Goal: Task Accomplishment & Management: Manage account settings

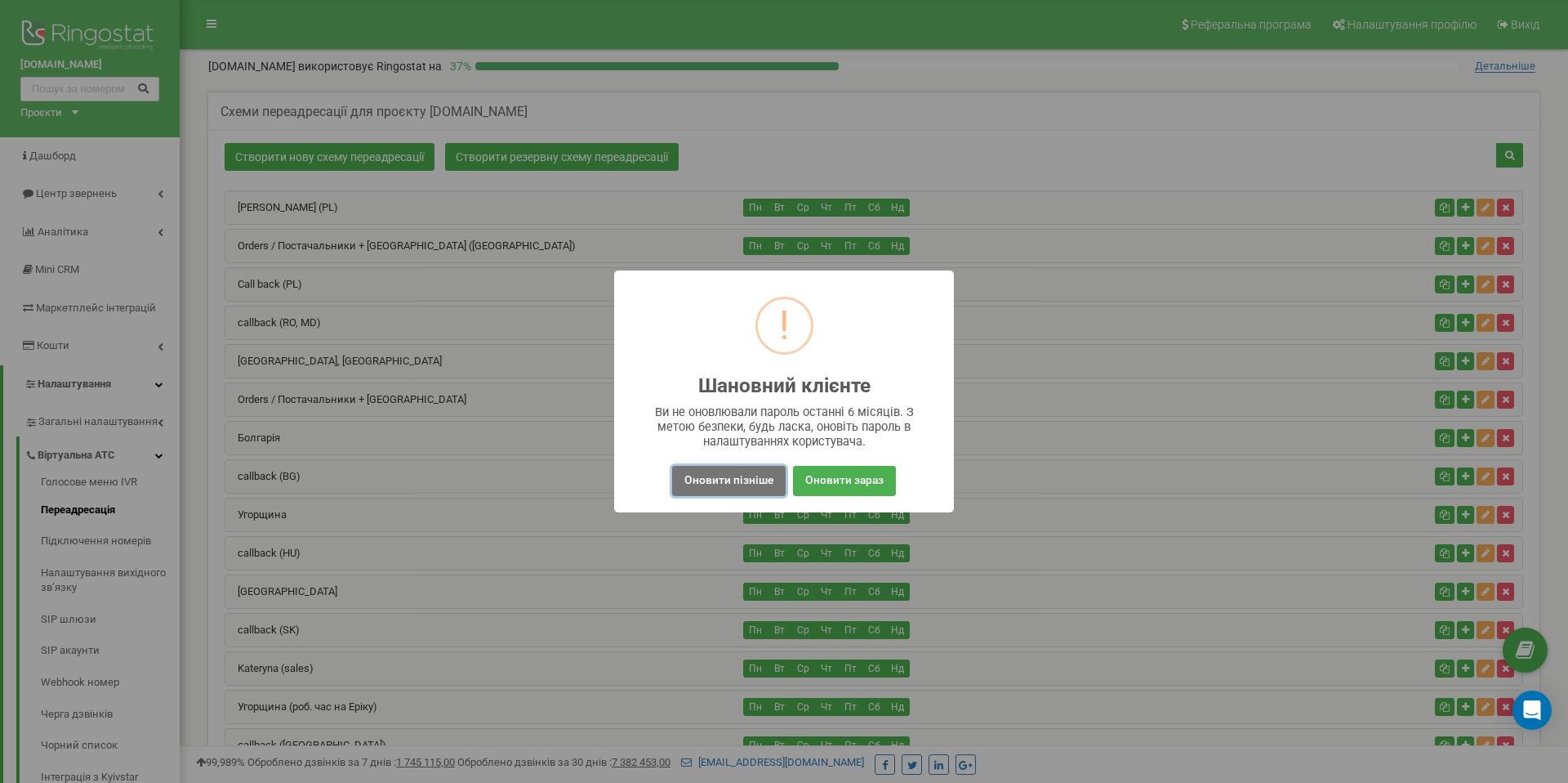
drag, startPoint x: 722, startPoint y: 485, endPoint x: 661, endPoint y: 467, distance: 63.6
click at [722, 485] on button "Оновити пізніше" at bounding box center [728, 481] width 113 height 30
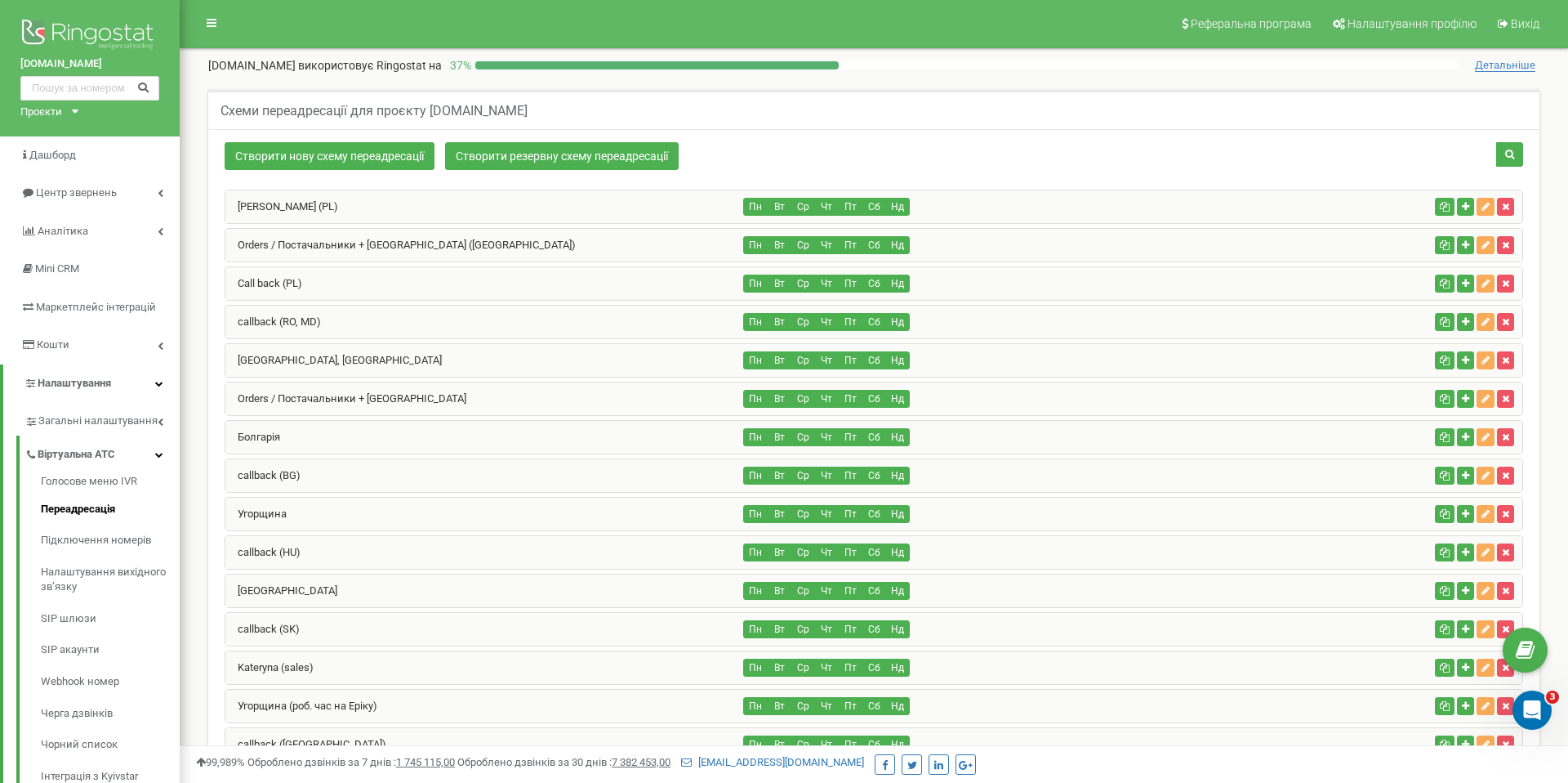
click at [381, 364] on div "Anna (PL) Пн Вт Ср Чт Пт Сб Нд Пн Вт" at bounding box center [874, 705] width 1298 height 1033
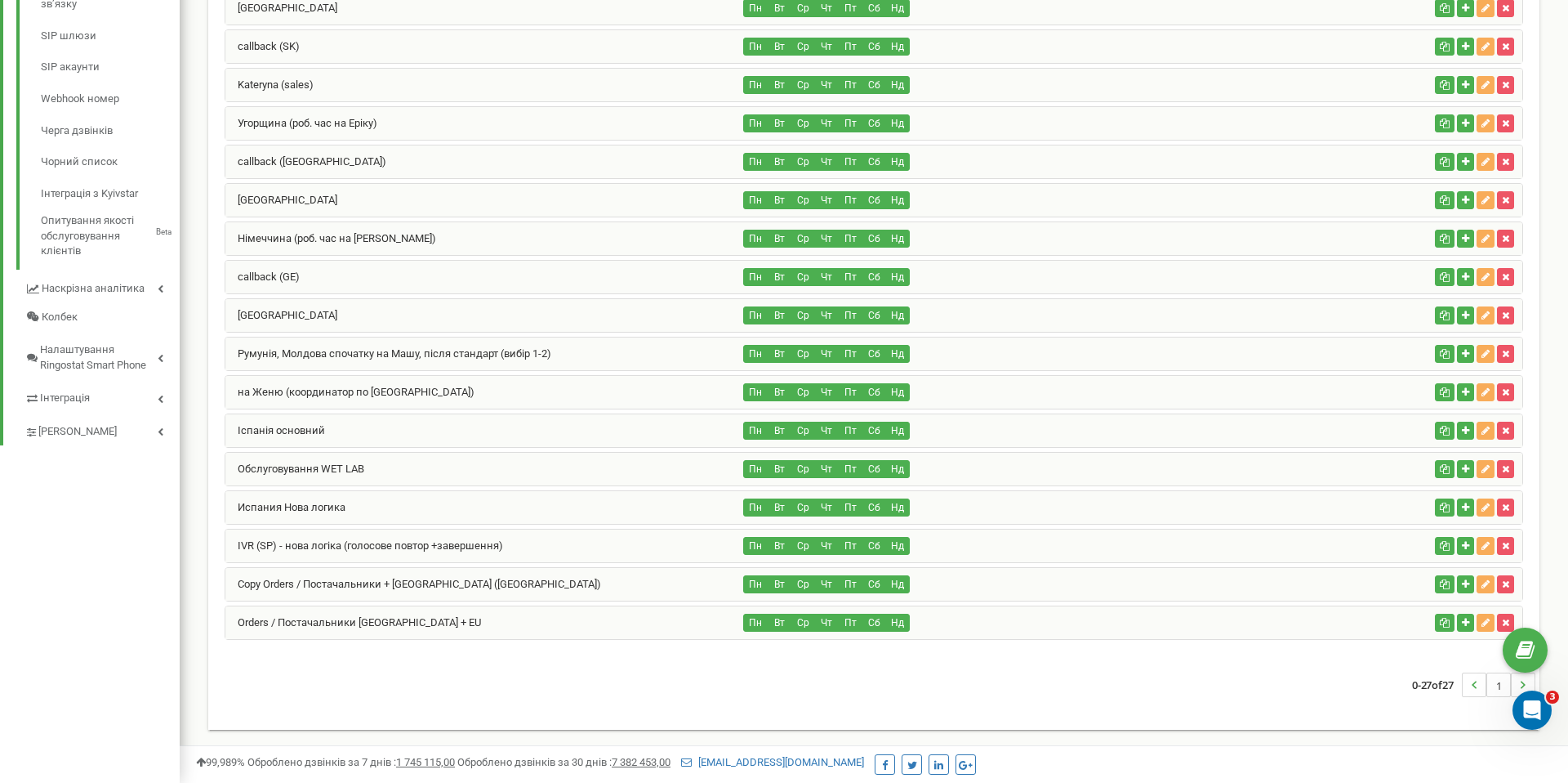
click at [432, 614] on div "Orders / Постачальники [GEOGRAPHIC_DATA] + EU" at bounding box center [485, 622] width 519 height 33
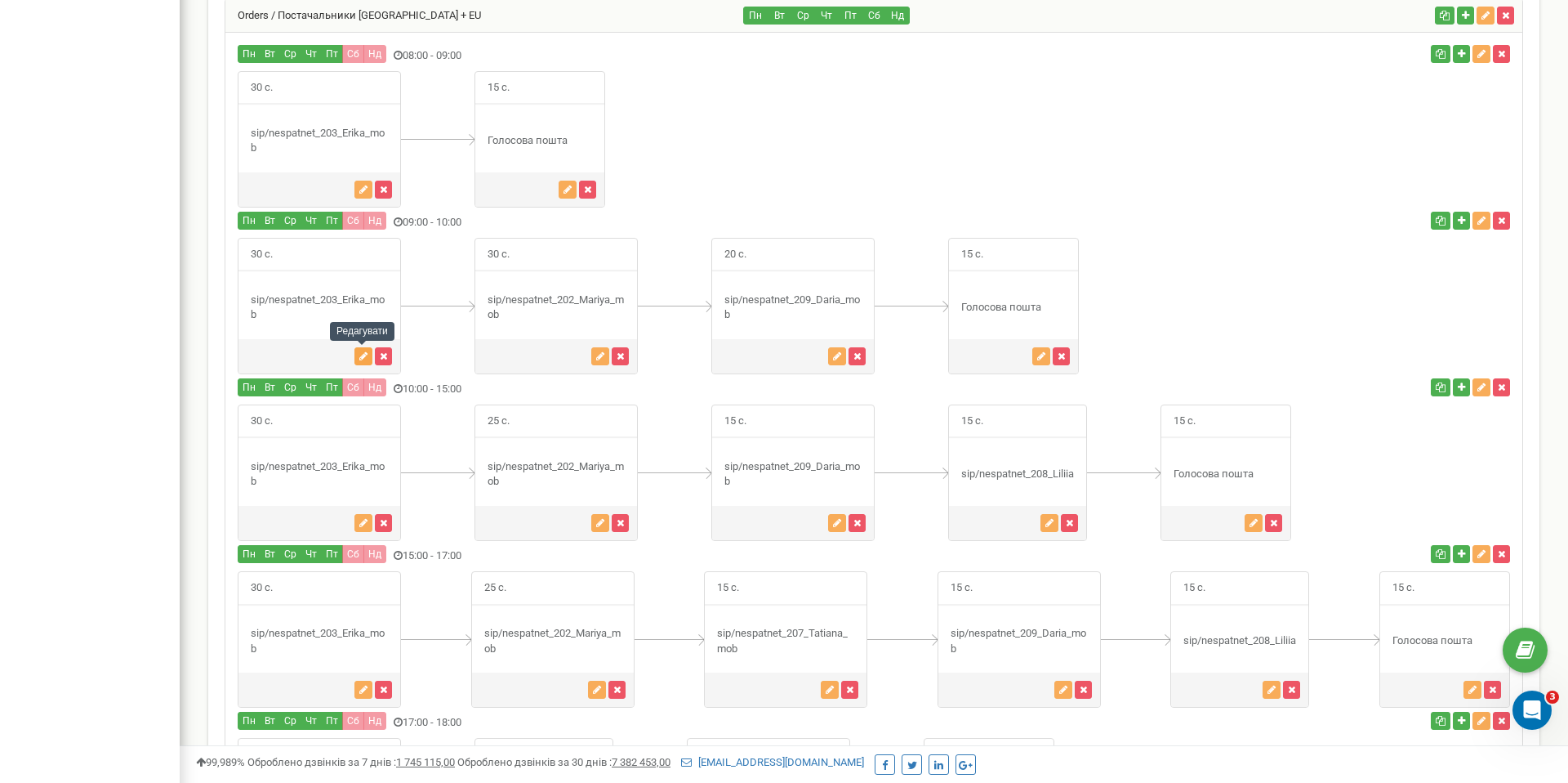
scroll to position [1165, 0]
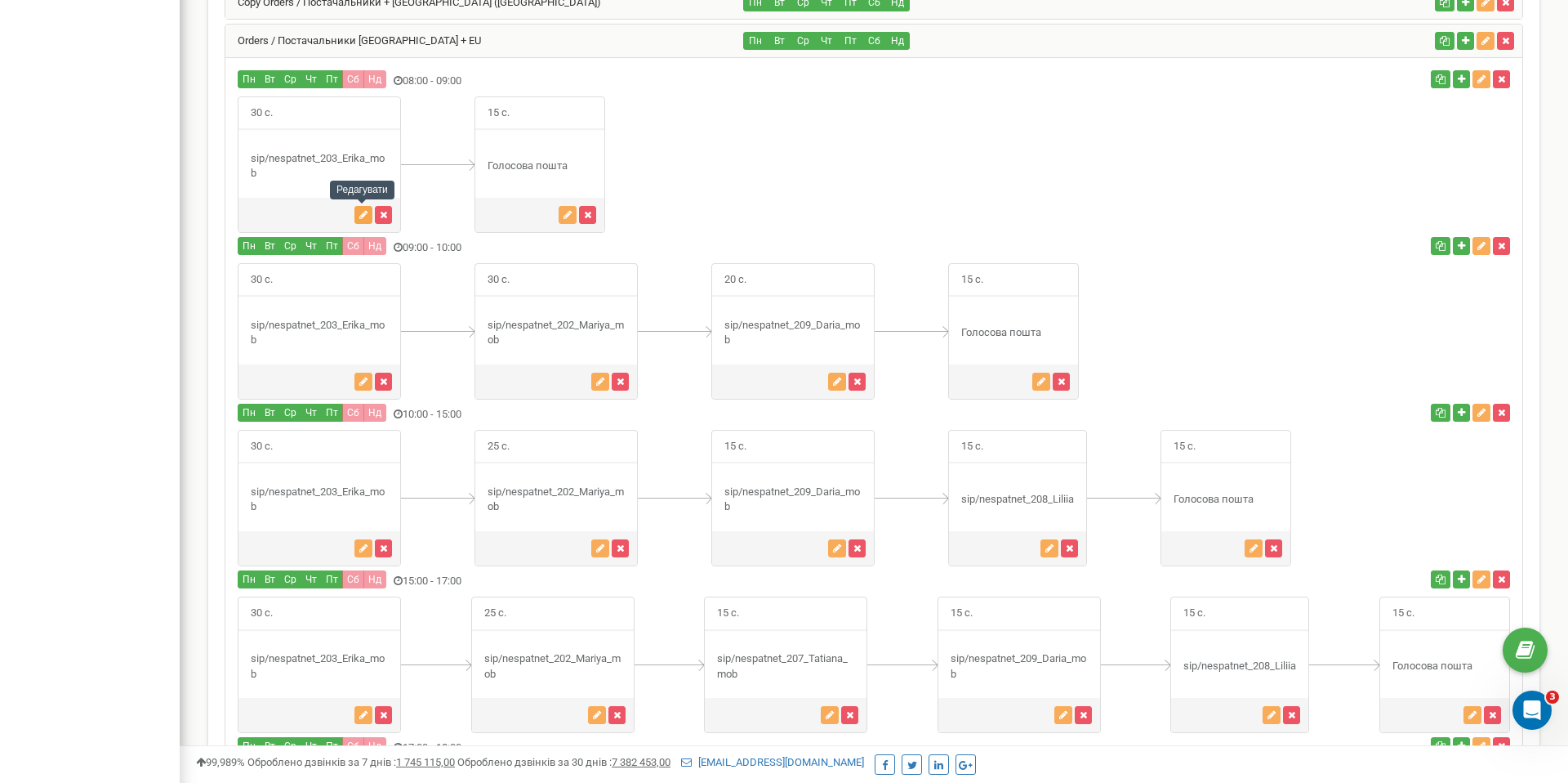
click at [363, 217] on icon "button" at bounding box center [363, 214] width 8 height 10
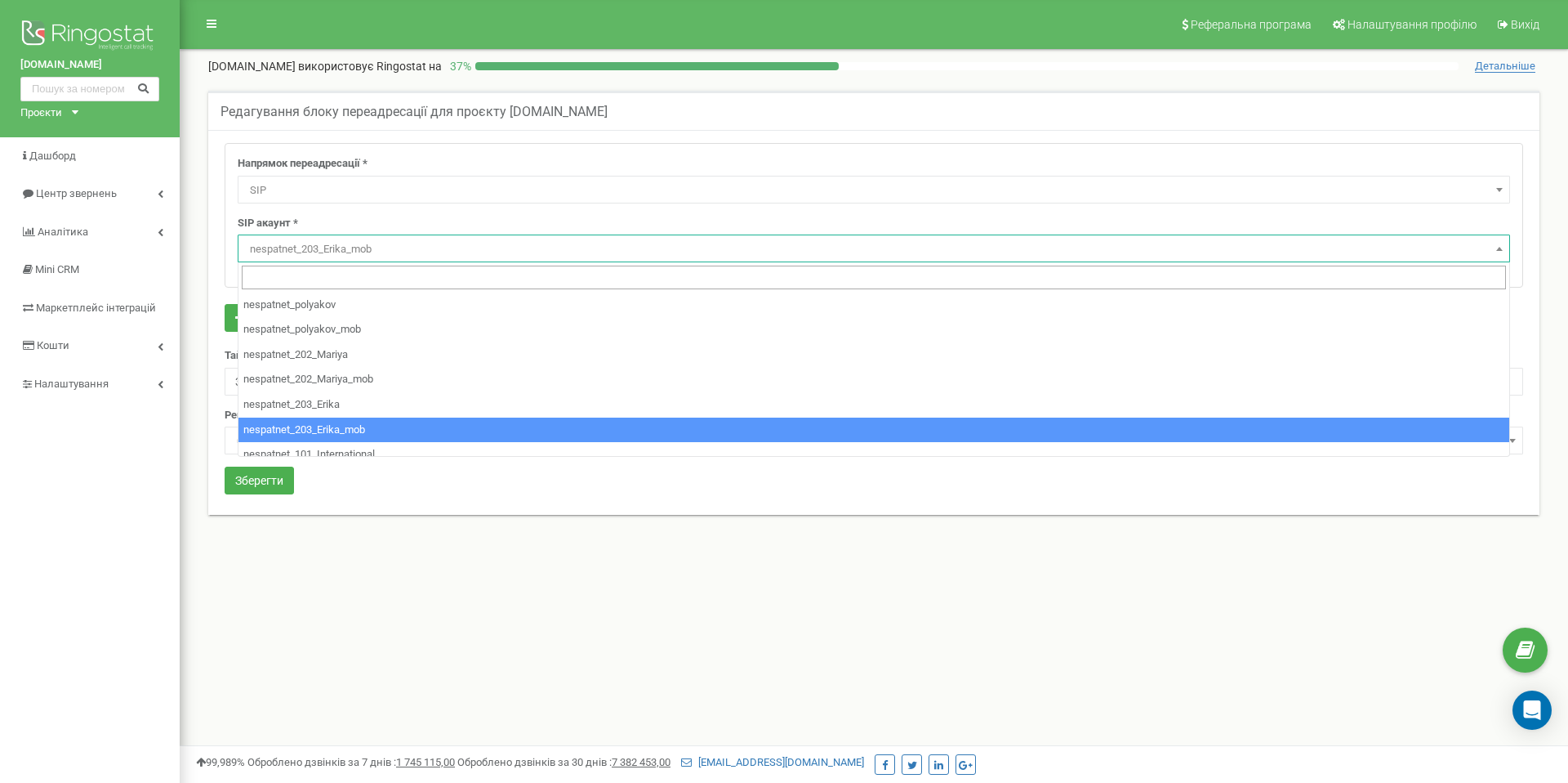
select select "SIP"
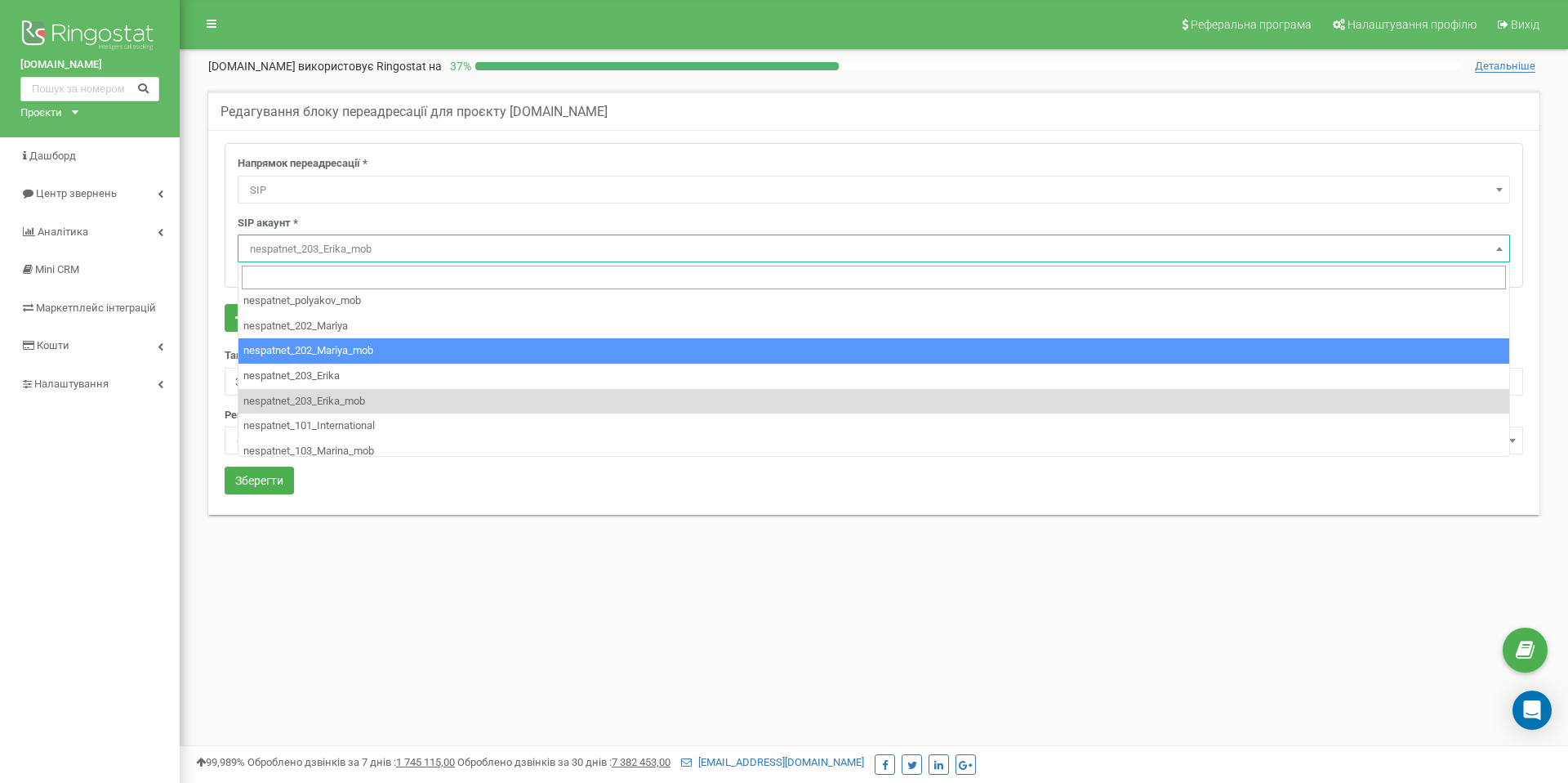
scroll to position [35, 0]
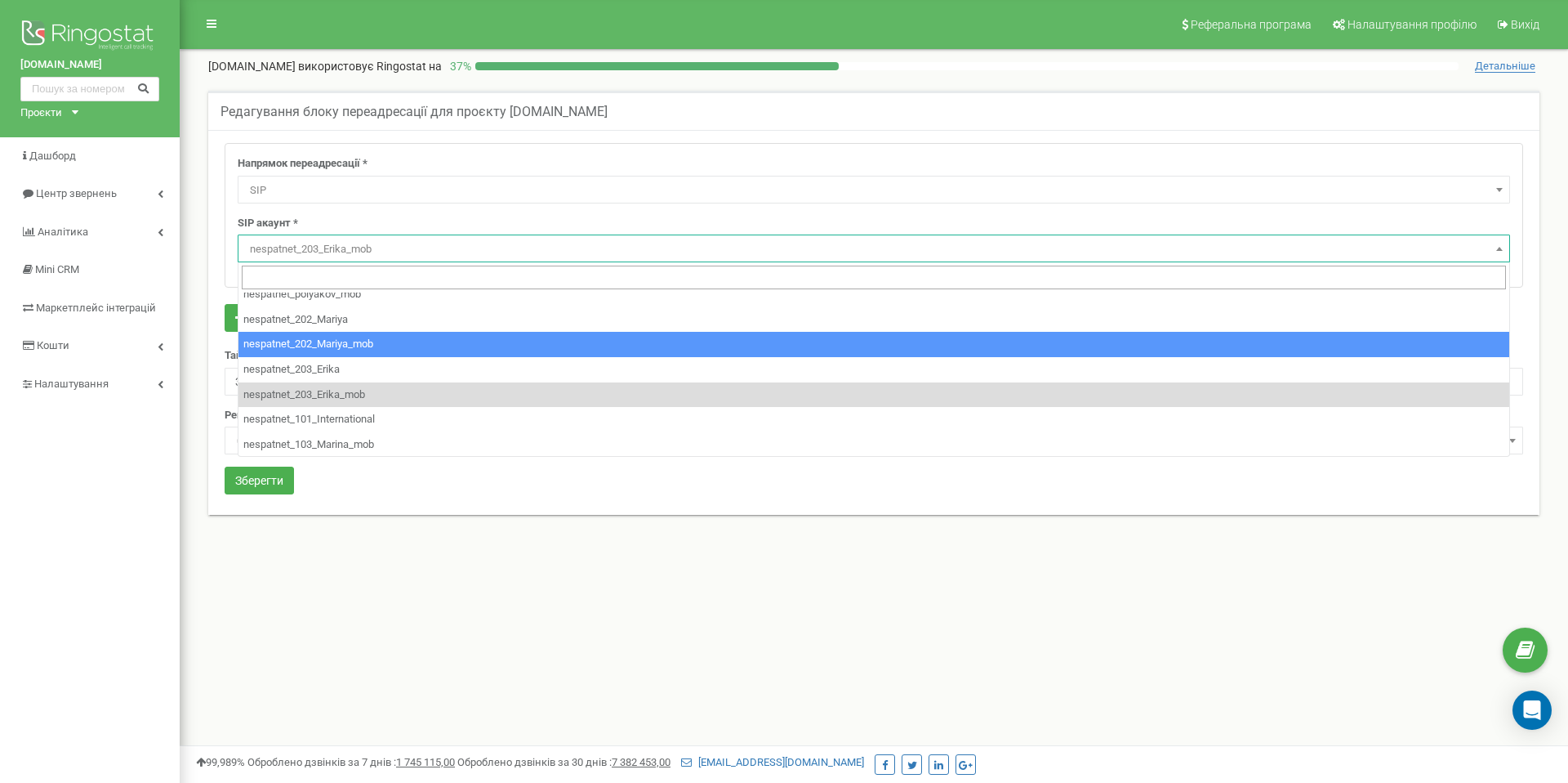
drag, startPoint x: 428, startPoint y: 348, endPoint x: 383, endPoint y: 361, distance: 46.8
select select "nespatnet_202_Mariya_mob"
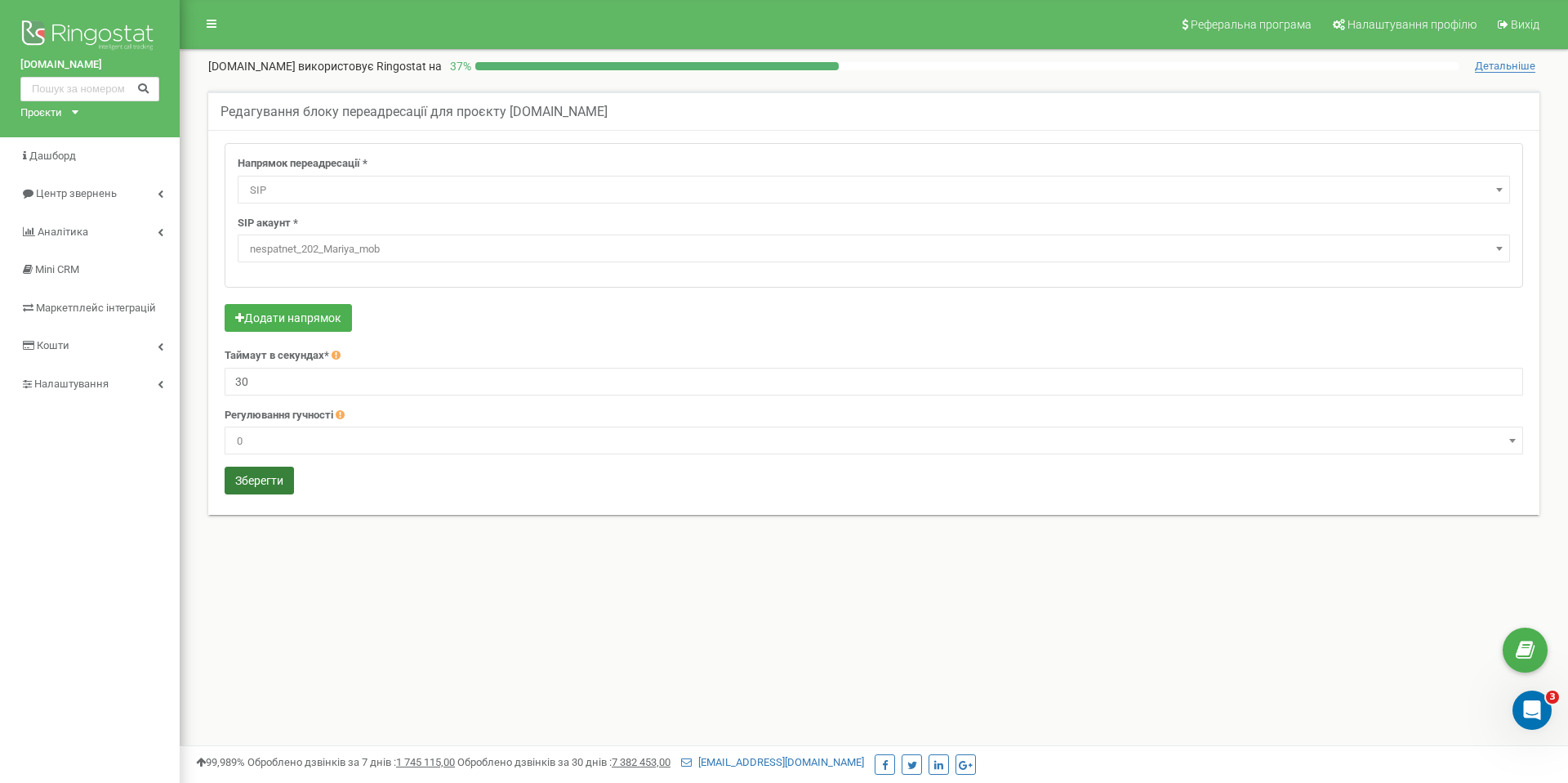
scroll to position [0, 0]
click at [238, 478] on button "Зберегти" at bounding box center [260, 480] width 70 height 28
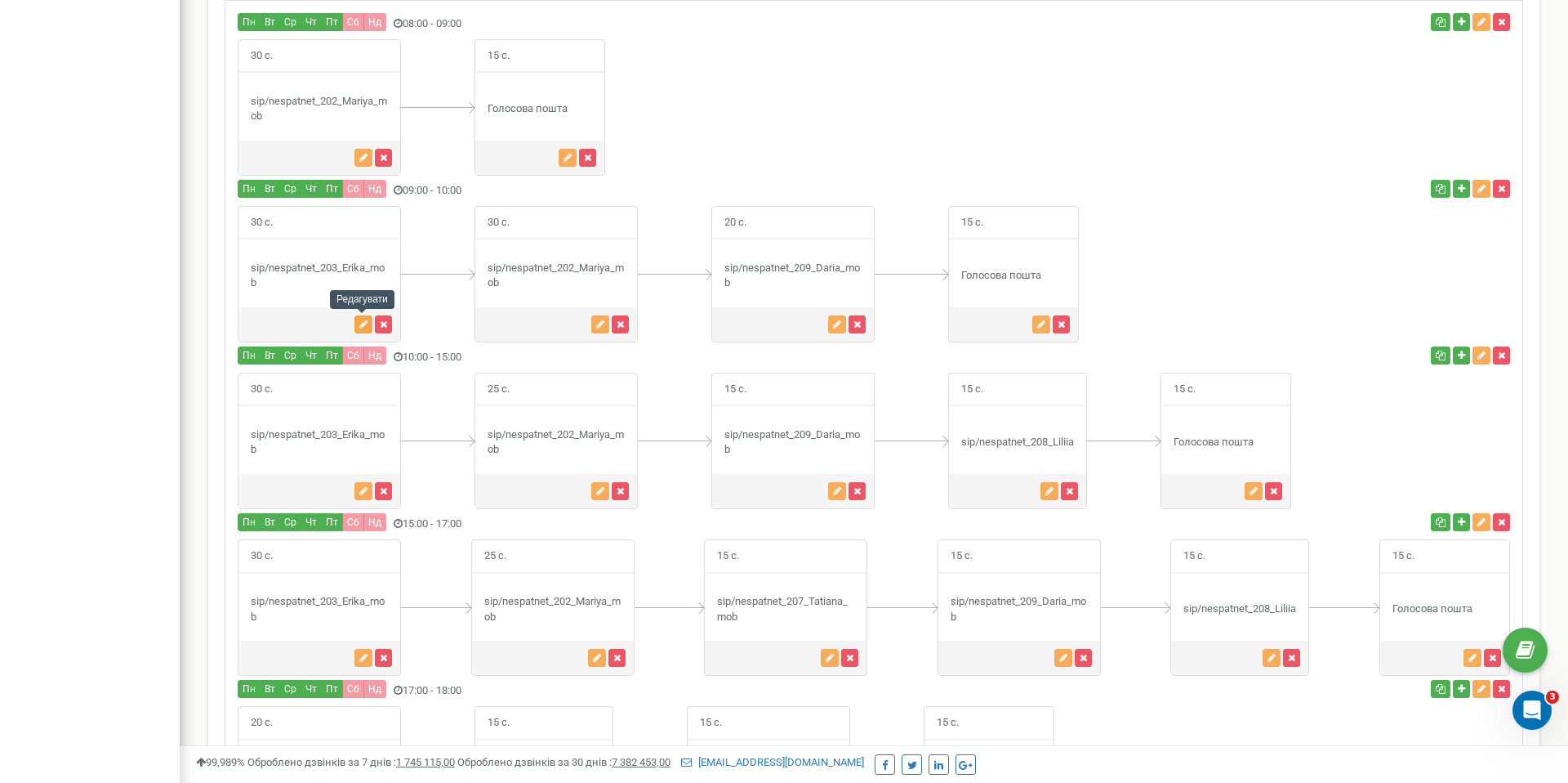
click at [360, 325] on icon "button" at bounding box center [363, 324] width 8 height 10
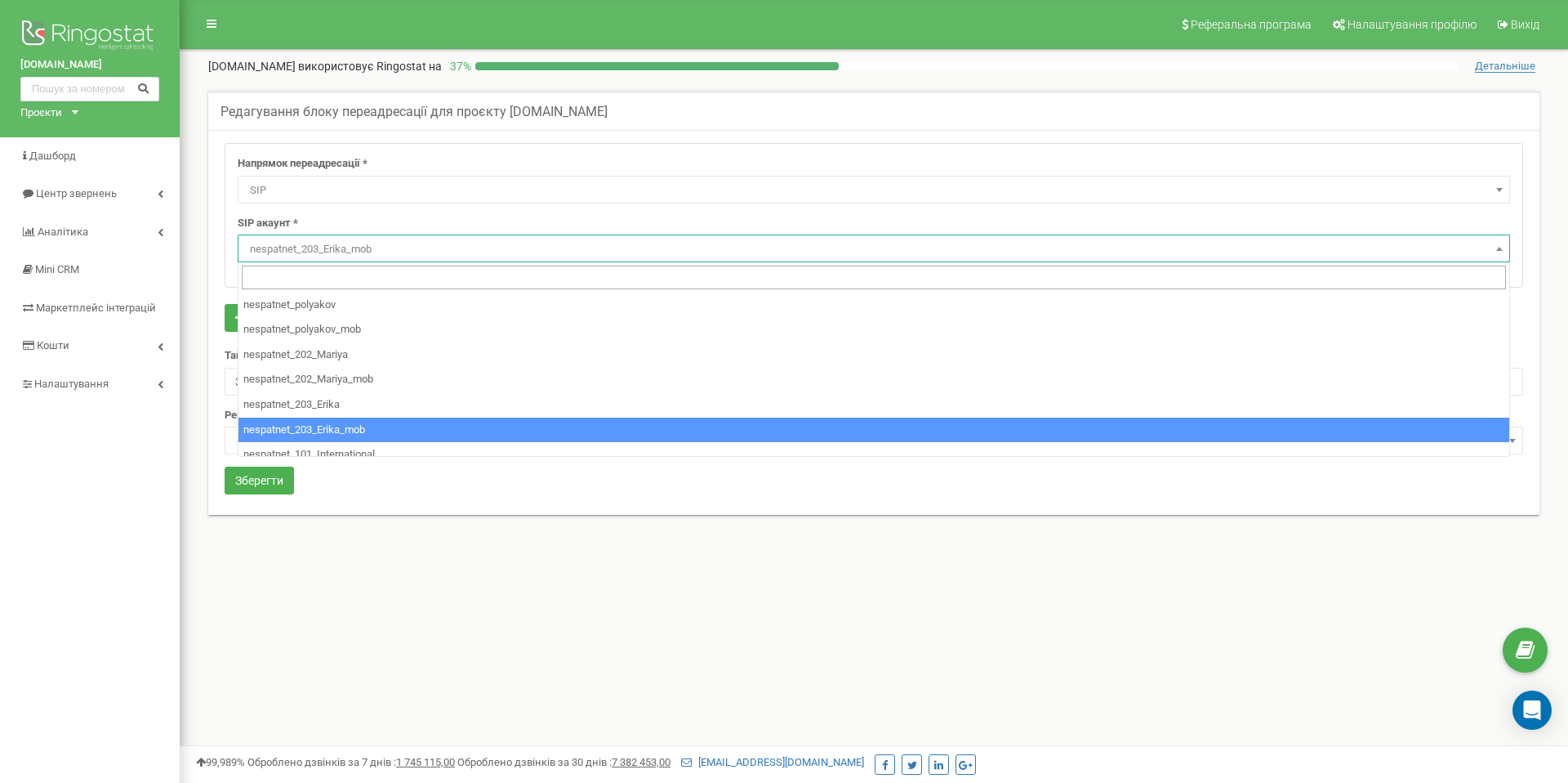
select select "SIP"
click at [351, 258] on span "nespatnet_203_Erika_mob" at bounding box center [874, 249] width 1261 height 23
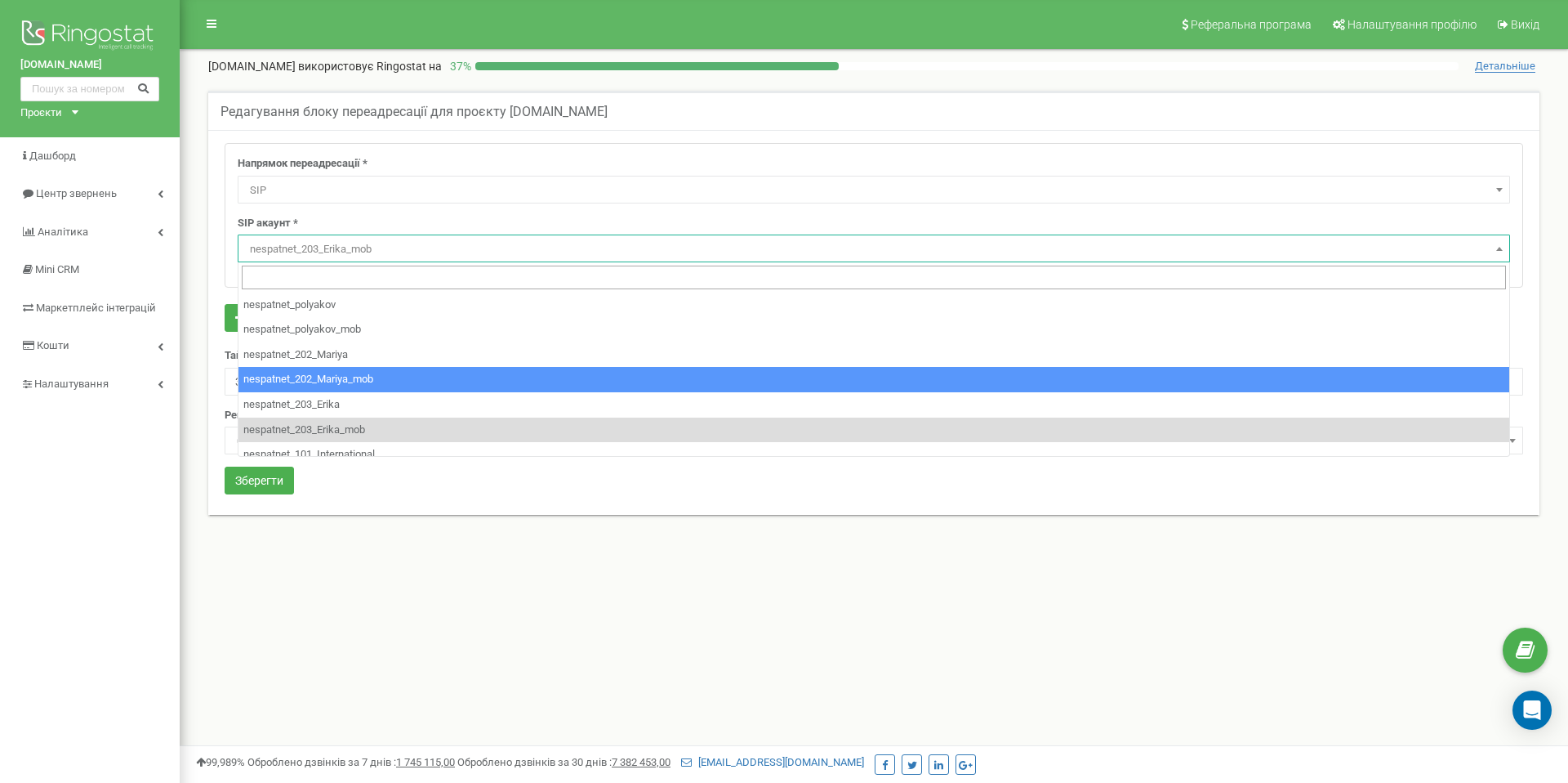
select select "nespatnet_202_Mariya_mob"
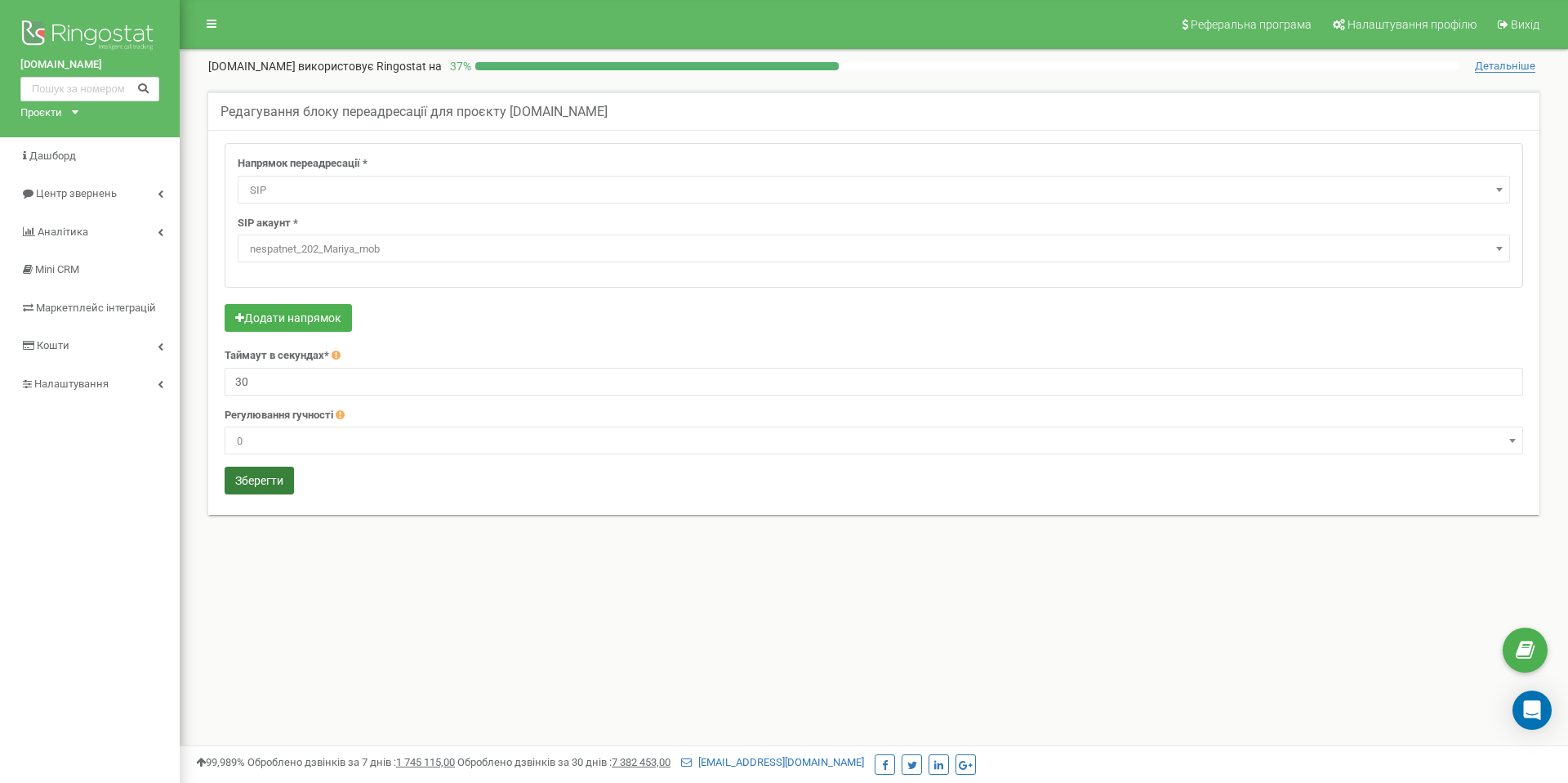
click at [274, 471] on button "Зберегти" at bounding box center [260, 480] width 70 height 28
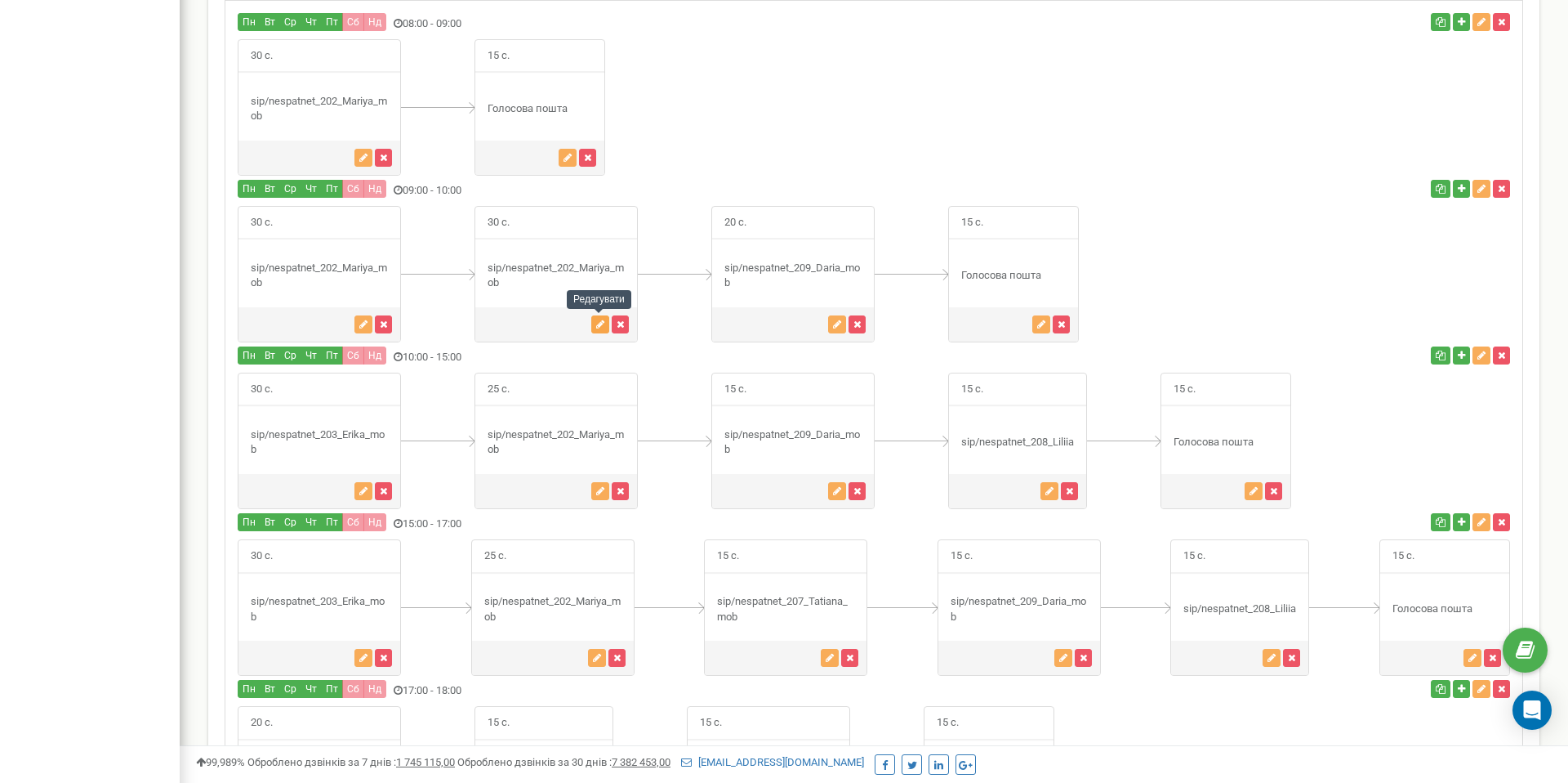
click at [593, 319] on button "button" at bounding box center [601, 324] width 18 height 18
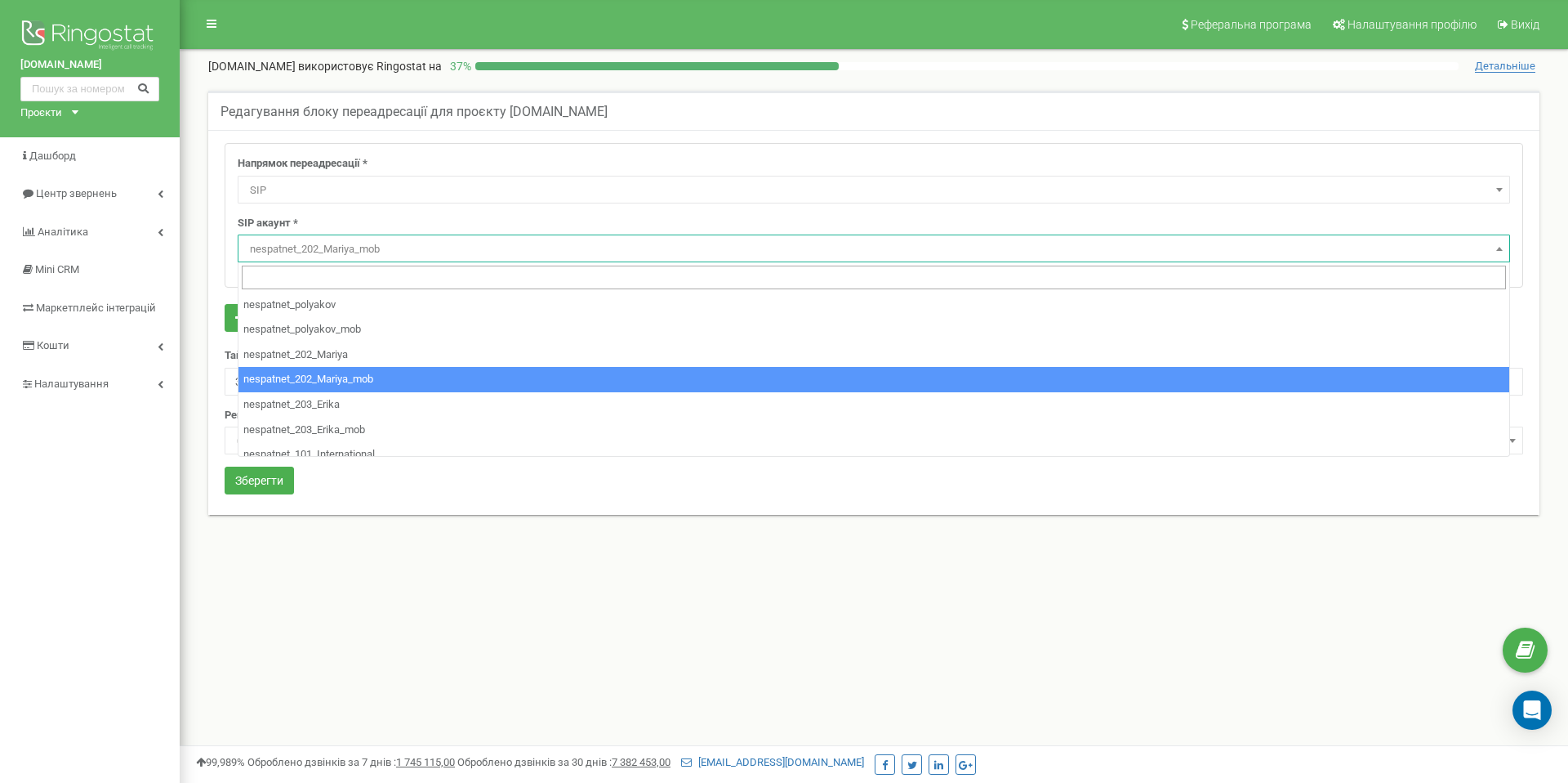
select select "SIP"
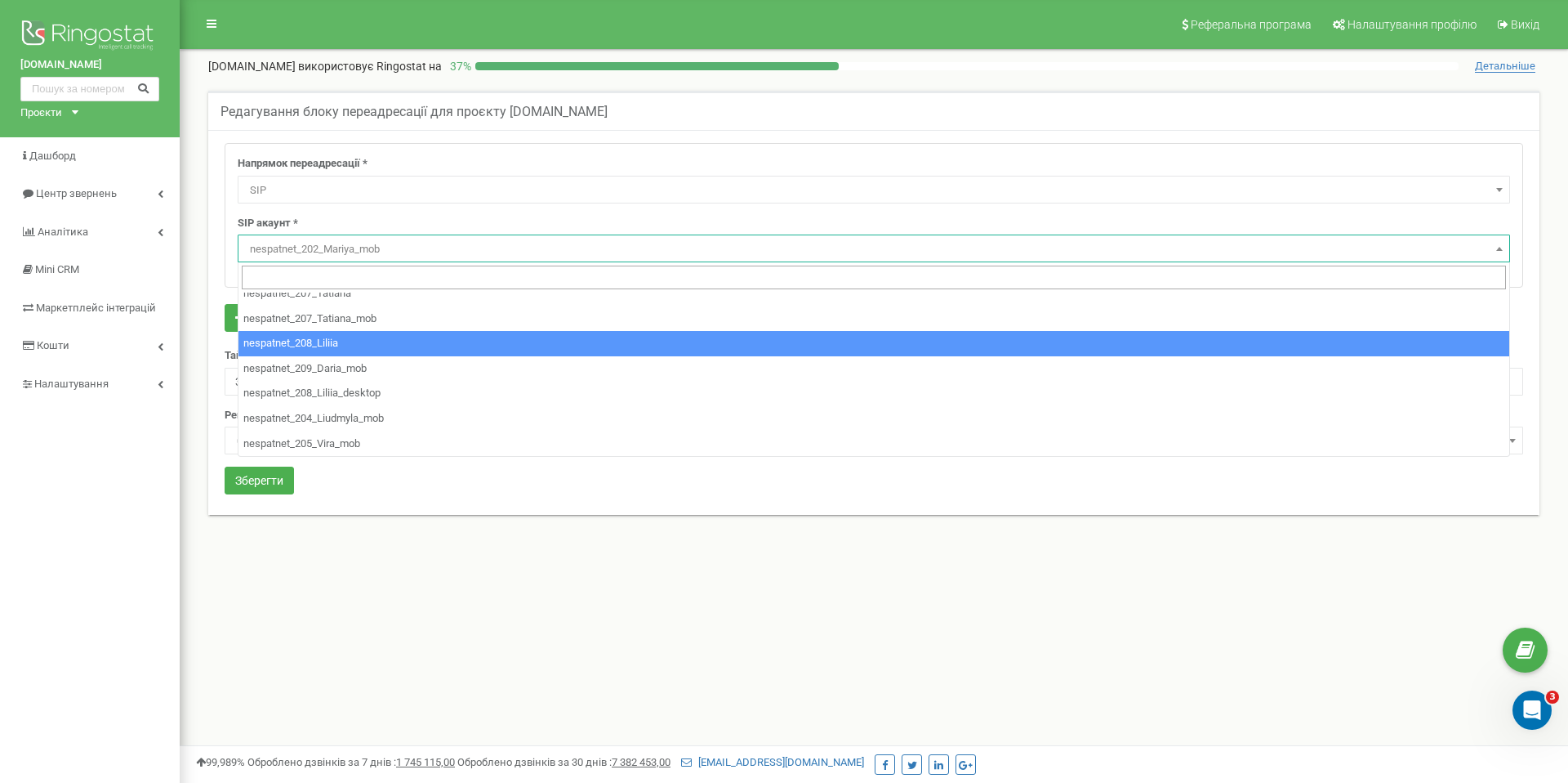
drag, startPoint x: 370, startPoint y: 349, endPoint x: 330, endPoint y: 414, distance: 76.3
select select "nespatnet_208_Liliia"
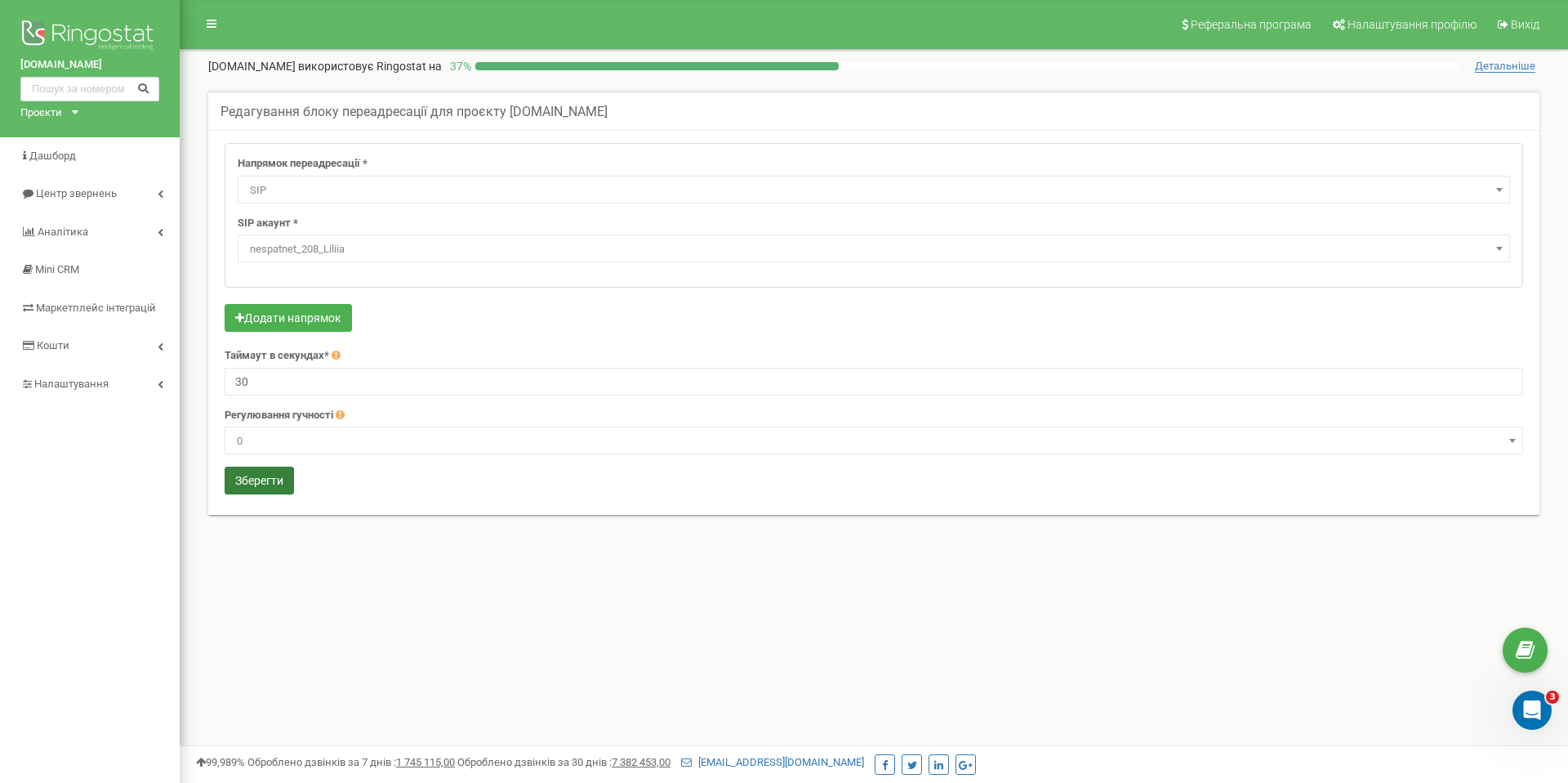
click at [295, 487] on form "Напрямок переадресації * Не використовувати Голосова пошта IVR Webhook номер пе…" at bounding box center [874, 321] width 1298 height 355
click at [292, 487] on button "Зберегти" at bounding box center [260, 480] width 70 height 28
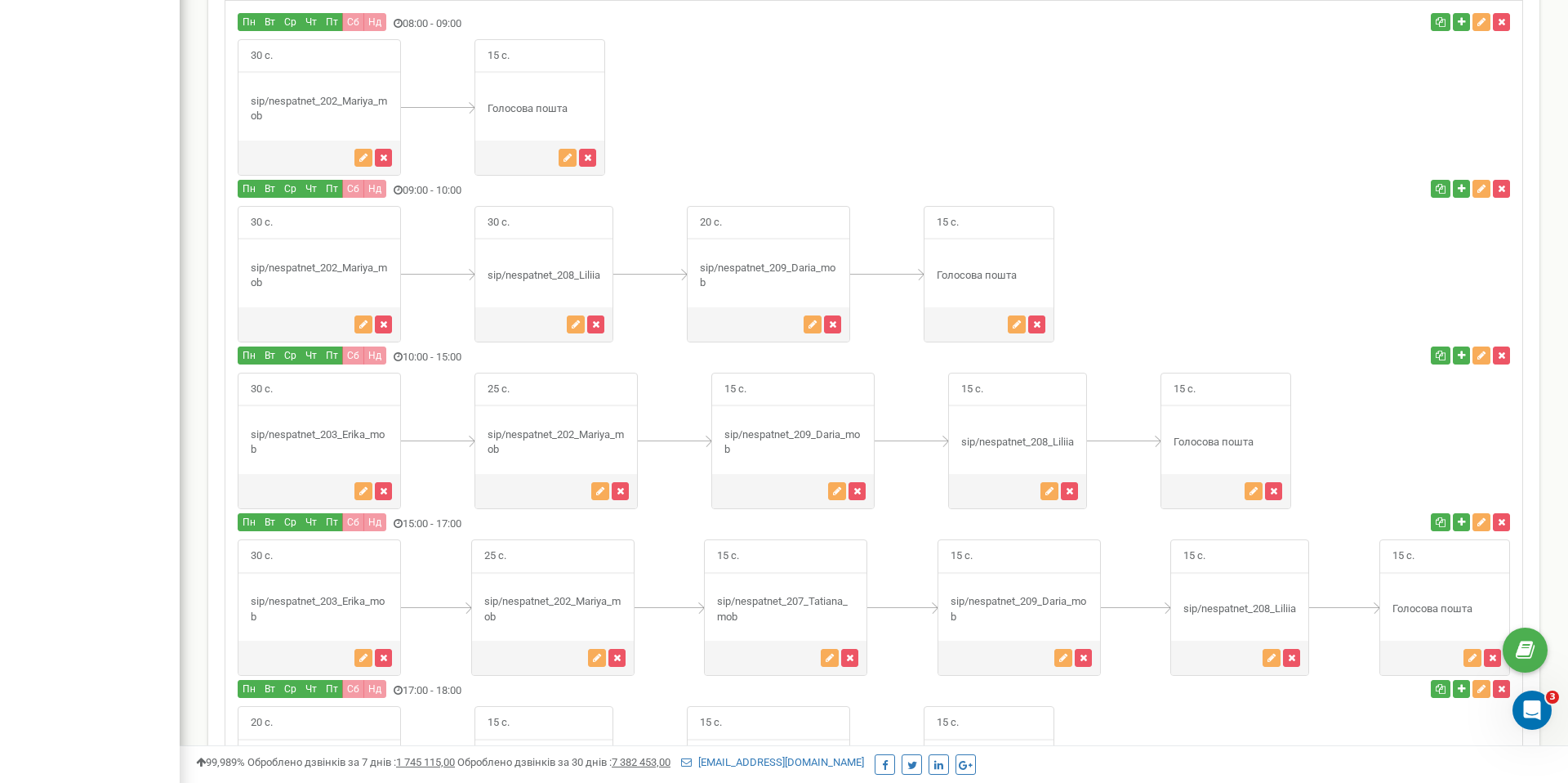
drag, startPoint x: 920, startPoint y: 303, endPoint x: 882, endPoint y: 290, distance: 40.2
click at [920, 304] on div at bounding box center [887, 274] width 73 height 137
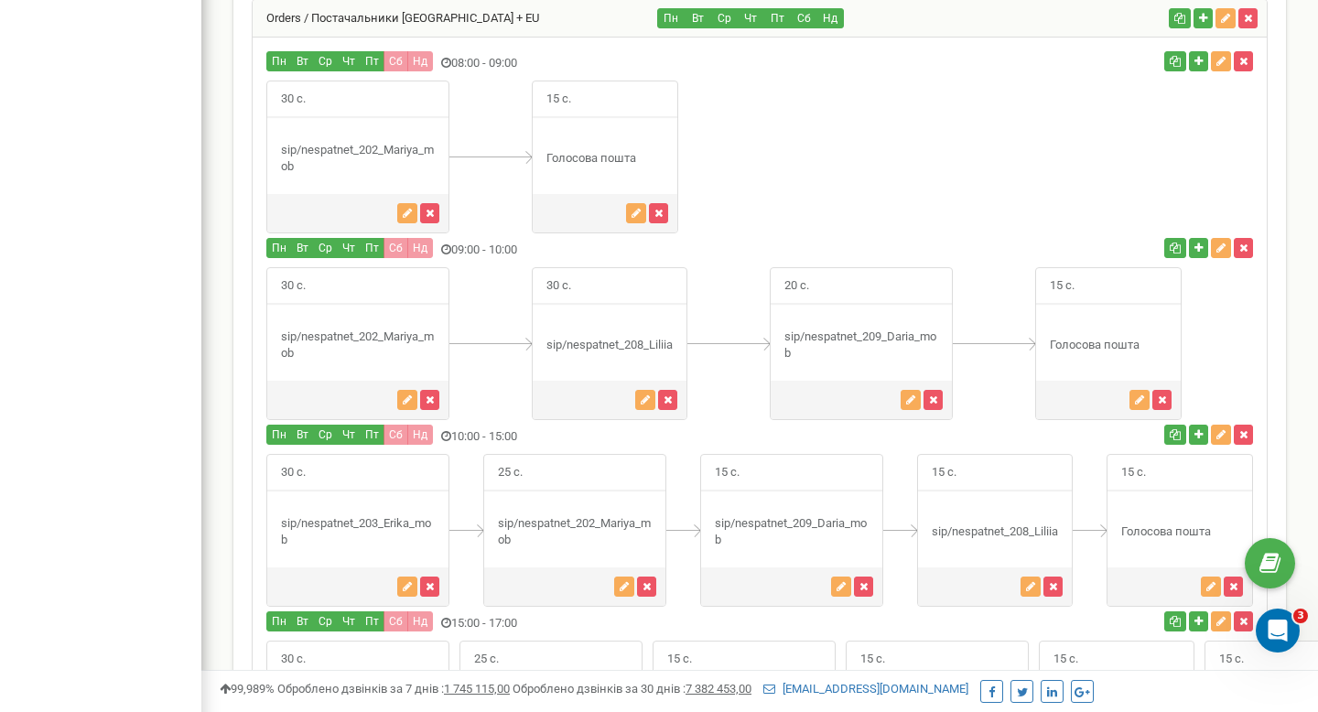
scroll to position [1386, 0]
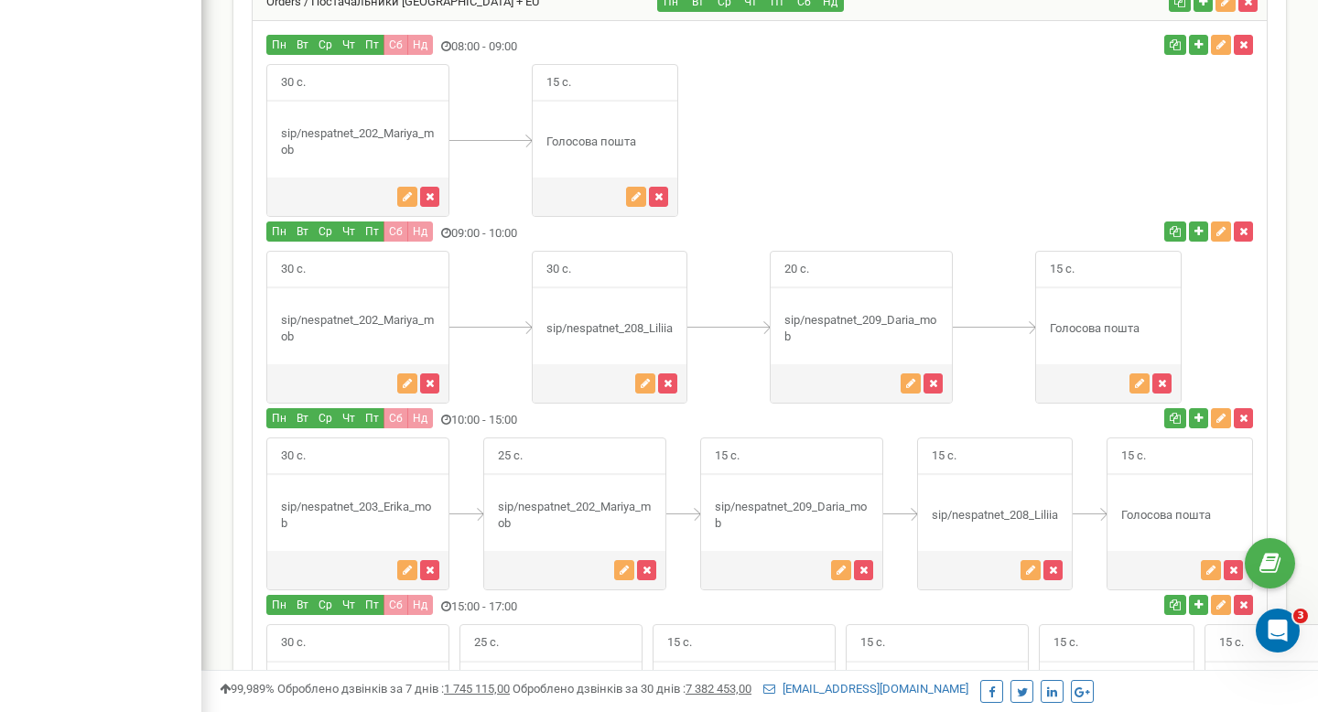
click at [793, 262] on div "20 с." at bounding box center [861, 327] width 183 height 153
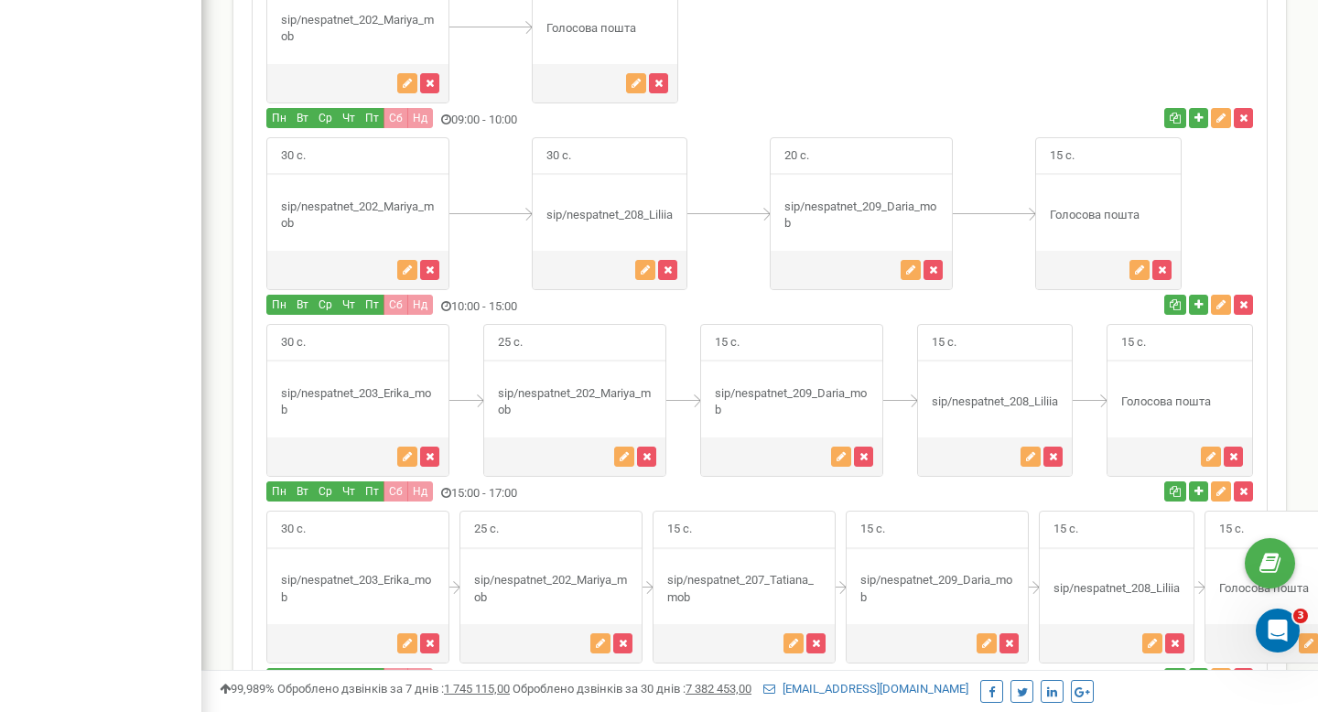
scroll to position [1516, 0]
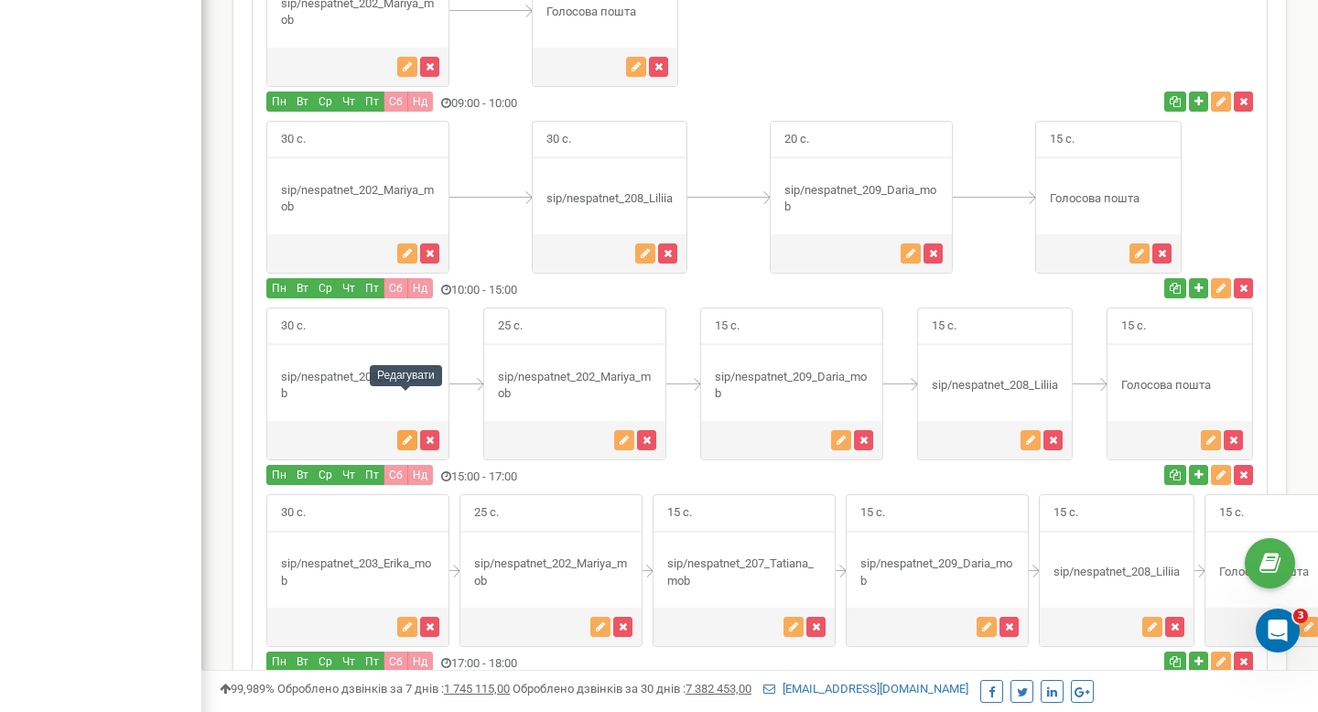
click at [403, 435] on icon "button" at bounding box center [407, 440] width 9 height 11
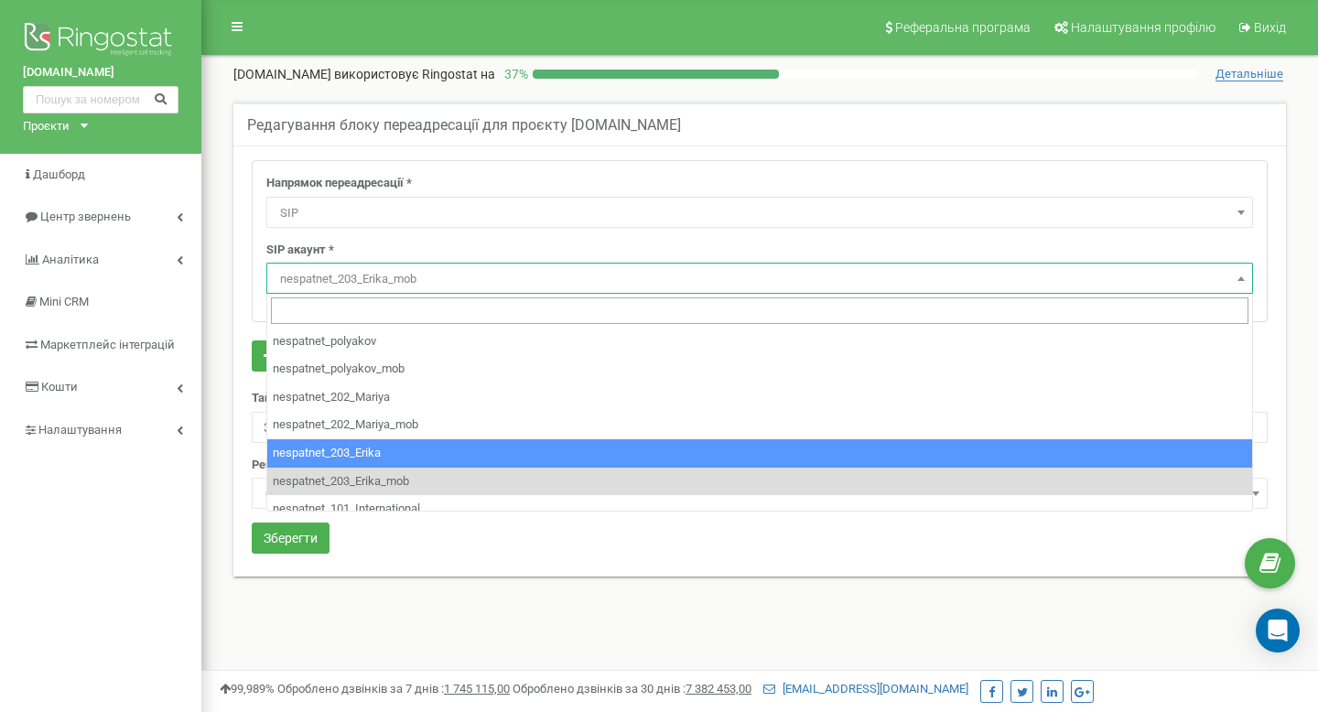
select select "SIP"
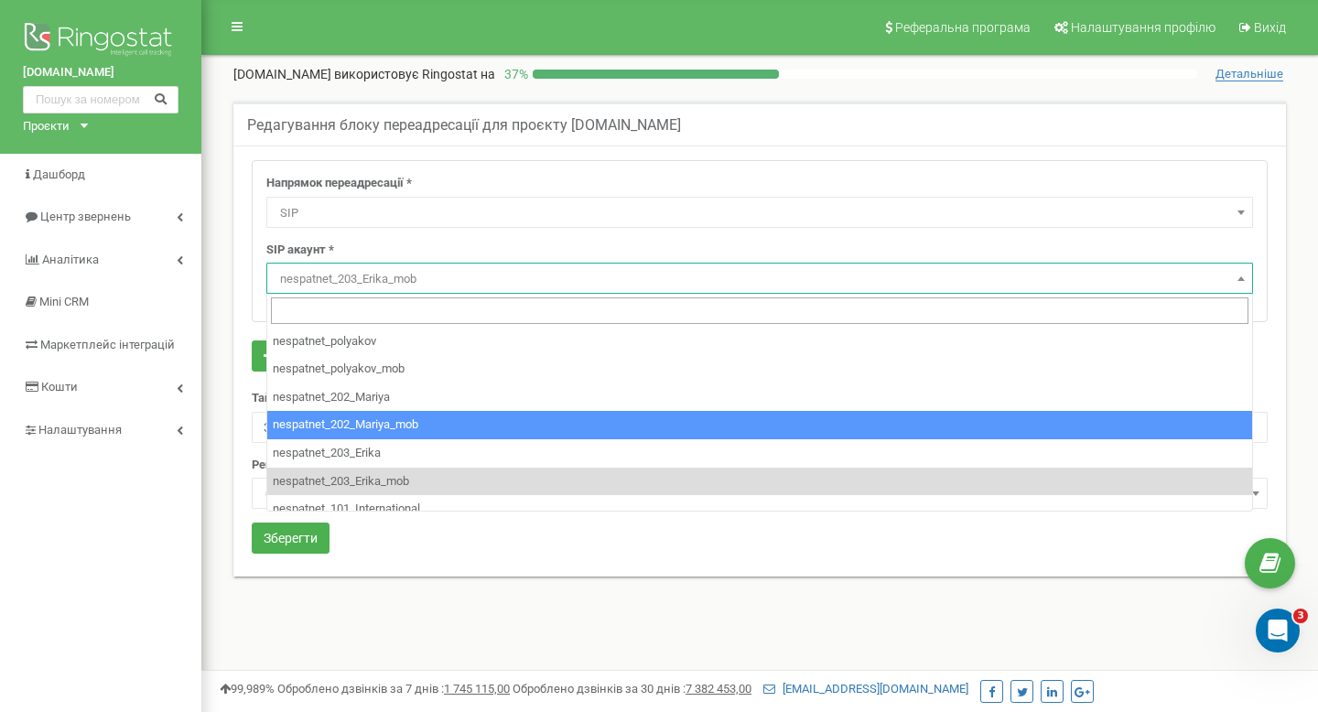
select select "nespatnet_202_Mariya_mob"
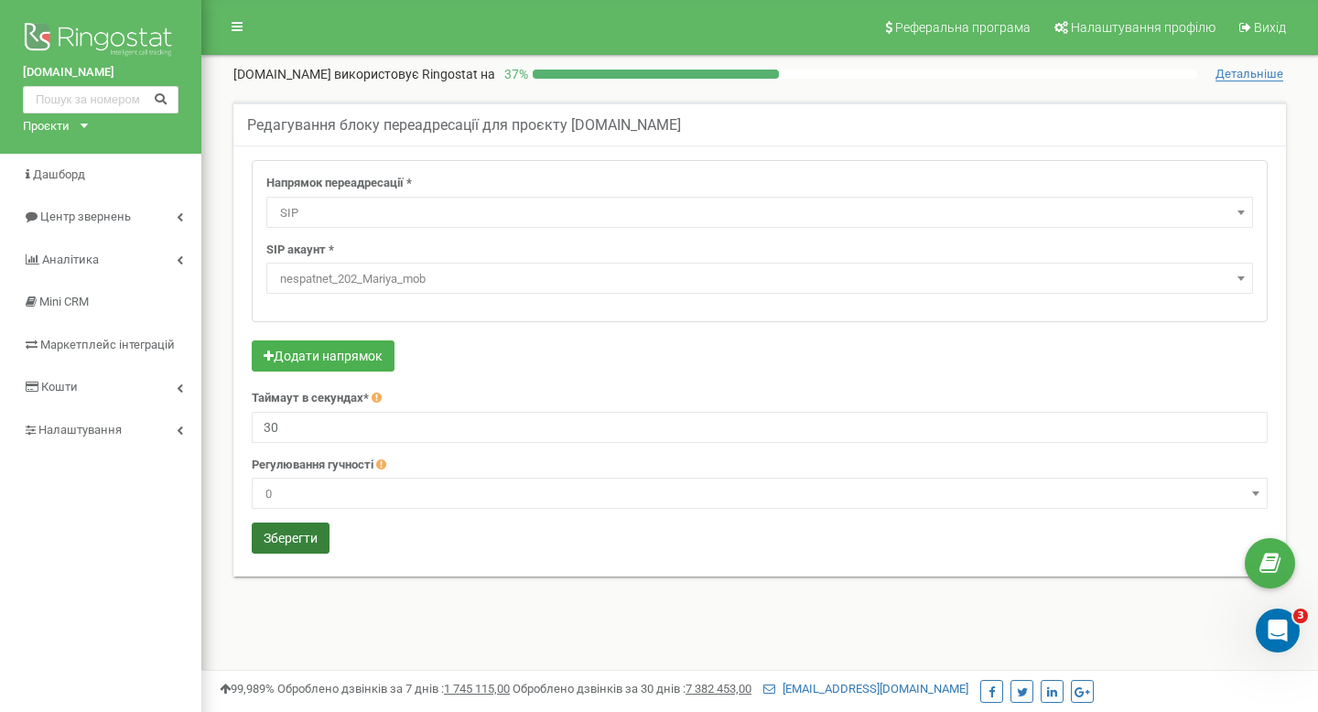
click at [287, 536] on button "Зберегти" at bounding box center [291, 538] width 78 height 31
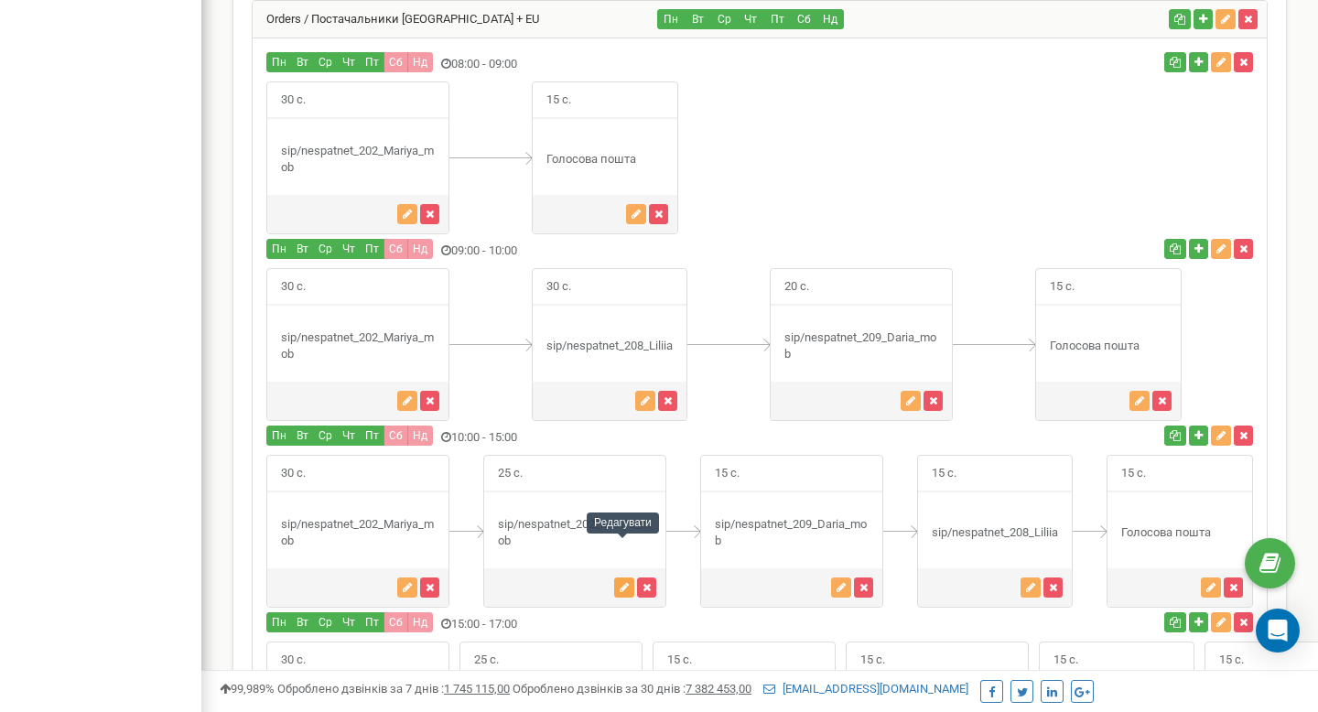
click at [620, 582] on icon "button" at bounding box center [624, 587] width 9 height 11
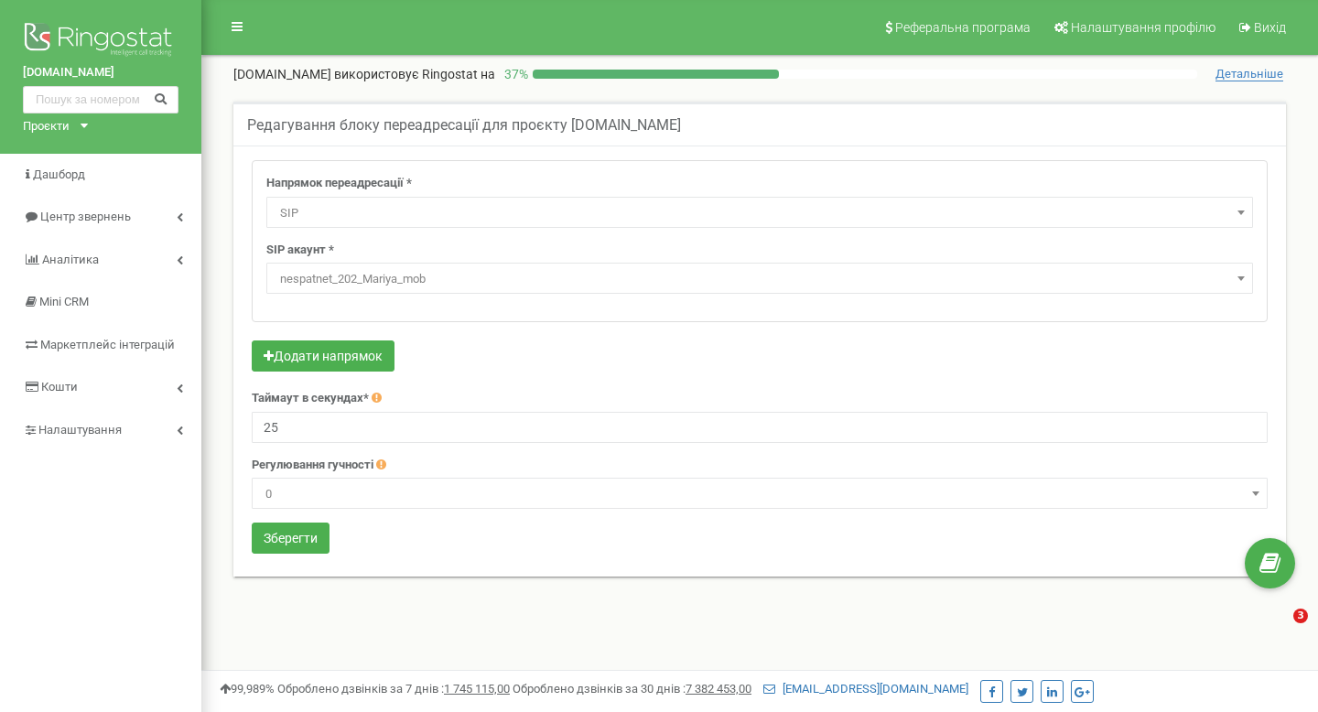
select select "SIP"
click at [416, 287] on span "nespatnet_202_Mariya_mob" at bounding box center [760, 279] width 974 height 26
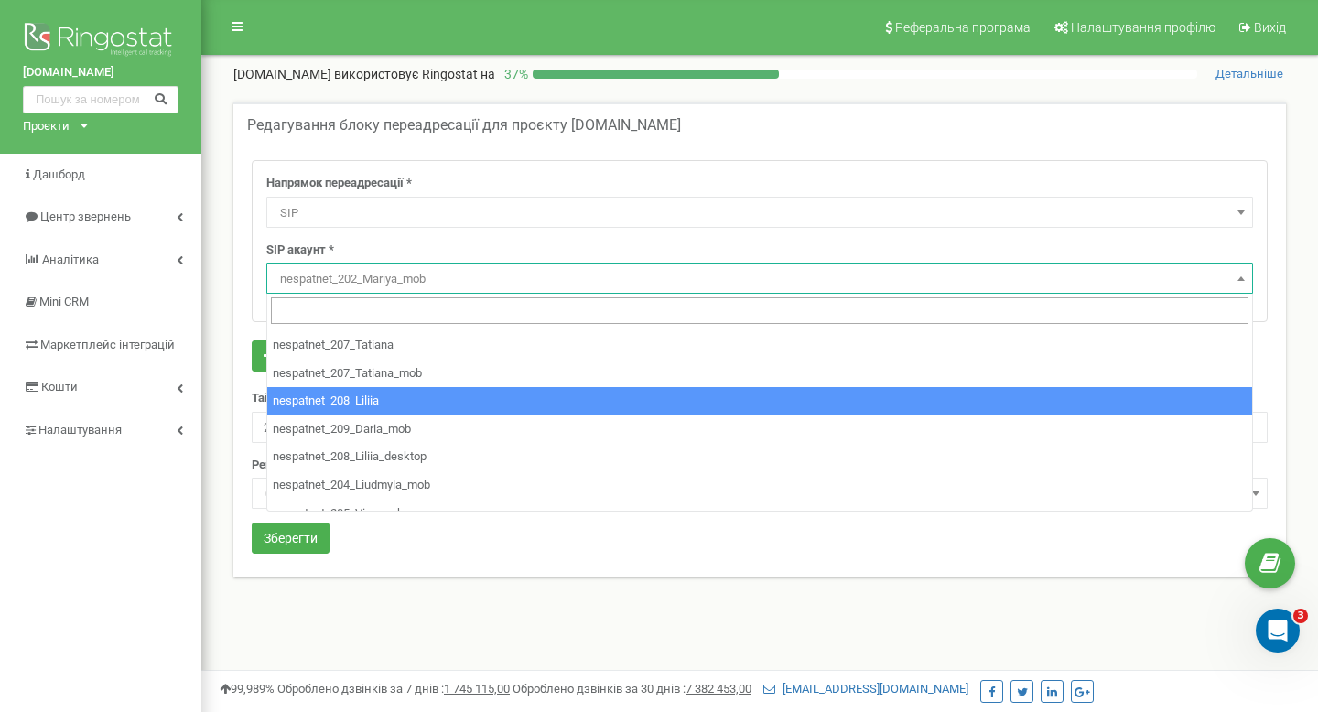
scroll to position [221, 0]
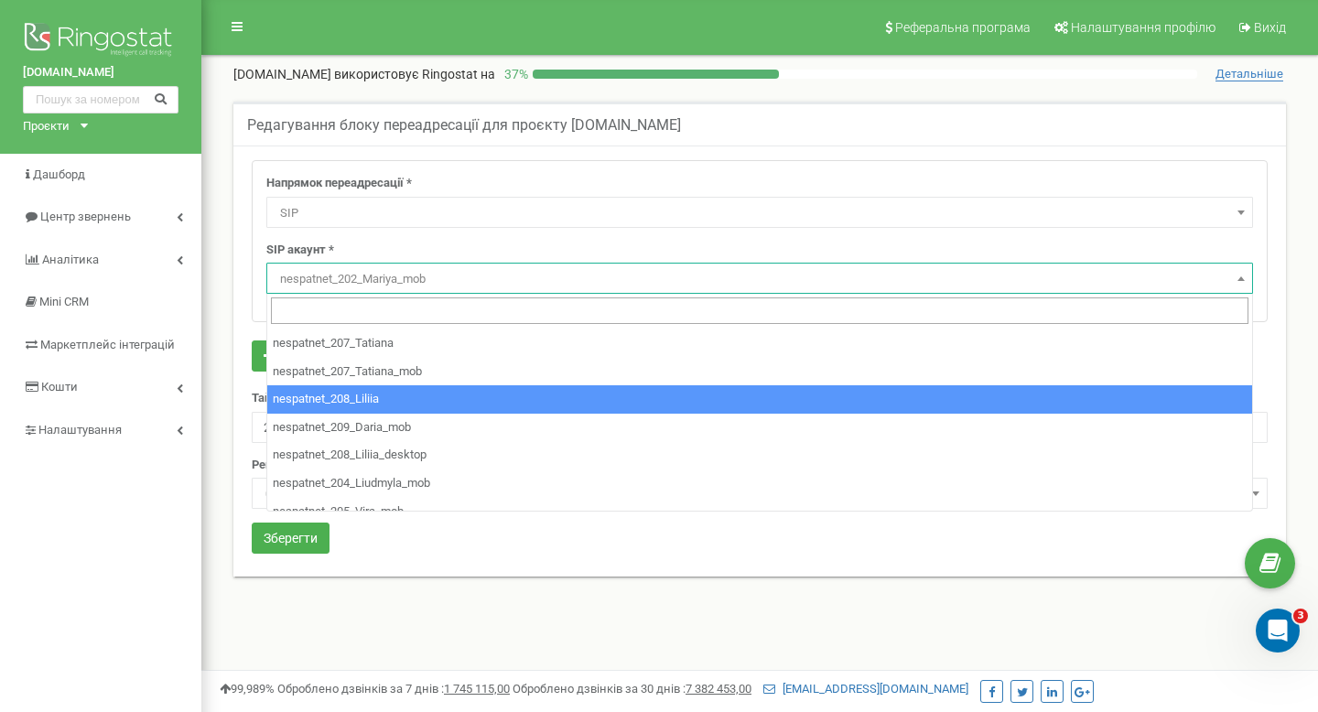
select select "nespatnet_208_Liliia"
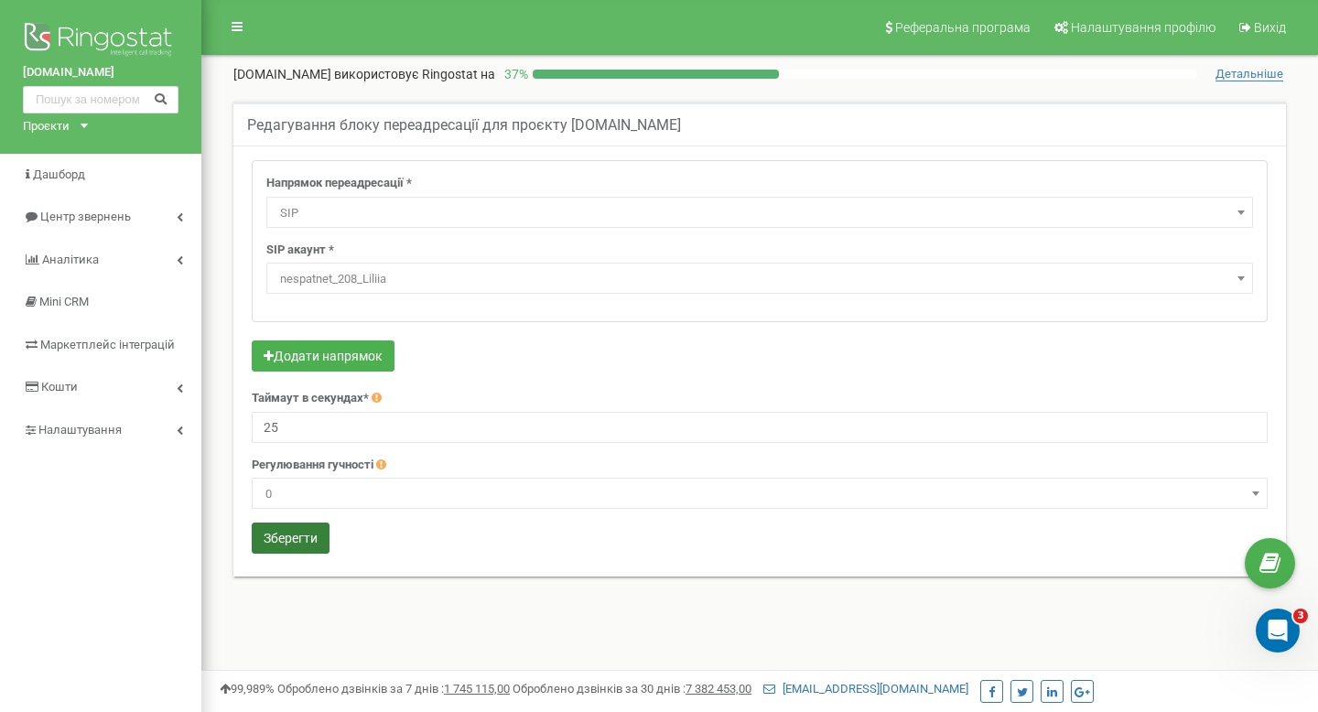
click at [280, 549] on button "Зберегти" at bounding box center [291, 538] width 78 height 31
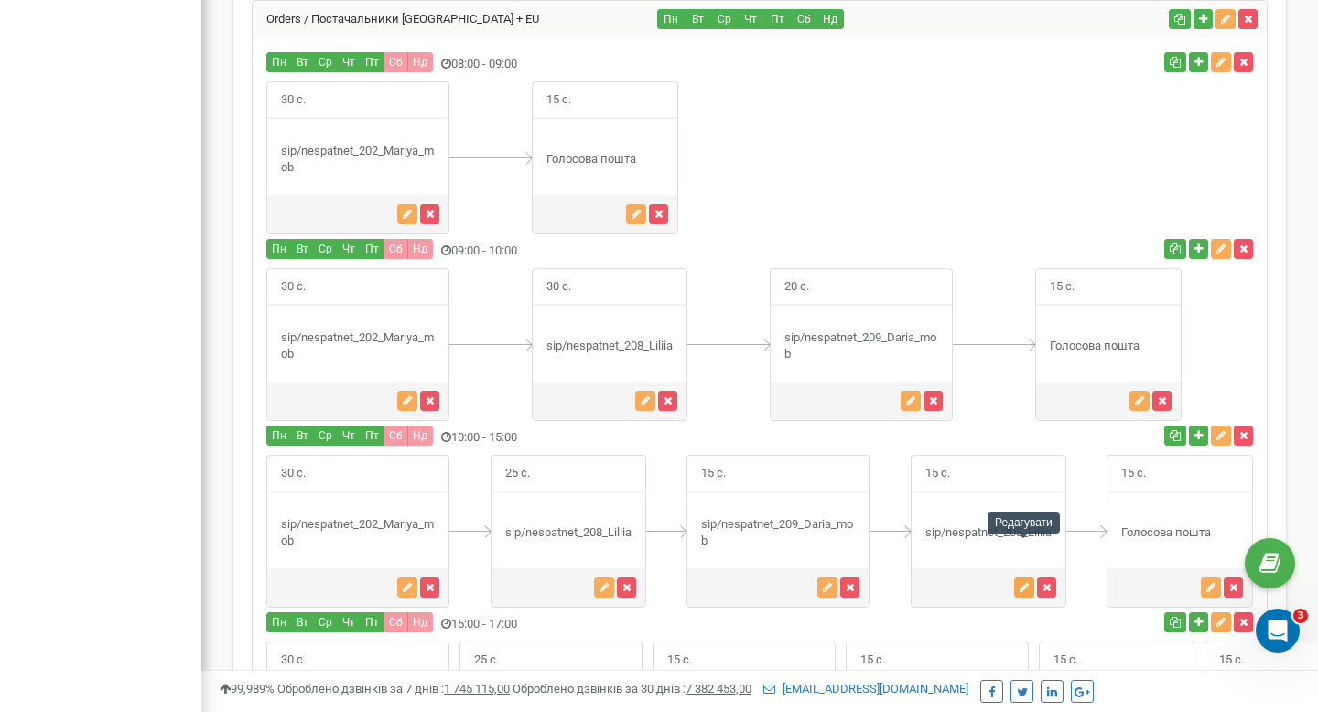
click at [1017, 577] on button "button" at bounding box center [1024, 587] width 20 height 20
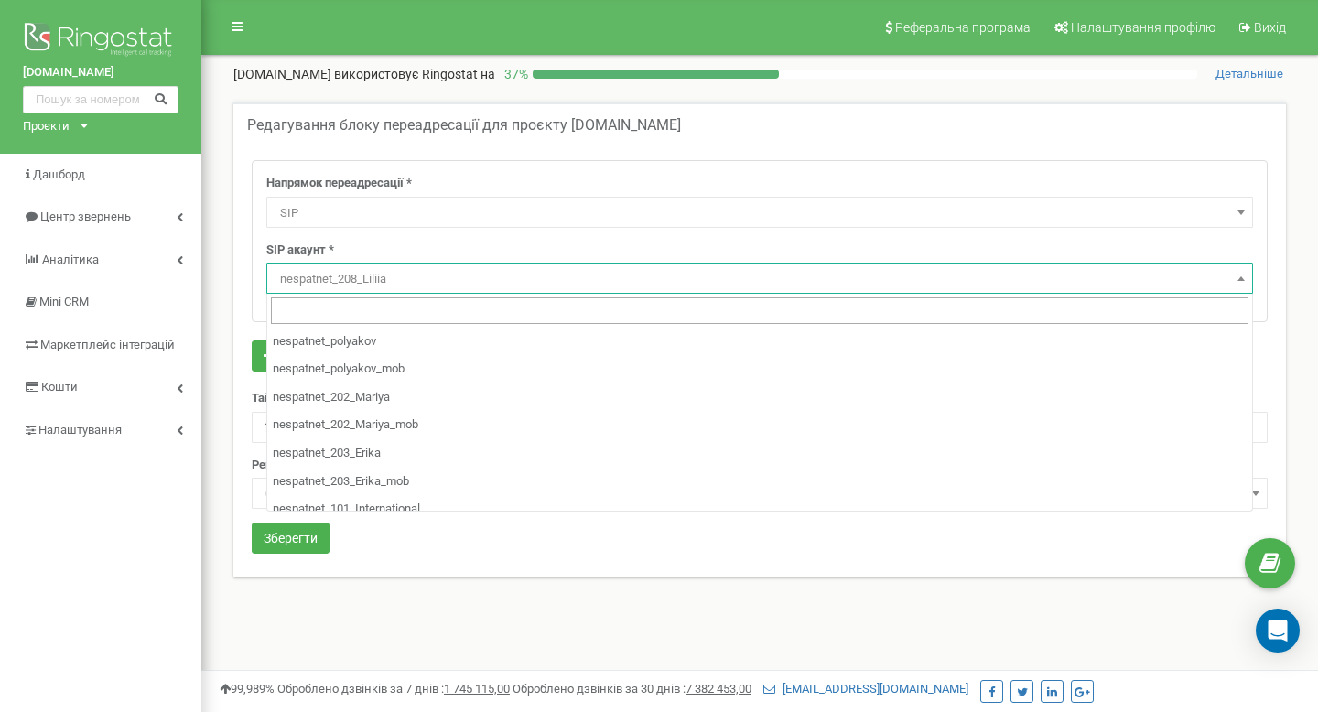
select select "SIP"
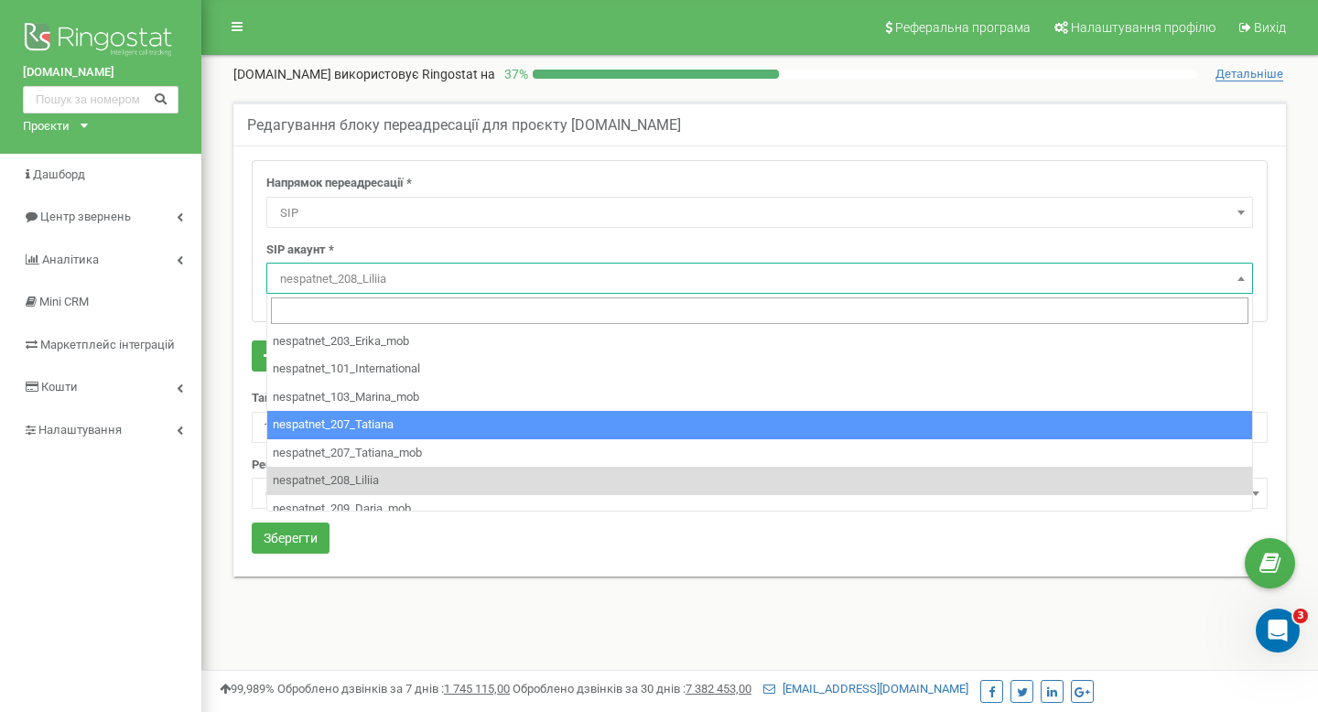
scroll to position [139, 0]
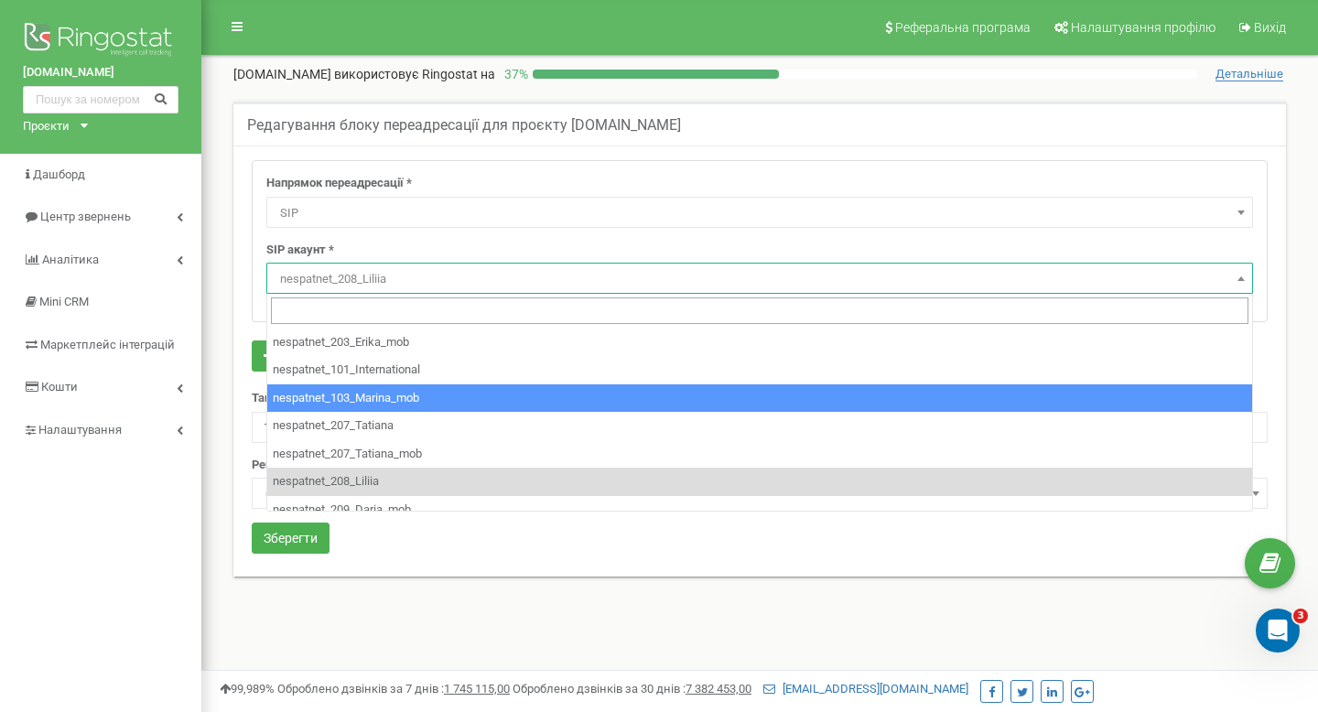
select select "nespatnet_103_Marina_mob"
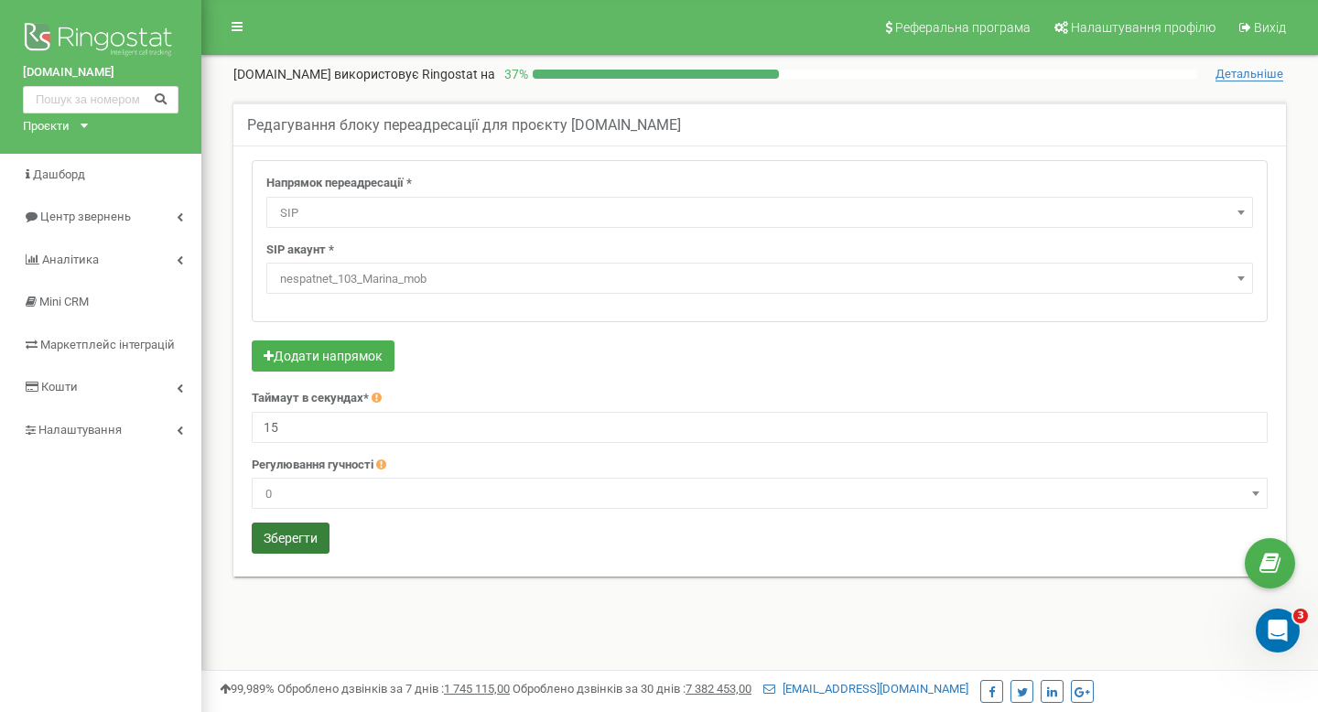
click at [321, 545] on button "Зберегти" at bounding box center [291, 538] width 78 height 31
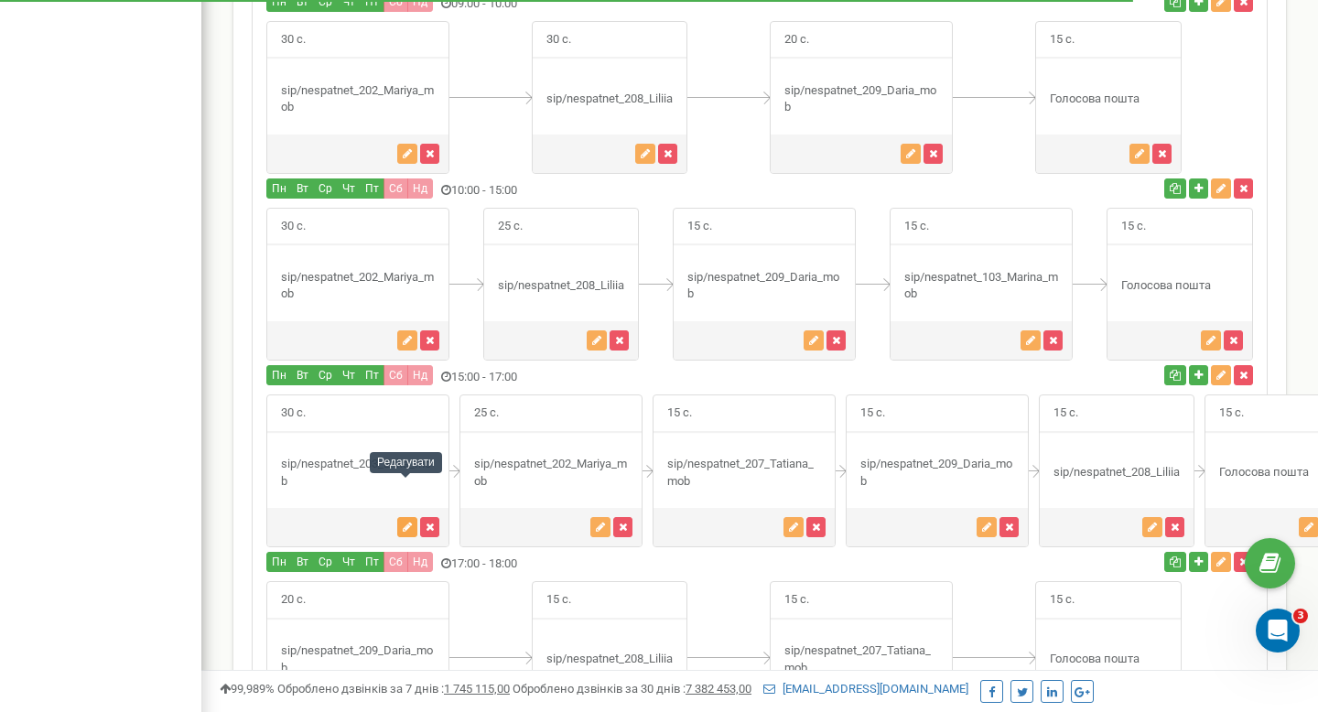
click at [401, 517] on button "button" at bounding box center [407, 527] width 20 height 20
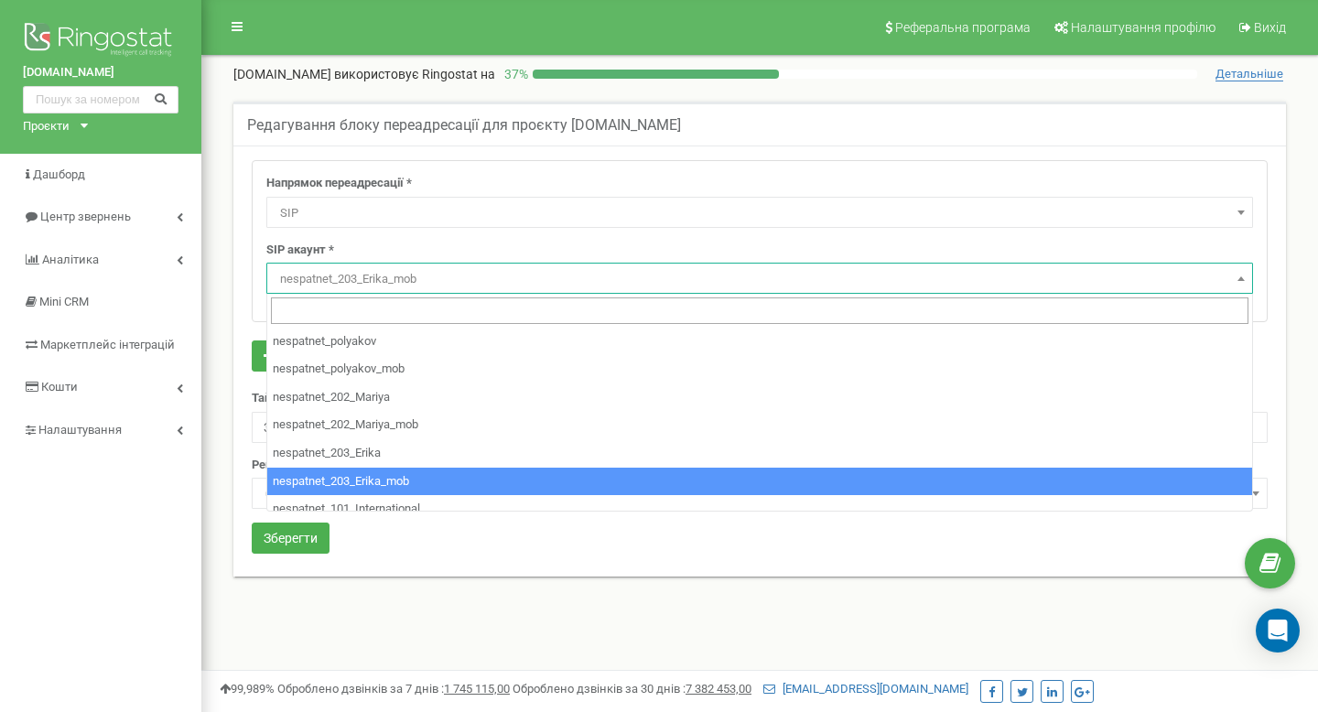
select select "SIP"
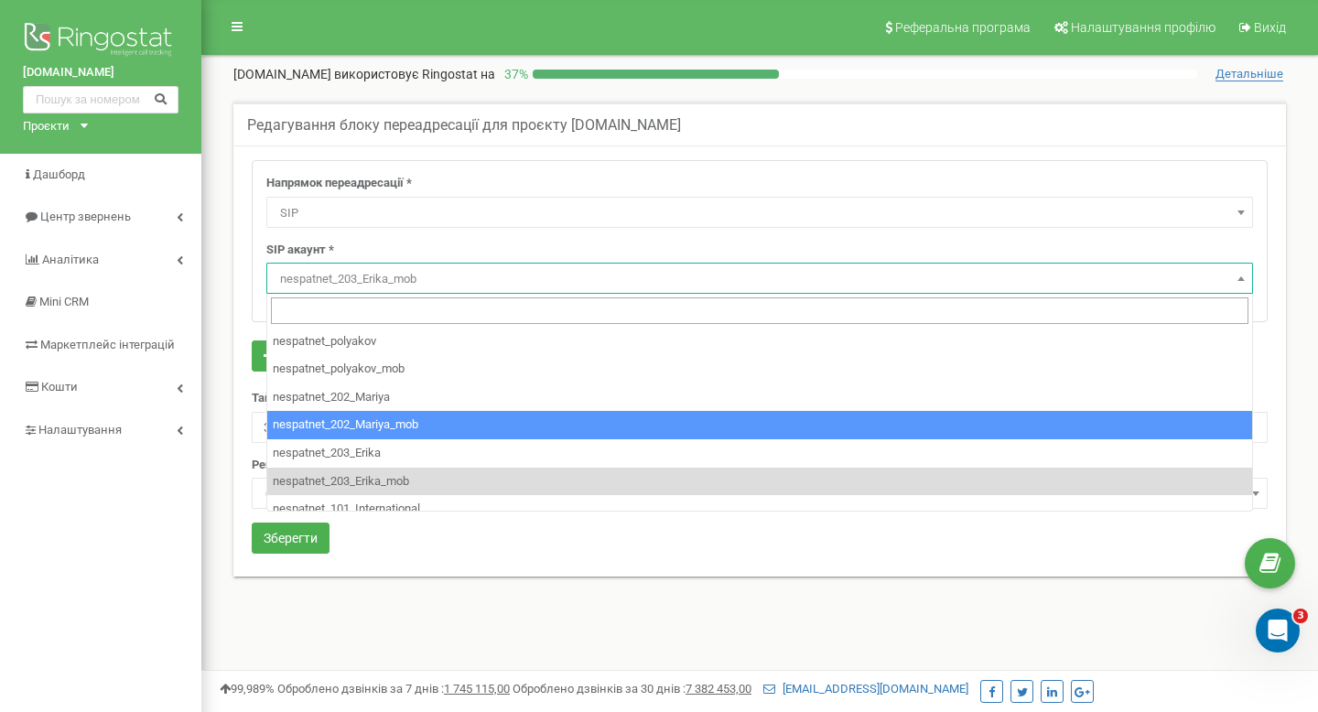
select select "nespatnet_202_Mariya_mob"
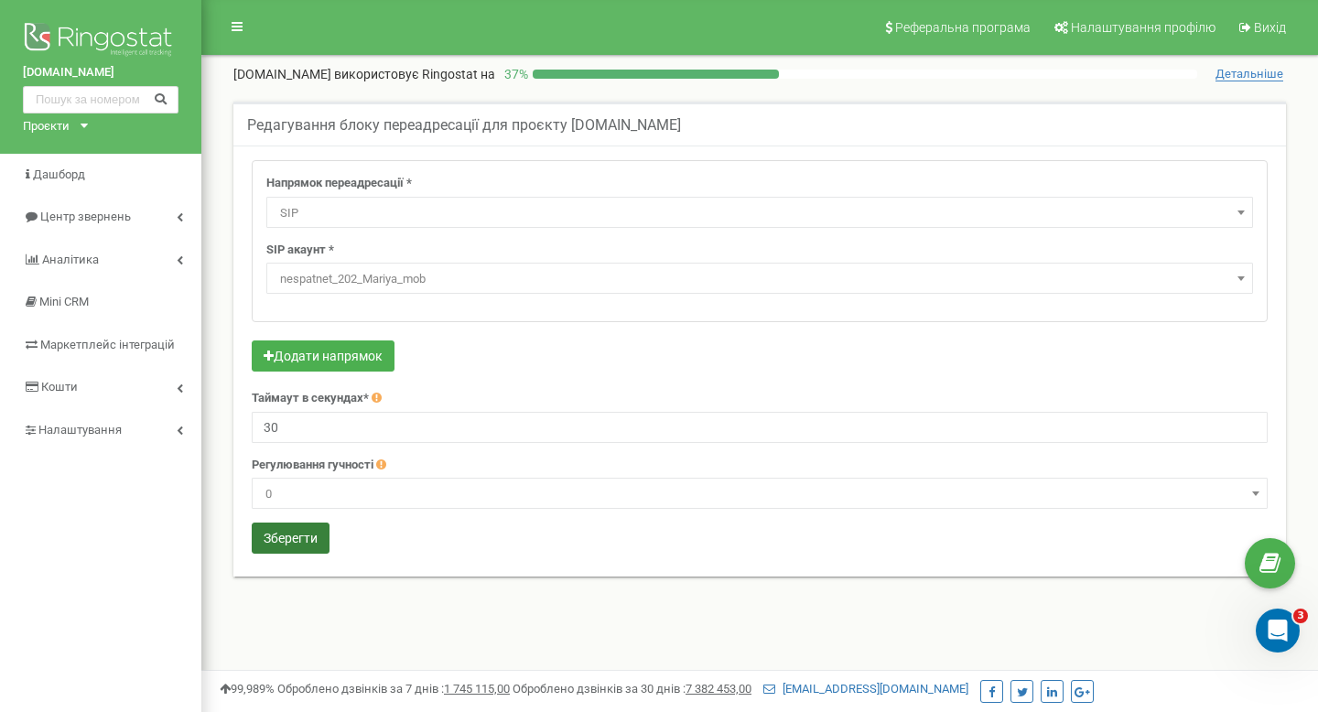
click at [308, 534] on button "Зберегти" at bounding box center [291, 538] width 78 height 31
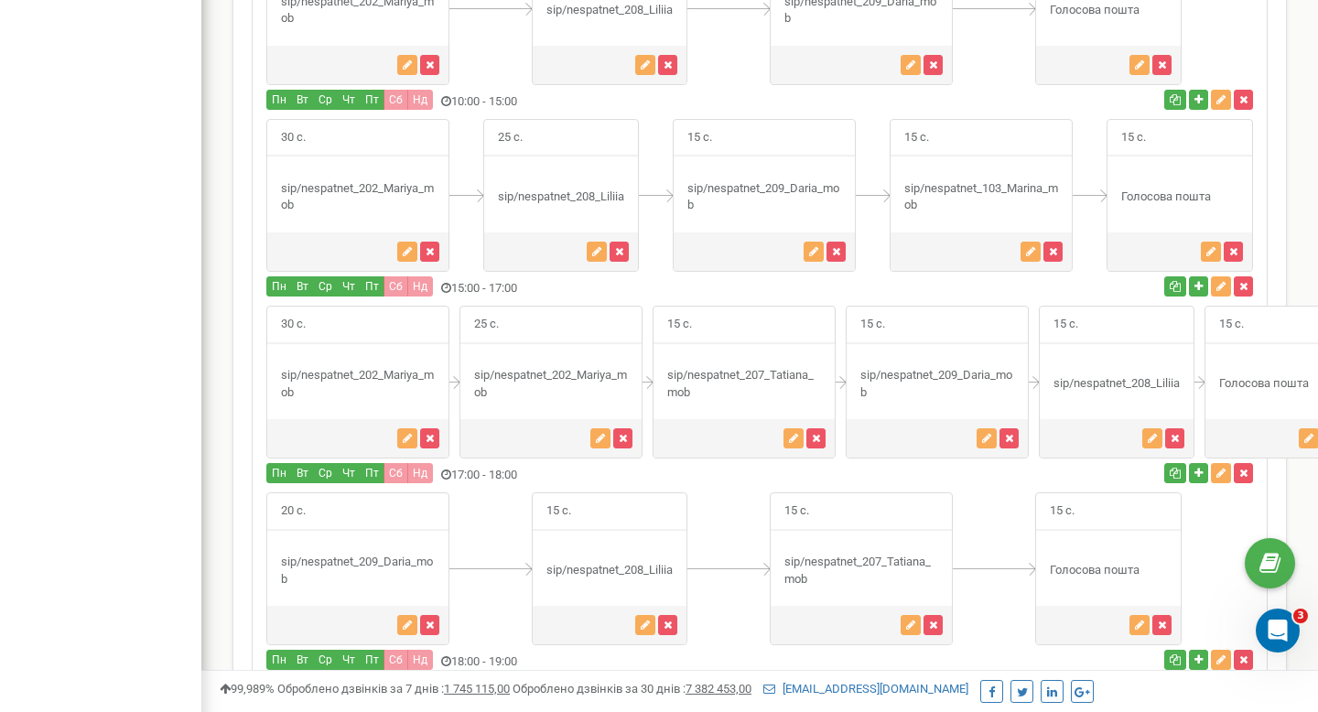
scroll to position [1705, 0]
click at [599, 432] on icon "button" at bounding box center [600, 437] width 9 height 11
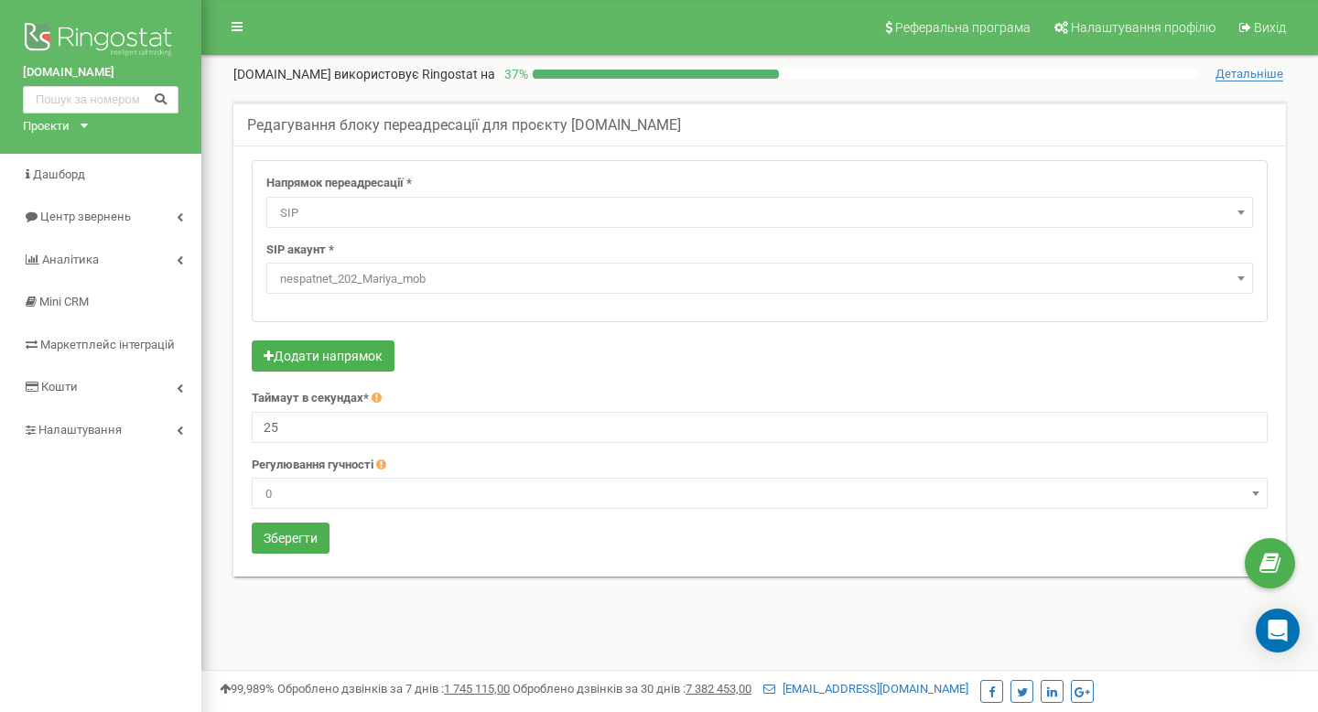
select select "SIP"
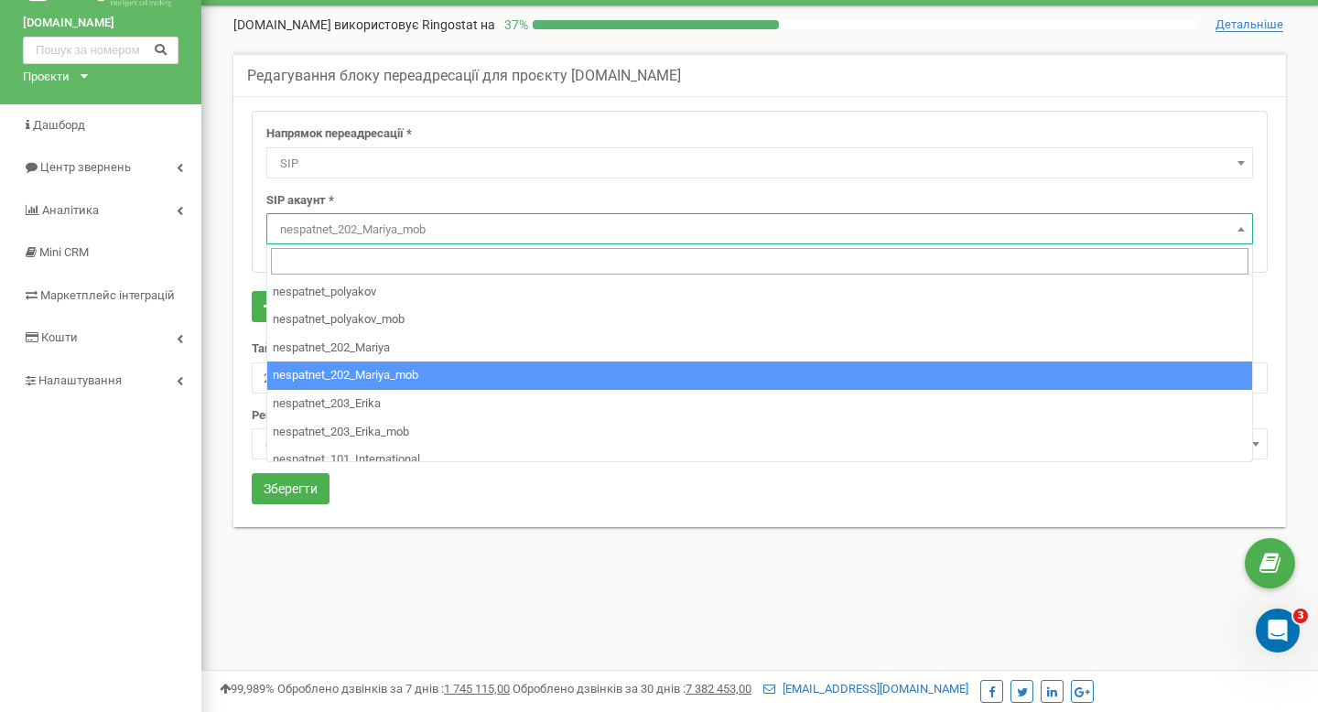
click at [497, 236] on span "nespatnet_202_Mariya_mob" at bounding box center [760, 230] width 974 height 26
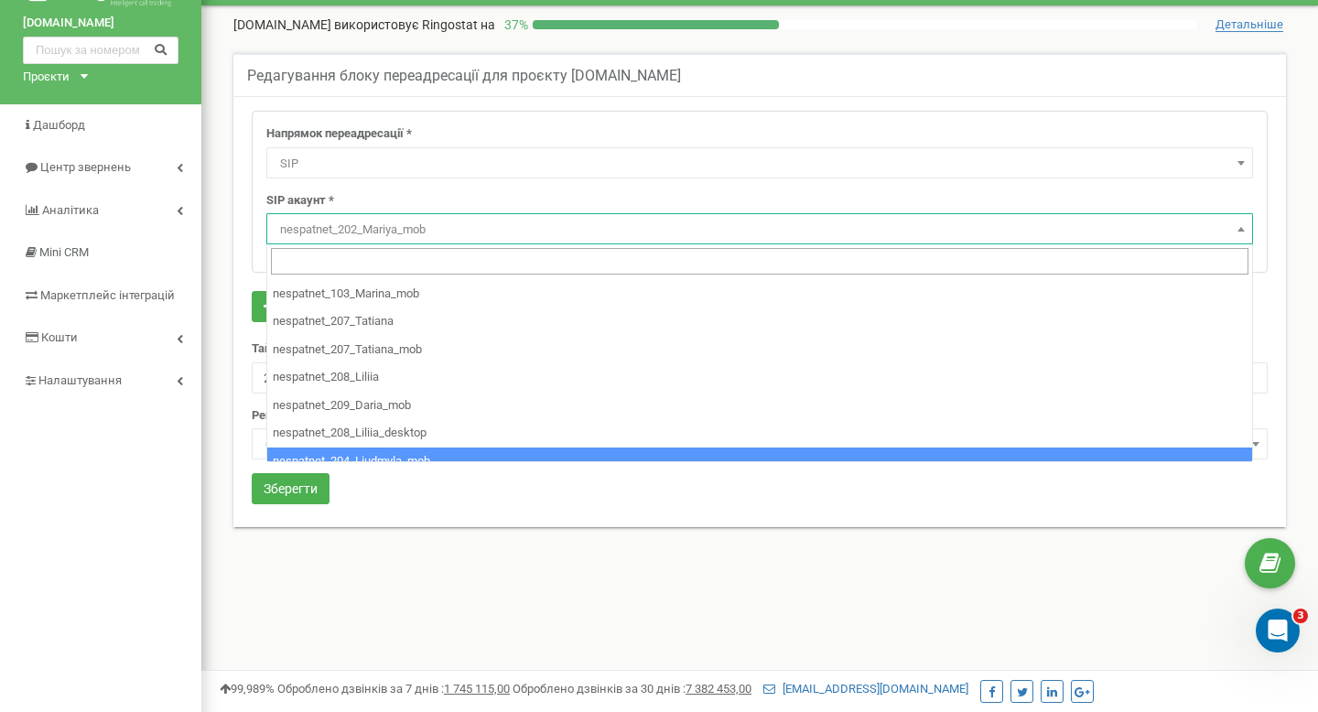
scroll to position [187, 0]
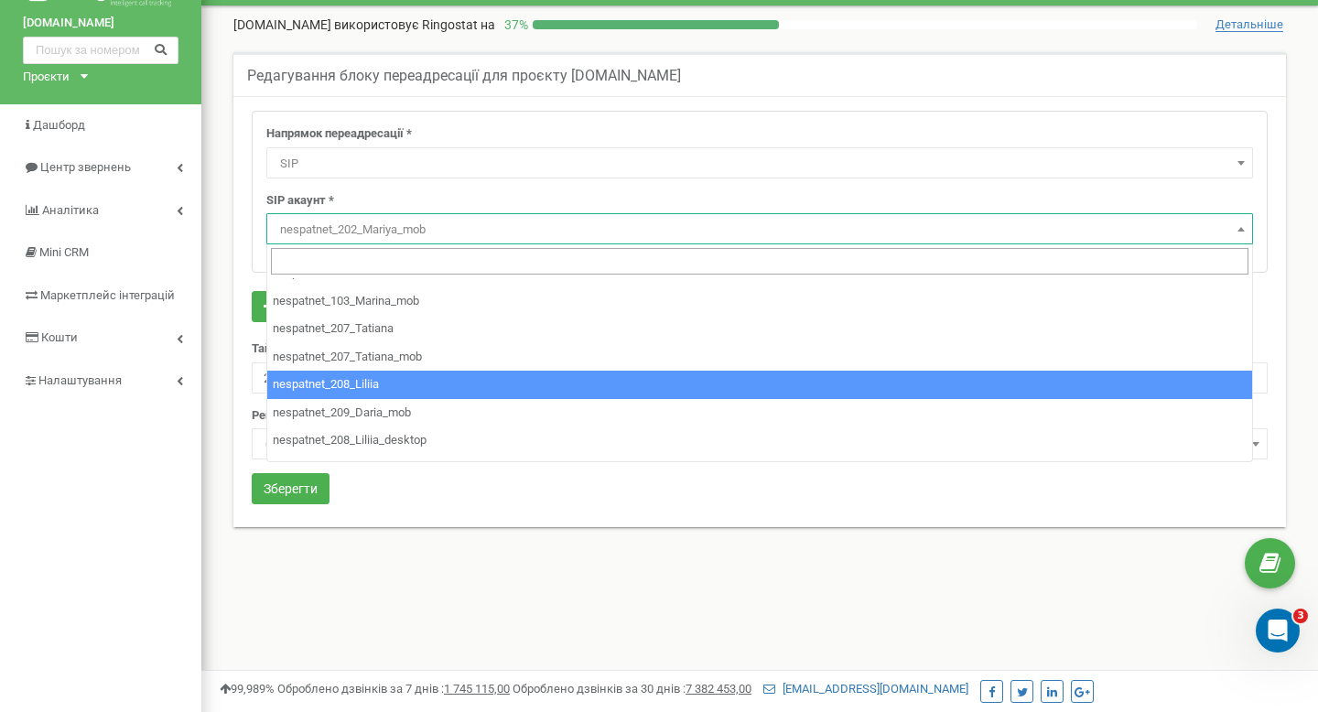
select select "nespatnet_208_Liliia"
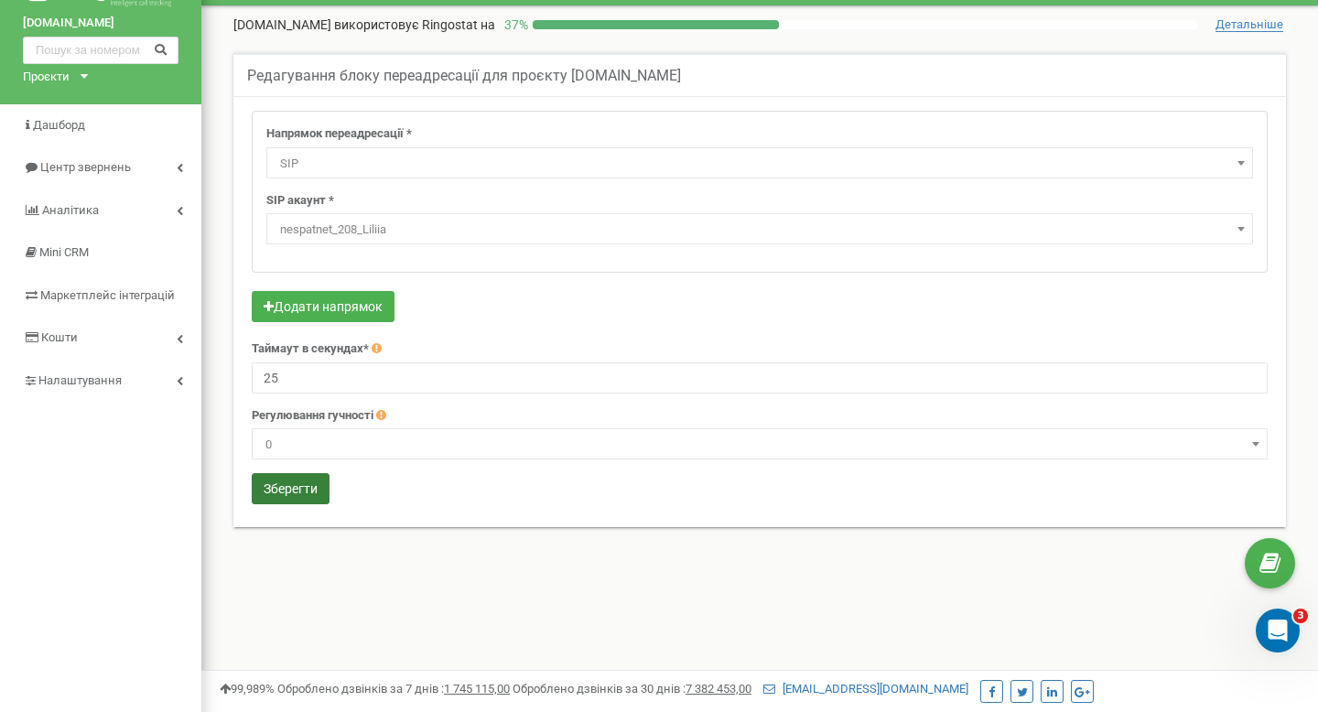
click at [286, 489] on button "Зберегти" at bounding box center [291, 488] width 78 height 31
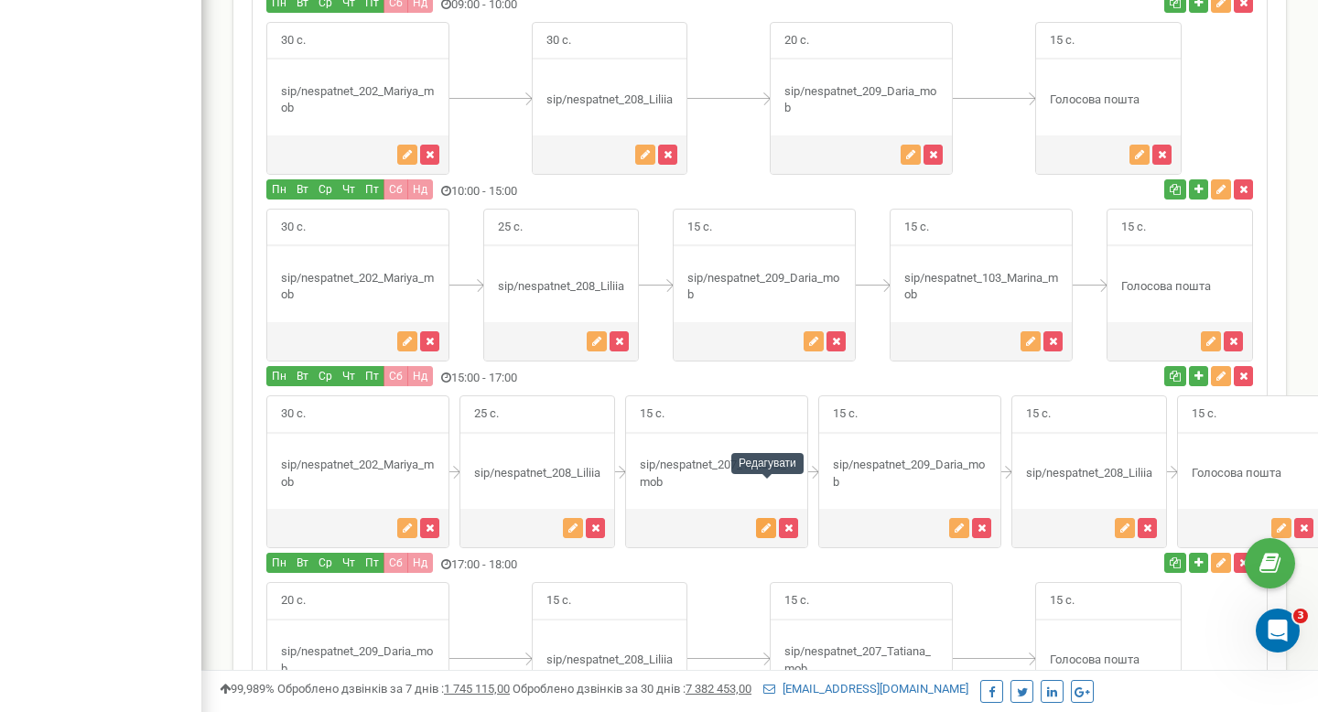
click at [766, 523] on icon "button" at bounding box center [765, 528] width 9 height 11
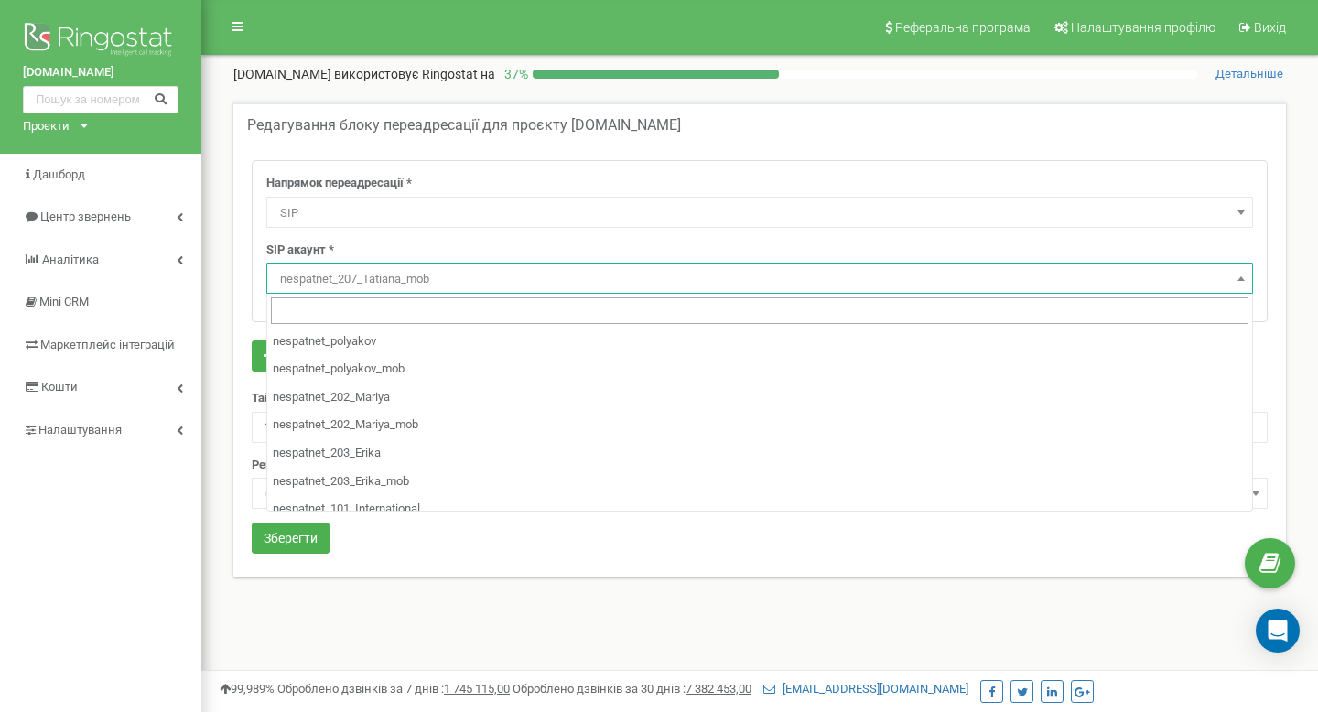
select select "SIP"
click at [554, 286] on span "nespatnet_207_Tatiana_mob" at bounding box center [760, 279] width 974 height 26
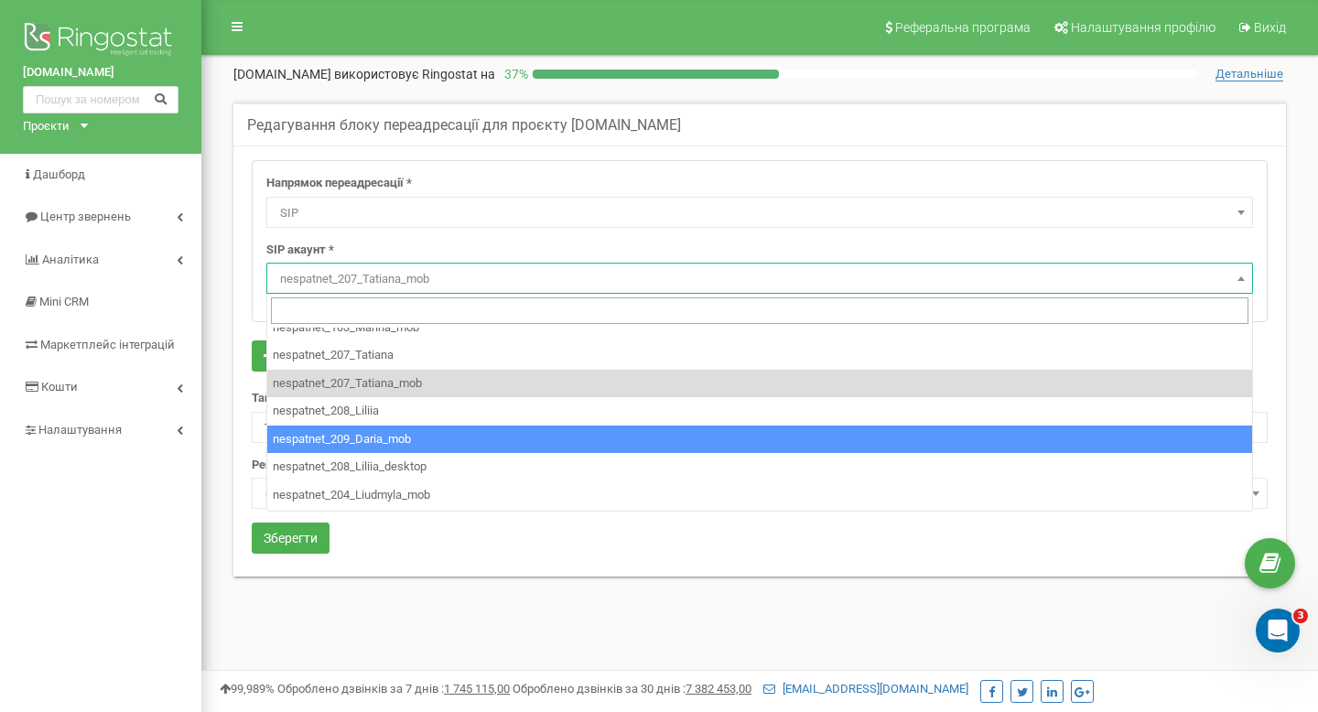
scroll to position [220, 0]
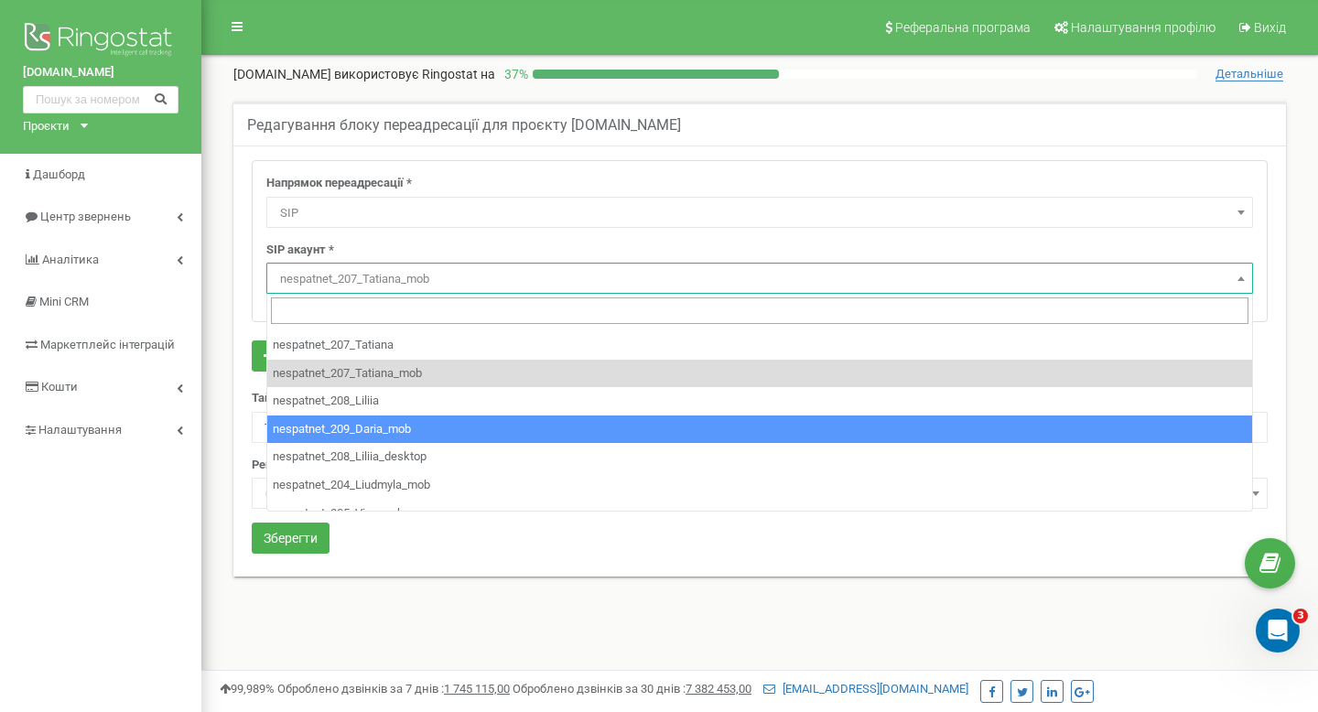
select select "nespatnet_209_Daria_mob"
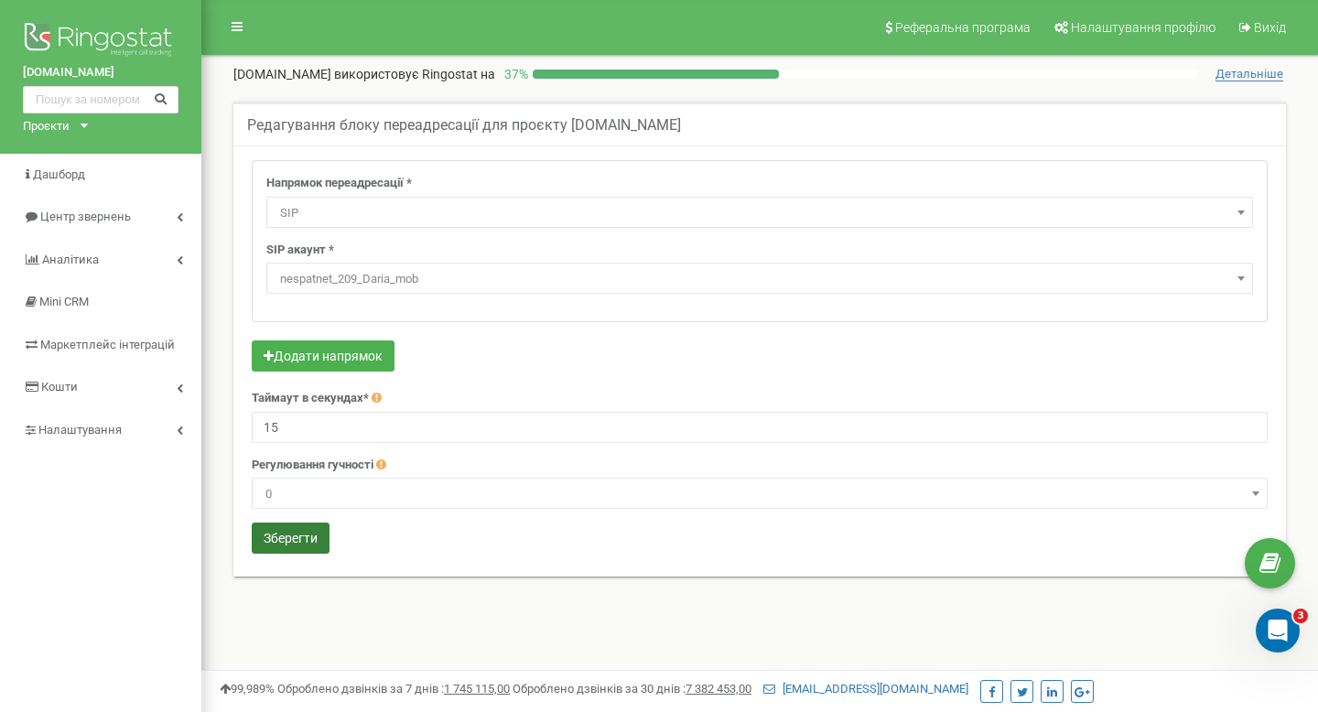
click at [322, 534] on button "Зберегти" at bounding box center [291, 538] width 78 height 31
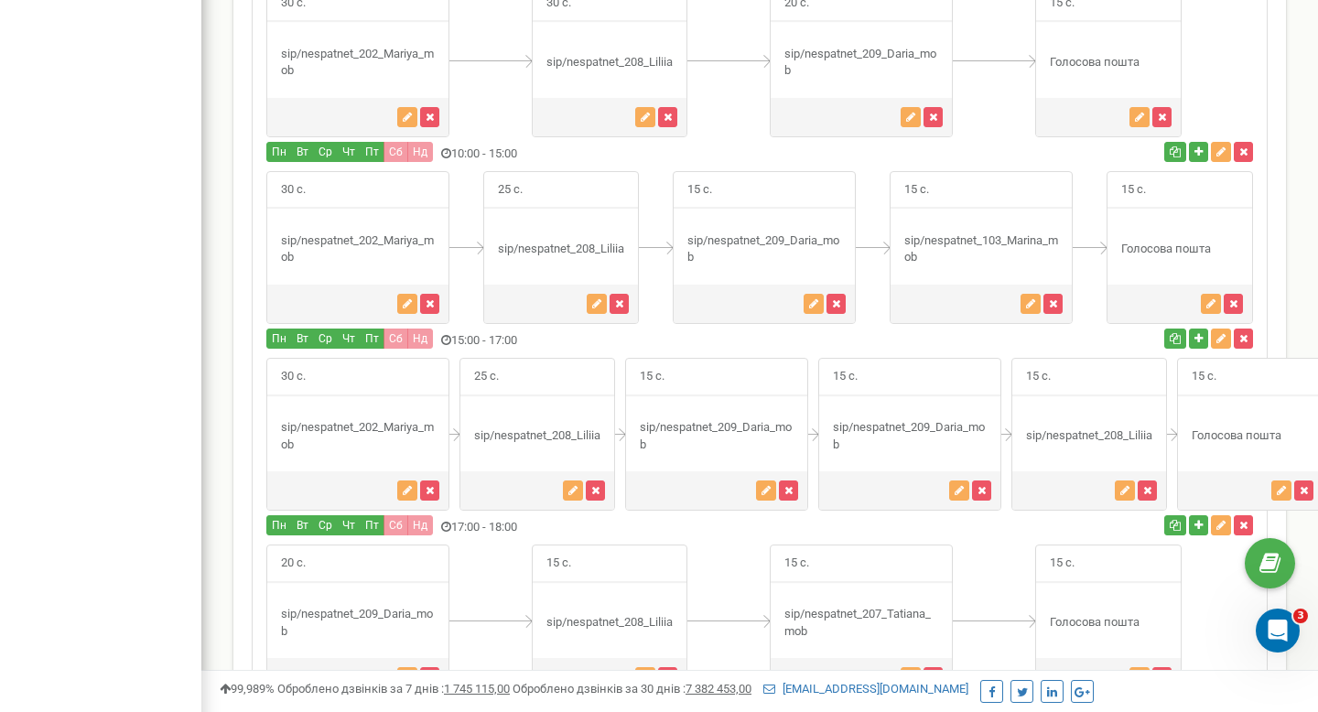
scroll to position [1656, 0]
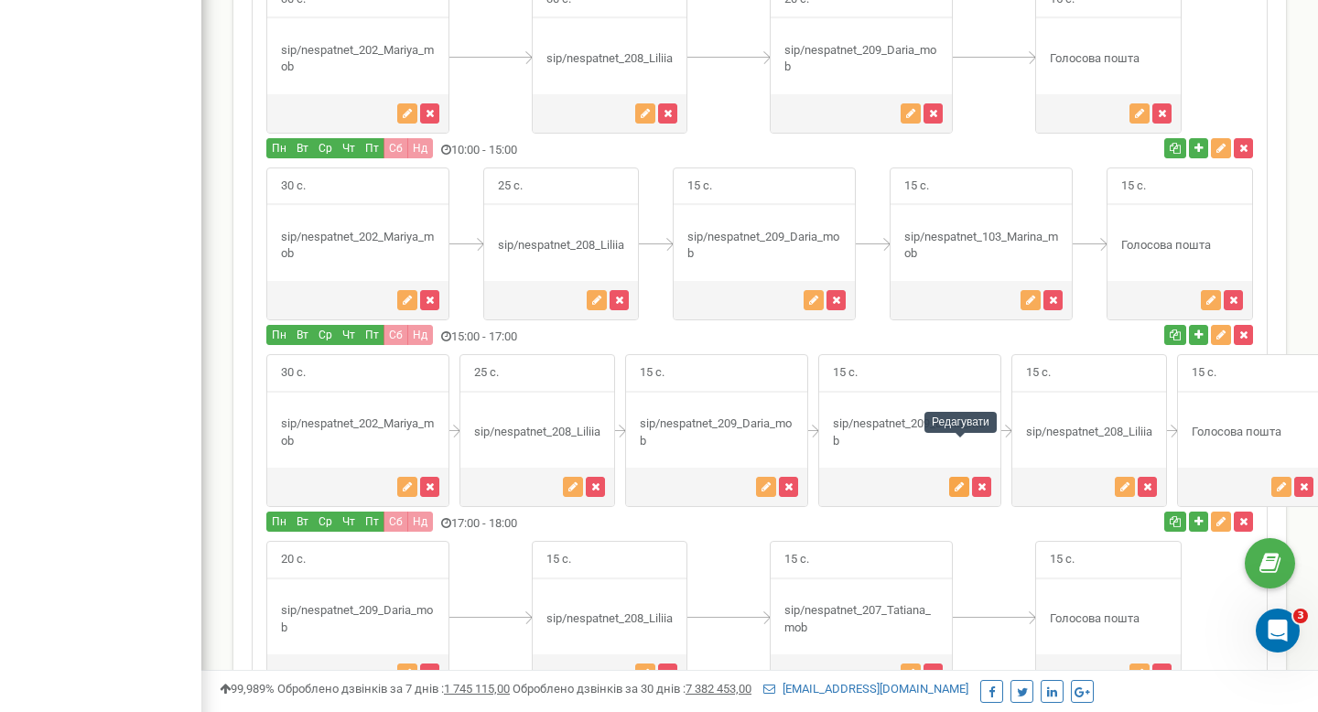
click at [957, 477] on button "button" at bounding box center [959, 487] width 20 height 20
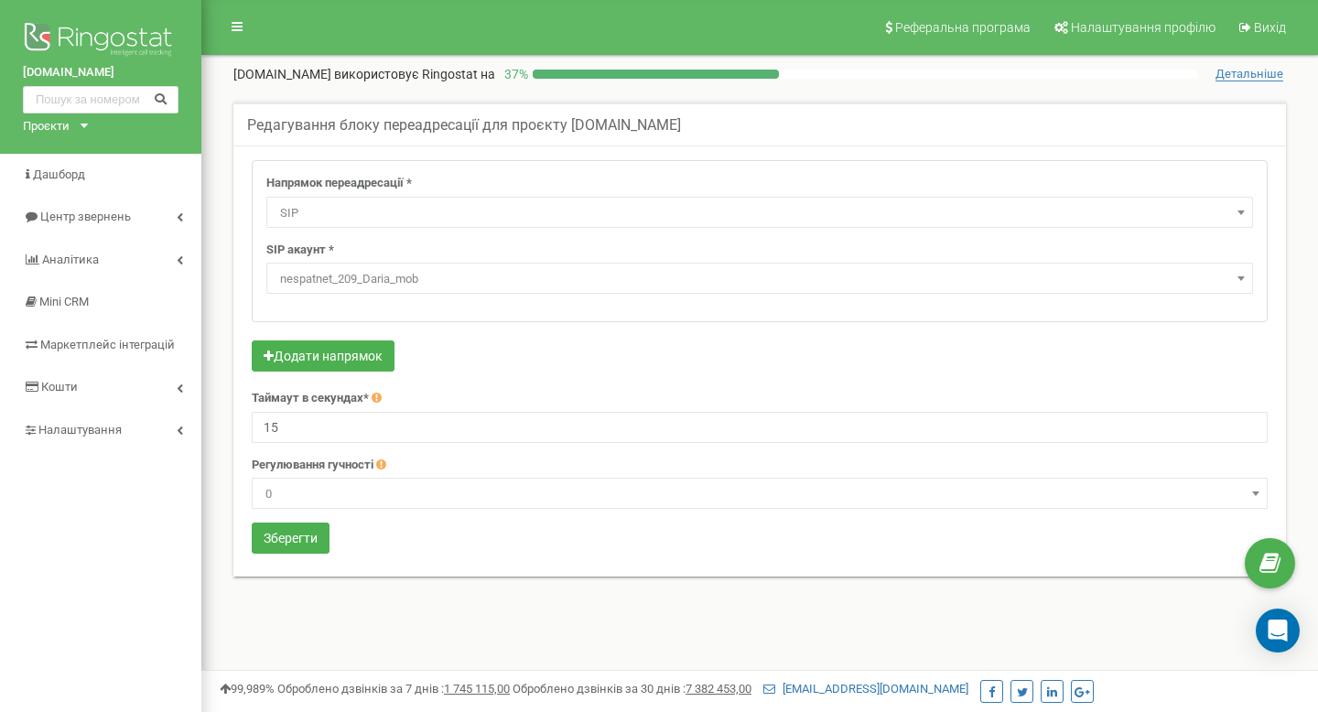
select select "SIP"
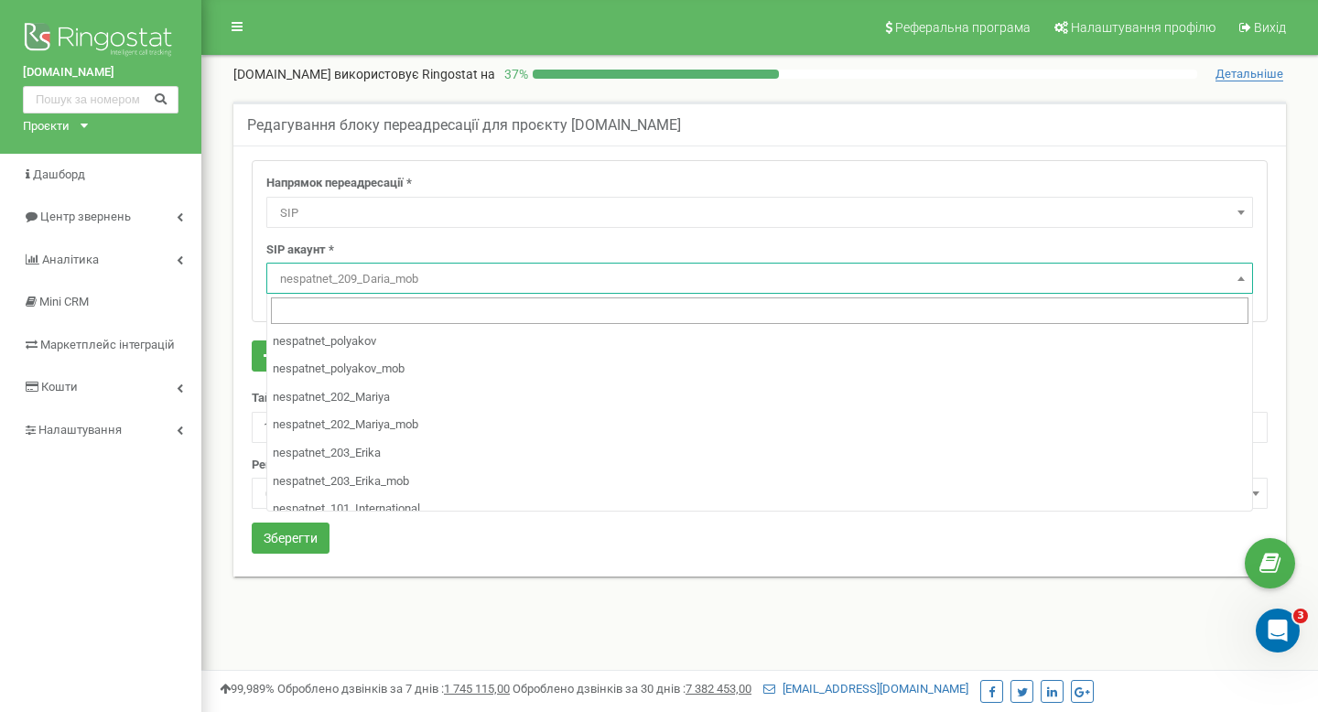
click at [478, 271] on span "nespatnet_209_Daria_mob" at bounding box center [760, 279] width 974 height 26
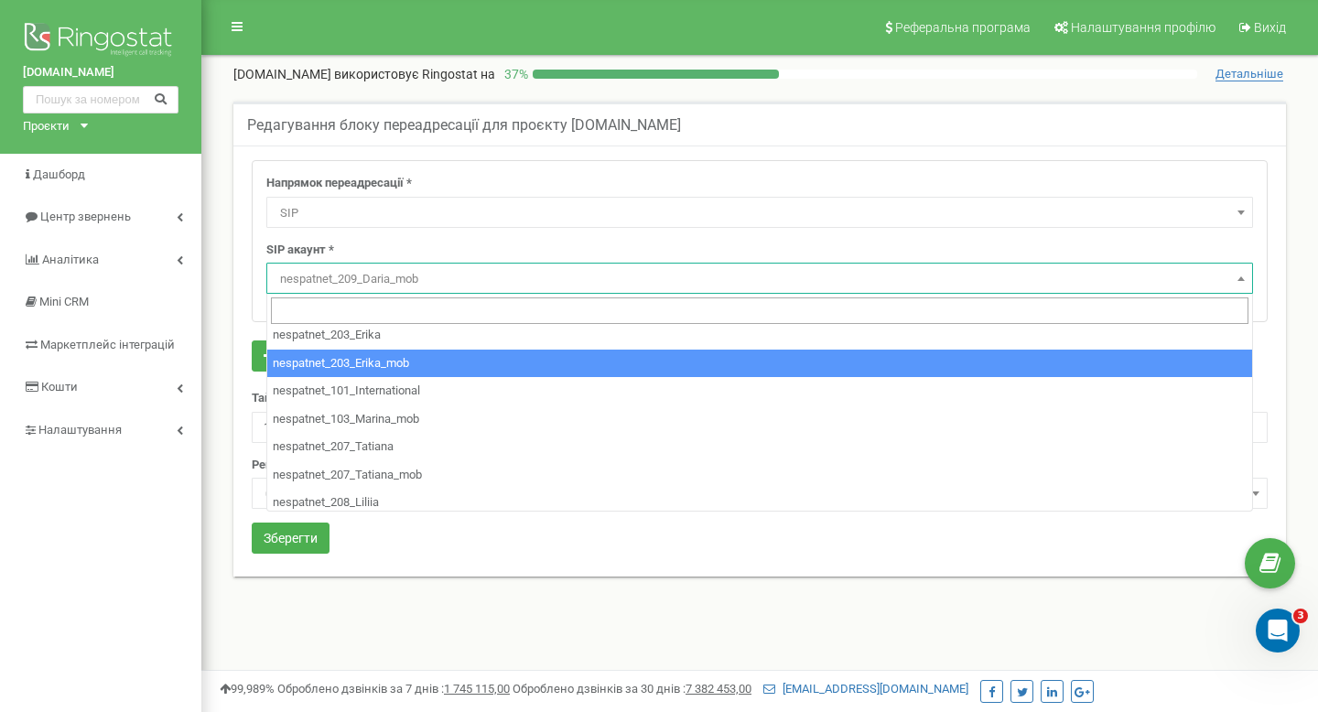
scroll to position [137, 0]
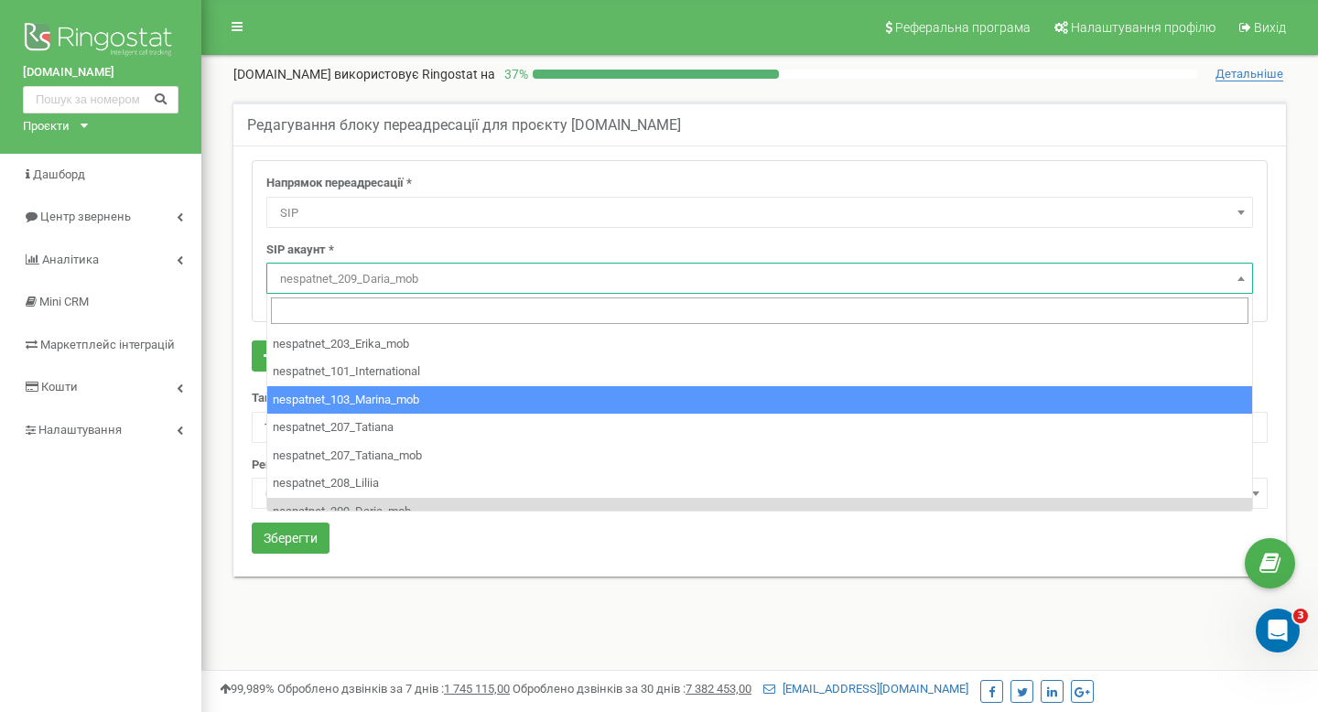
select select "nespatnet_103_Marina_mob"
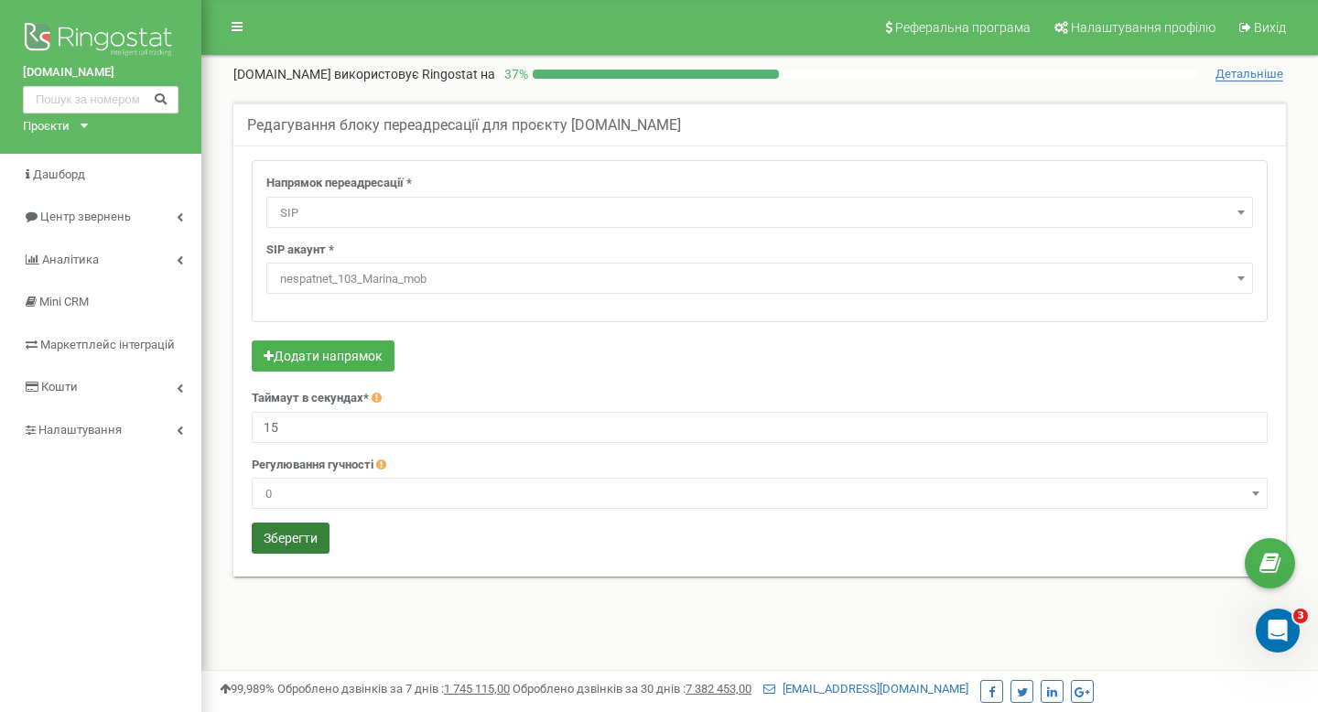
click at [320, 531] on button "Зберегти" at bounding box center [291, 538] width 78 height 31
click at [588, 443] on form "Напрямок переадресації * Не використовувати Голосова пошта IVR Webhook номер пе…" at bounding box center [760, 359] width 1016 height 398
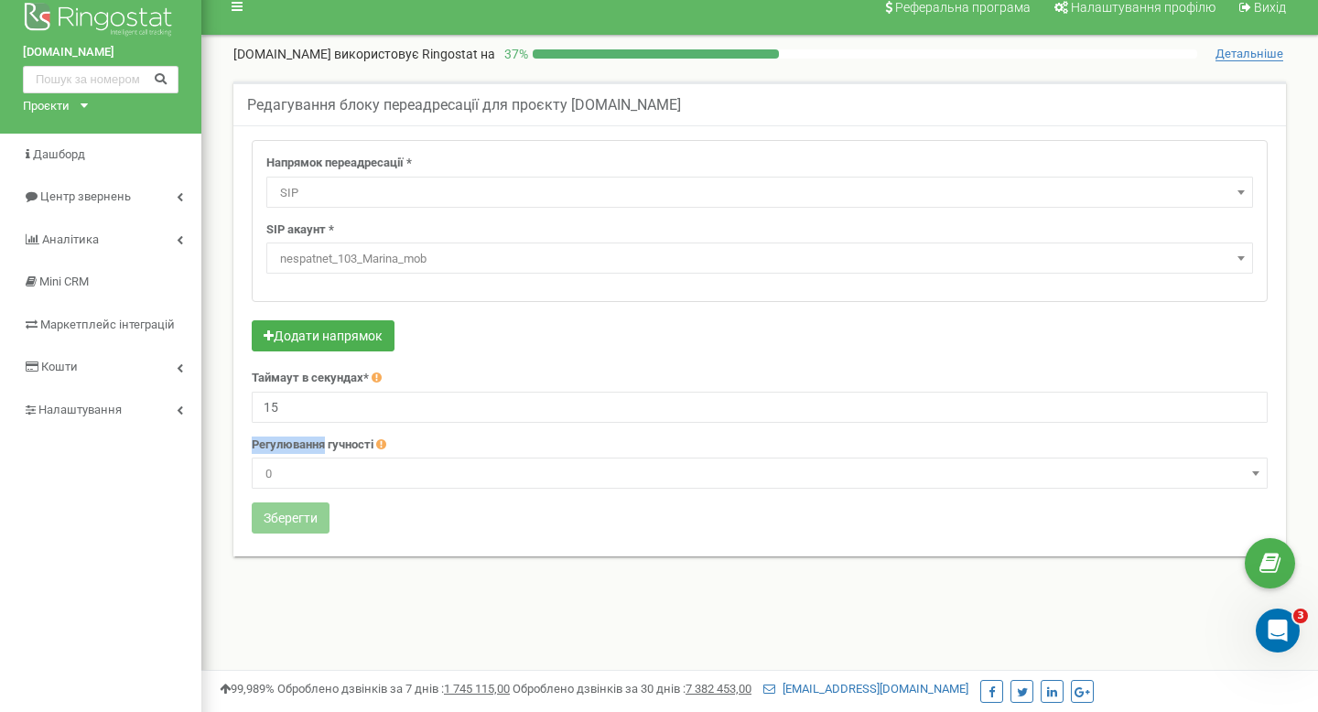
scroll to position [19, 0]
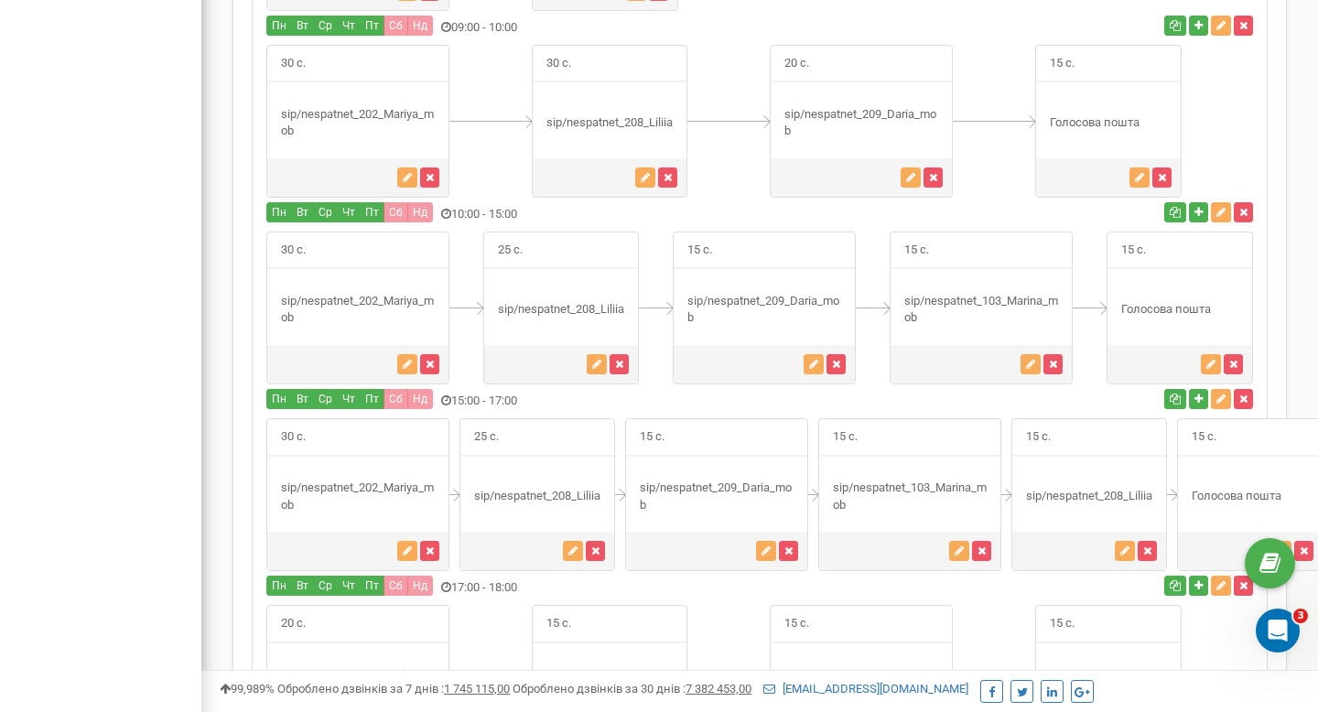
scroll to position [1624, 0]
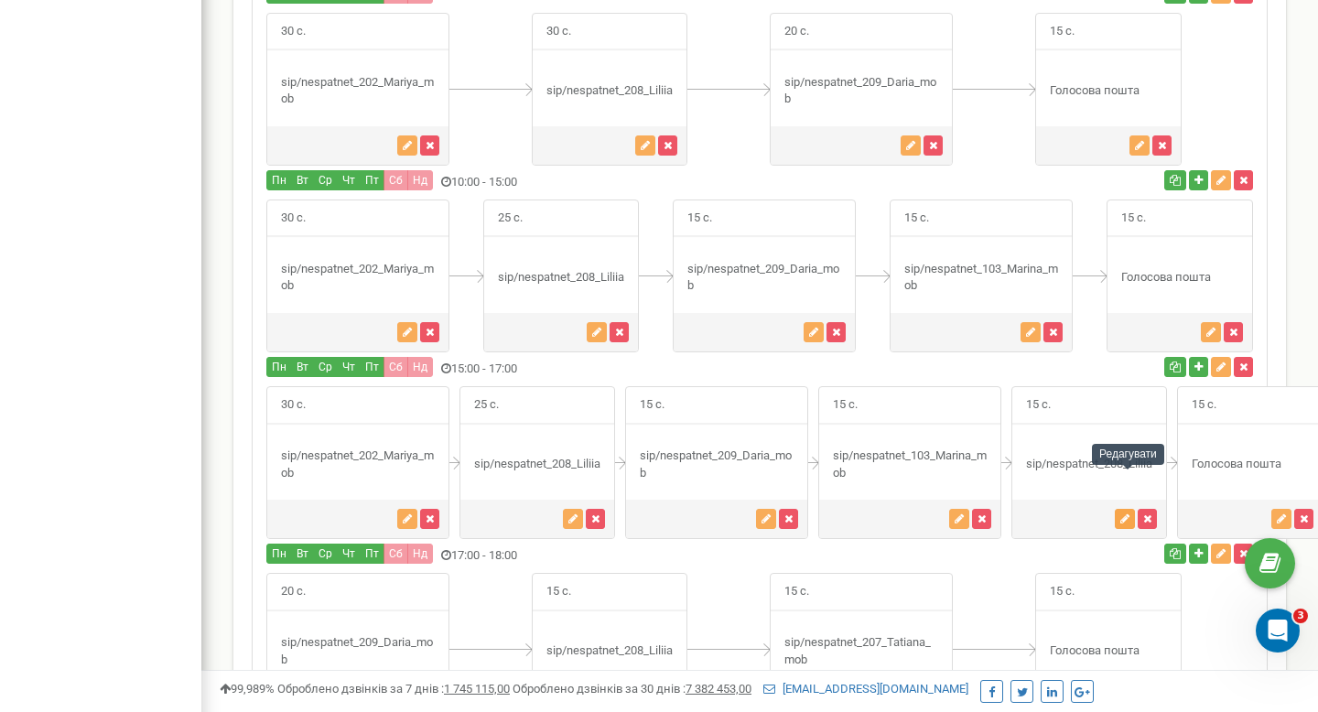
click at [1129, 513] on icon "button" at bounding box center [1124, 518] width 9 height 11
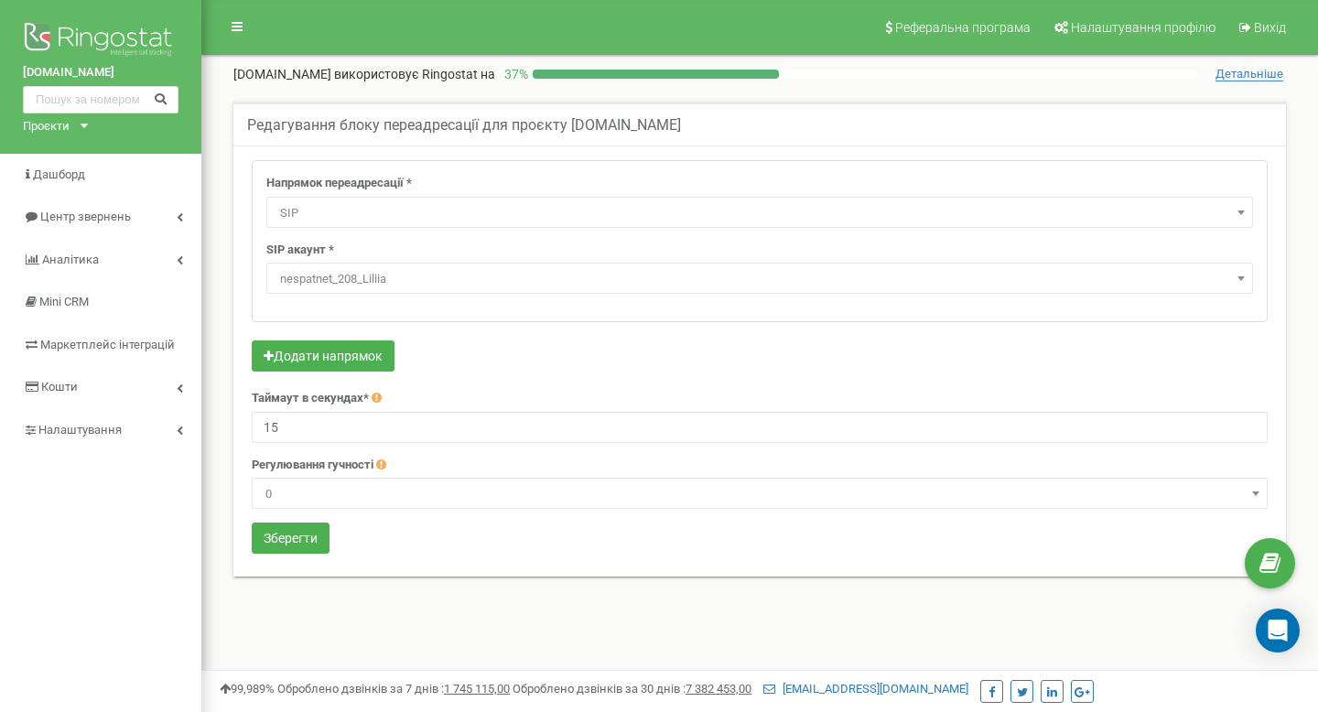
select select "SIP"
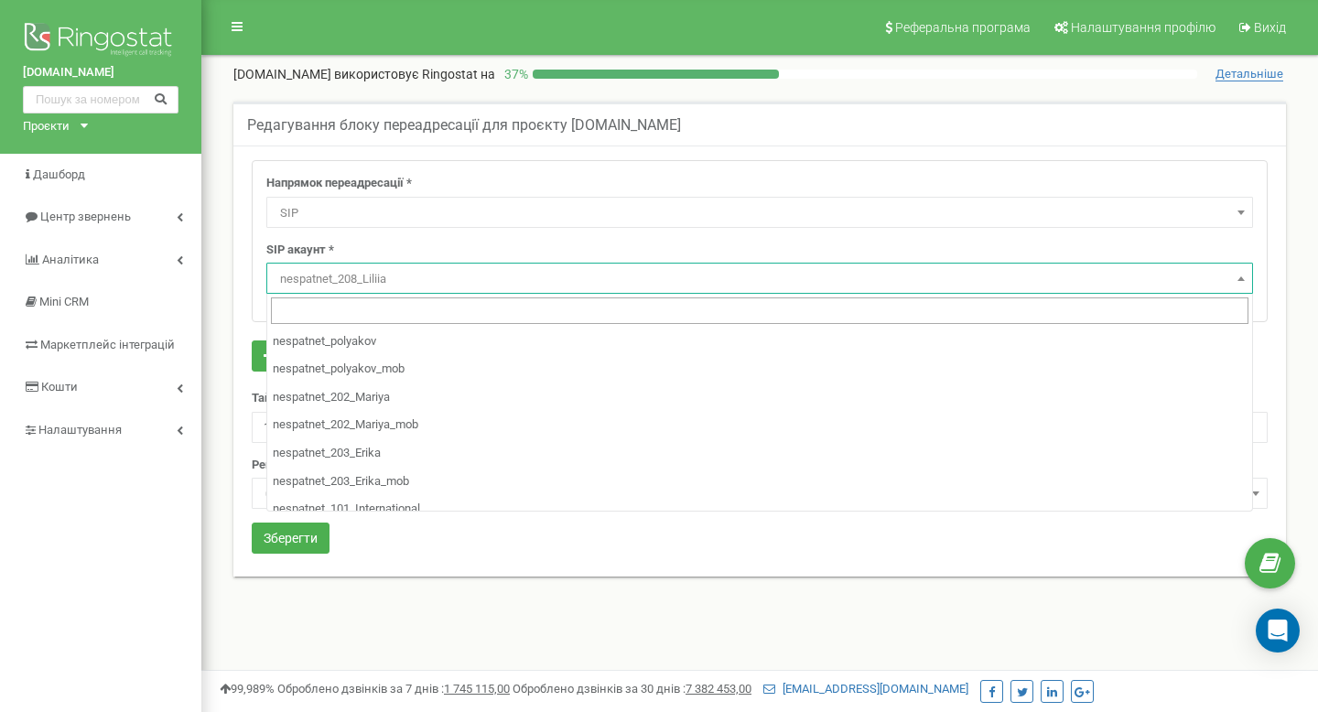
click at [636, 278] on span "nespatnet_208_Liliia" at bounding box center [760, 279] width 974 height 26
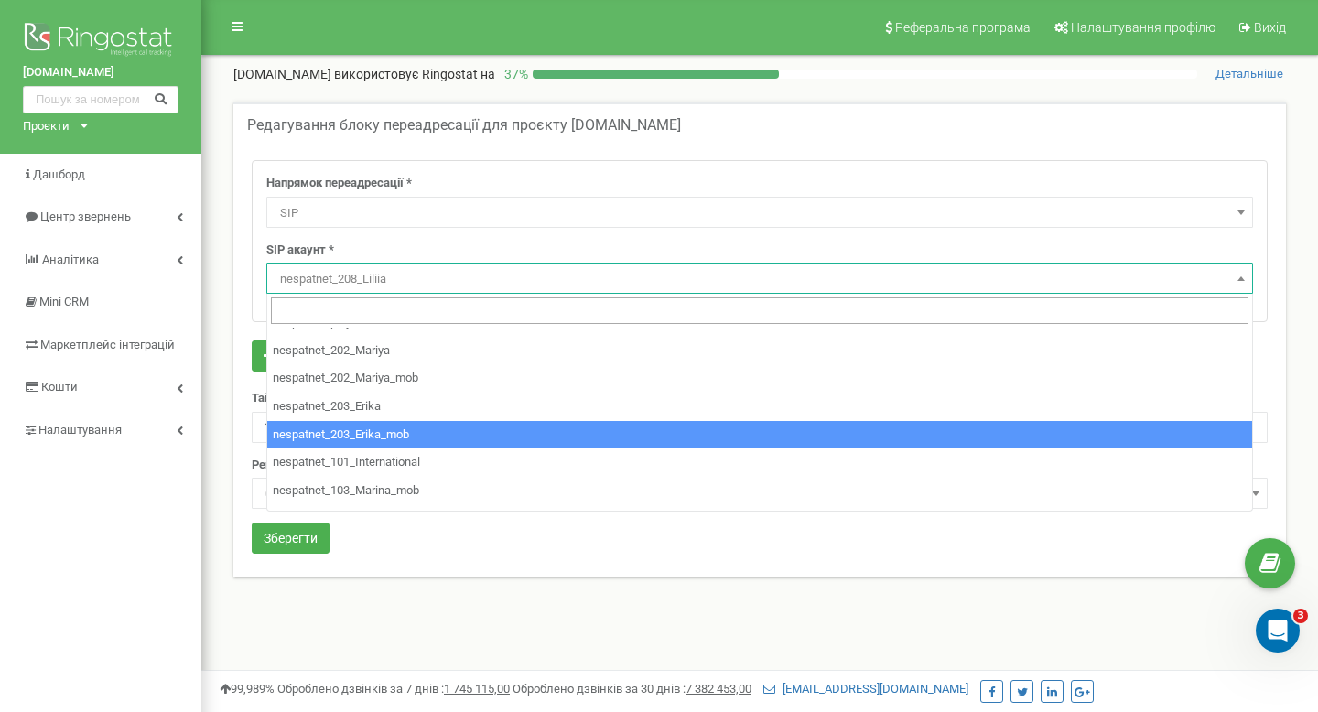
select select "nespatnet_203_Erika_mob"
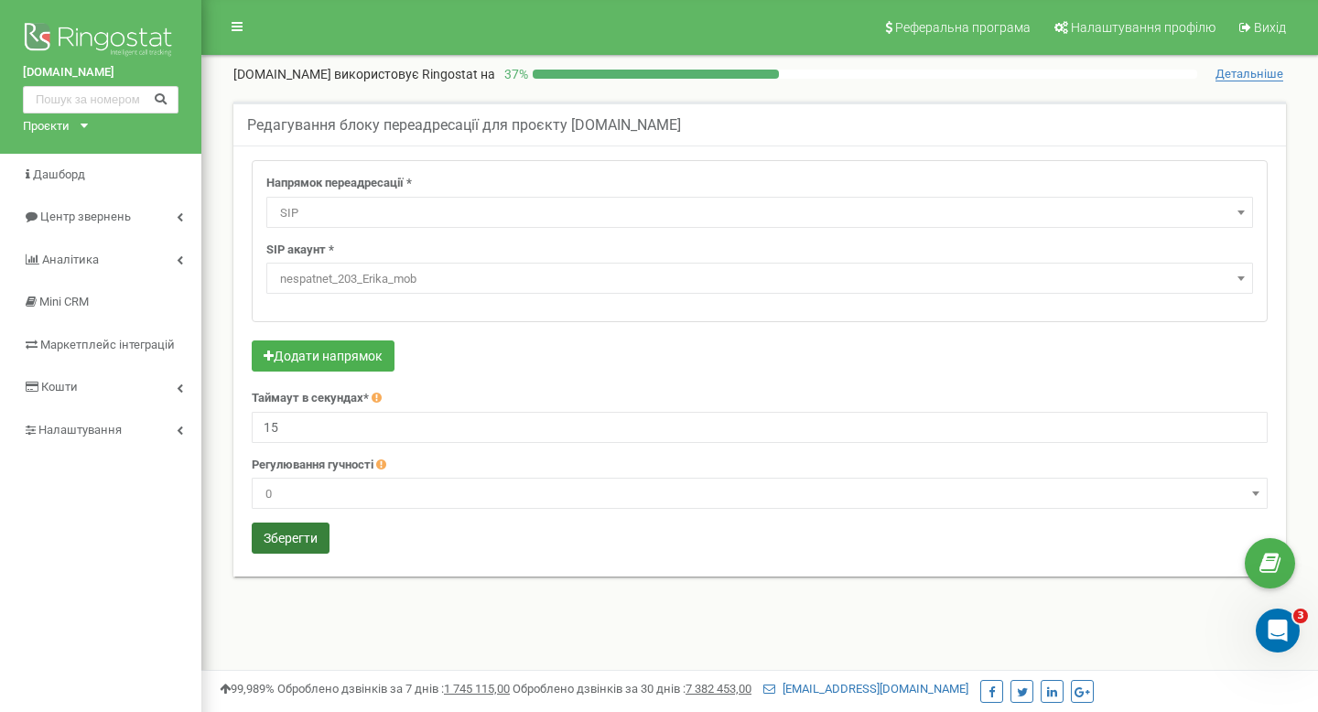
click at [271, 528] on button "Зберегти" at bounding box center [291, 538] width 78 height 31
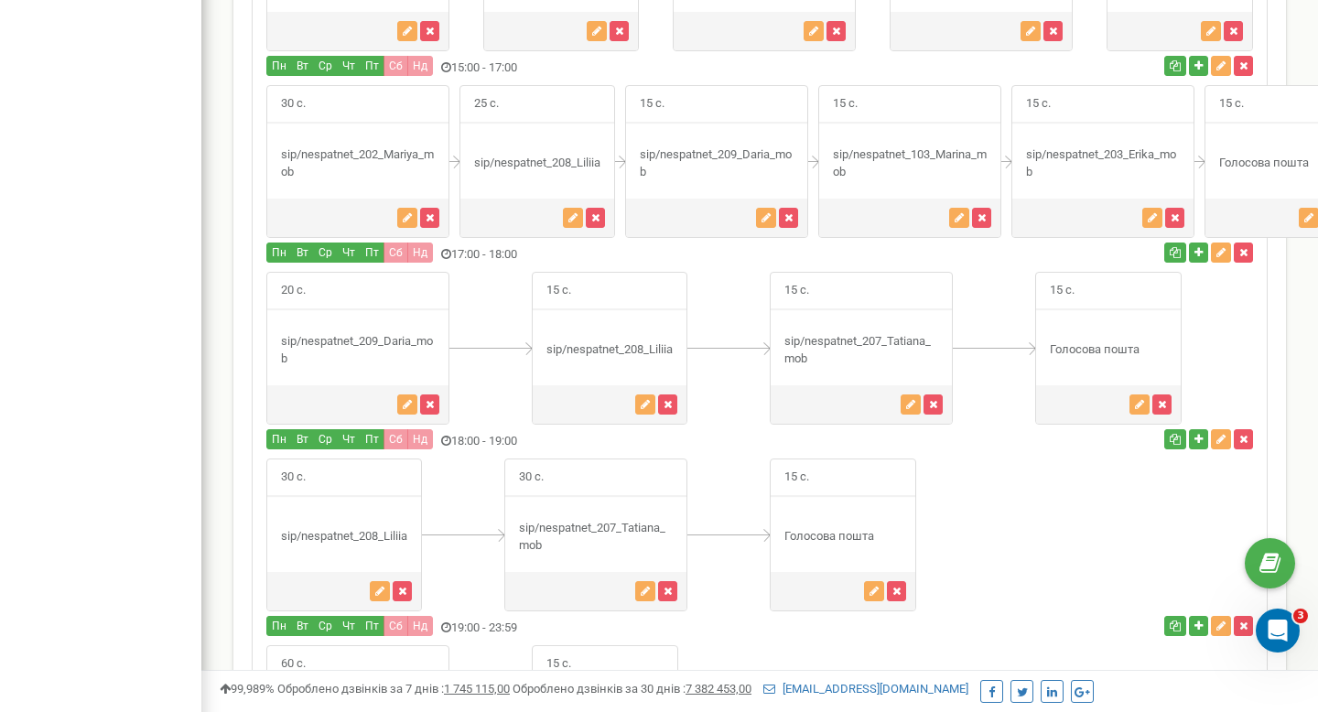
scroll to position [1924, 0]
click at [409, 400] on icon "button" at bounding box center [407, 405] width 9 height 11
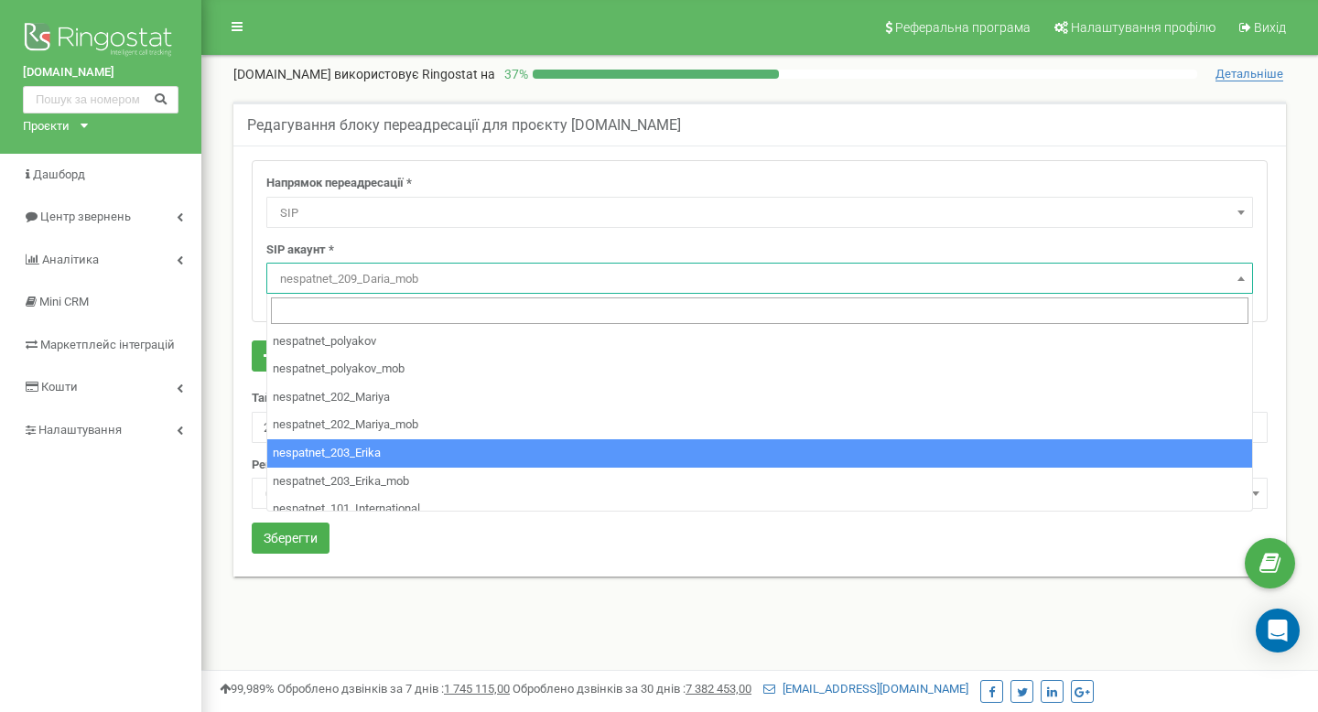
select select "SIP"
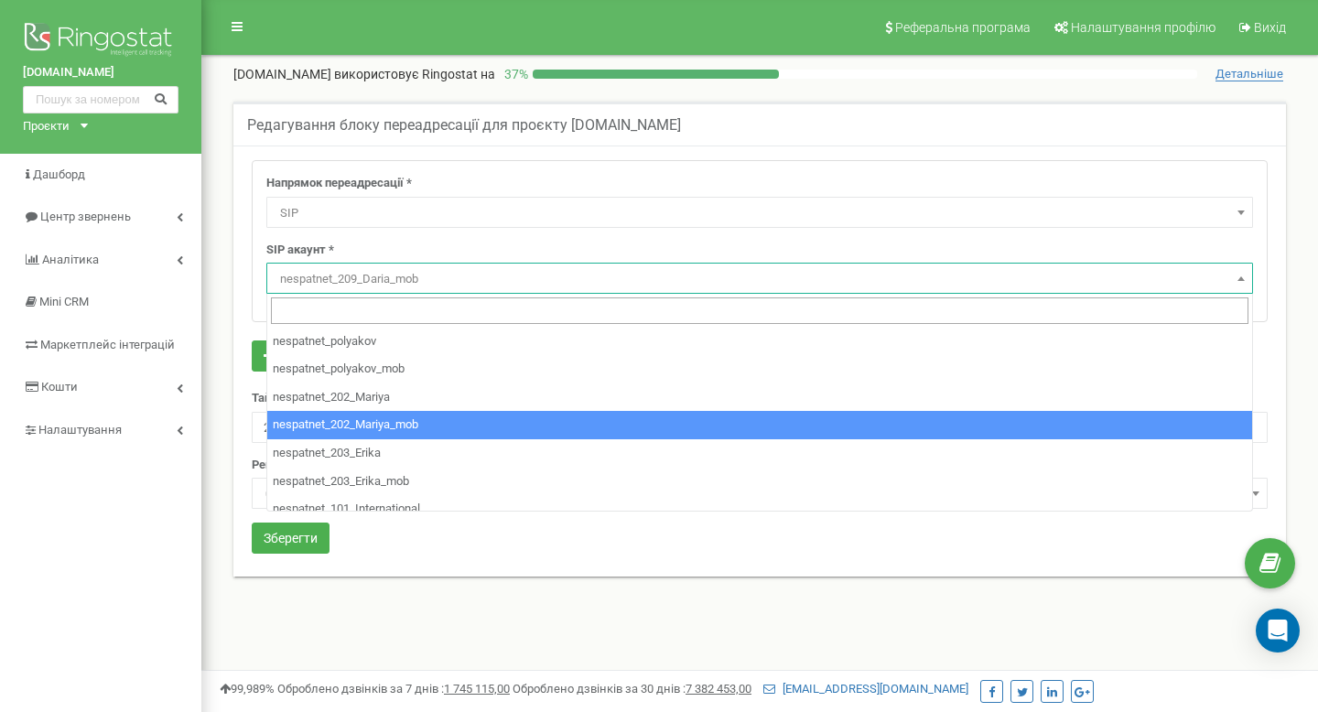
select select "nespatnet_202_Mariya_mob"
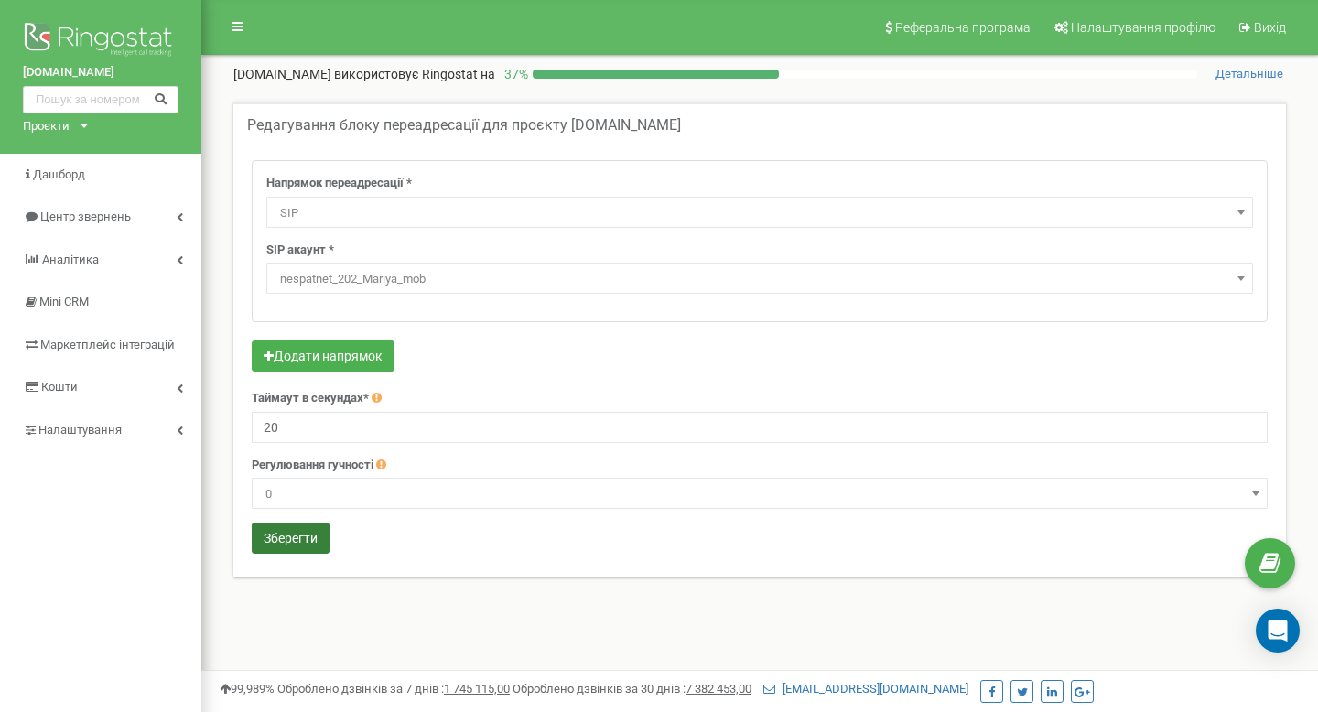
click at [302, 527] on button "Зберегти" at bounding box center [291, 538] width 78 height 31
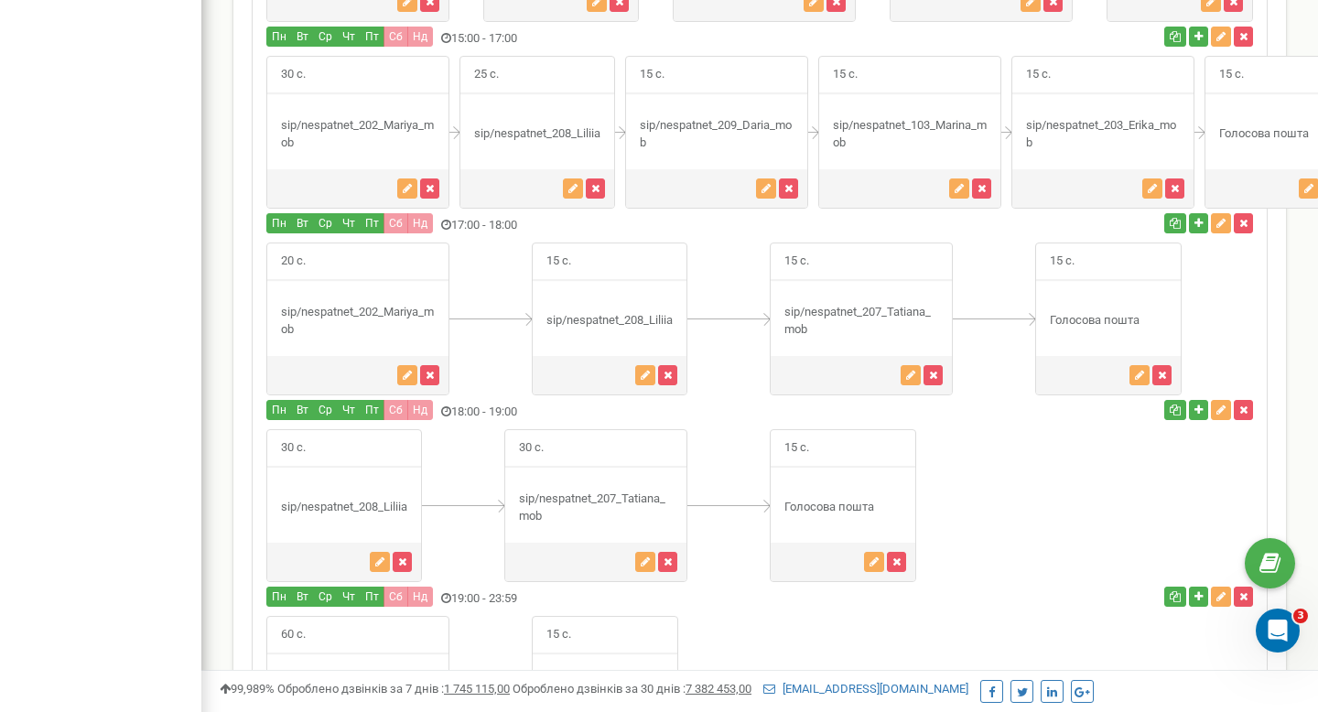
scroll to position [1959, 0]
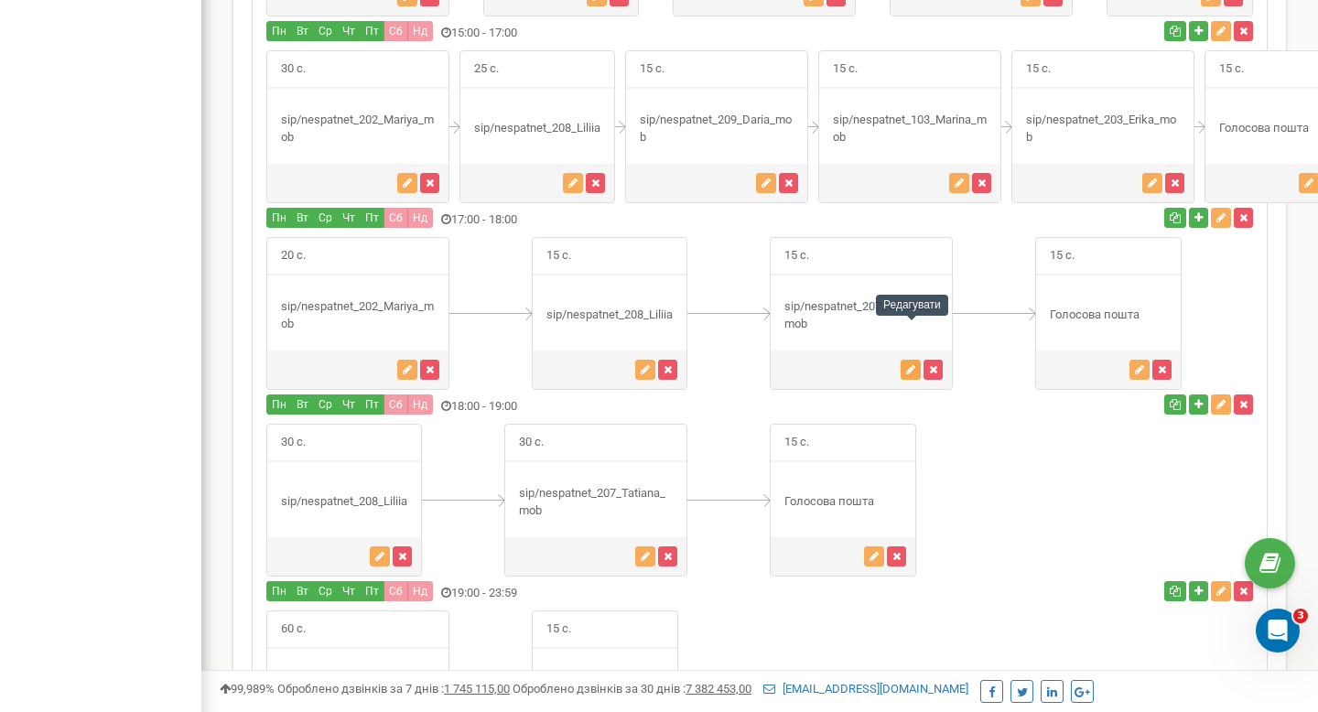
click at [902, 360] on button "button" at bounding box center [911, 370] width 20 height 20
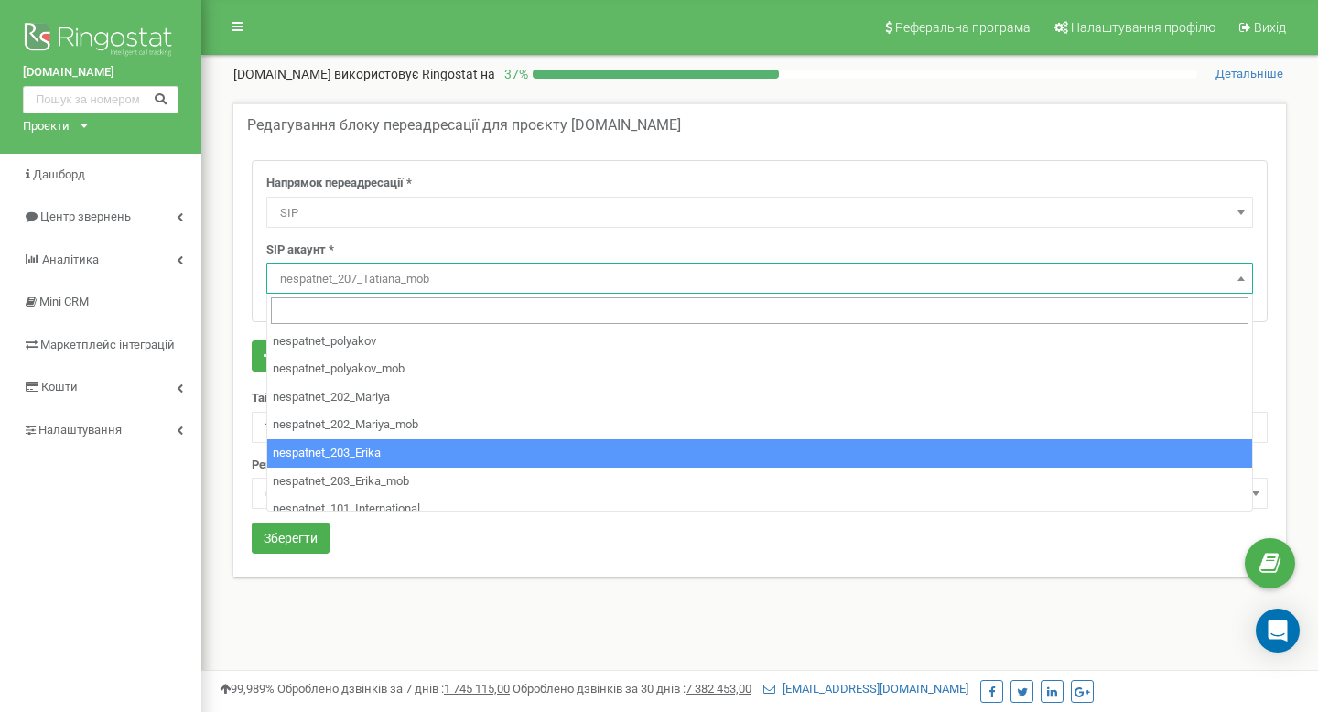
select select "SIP"
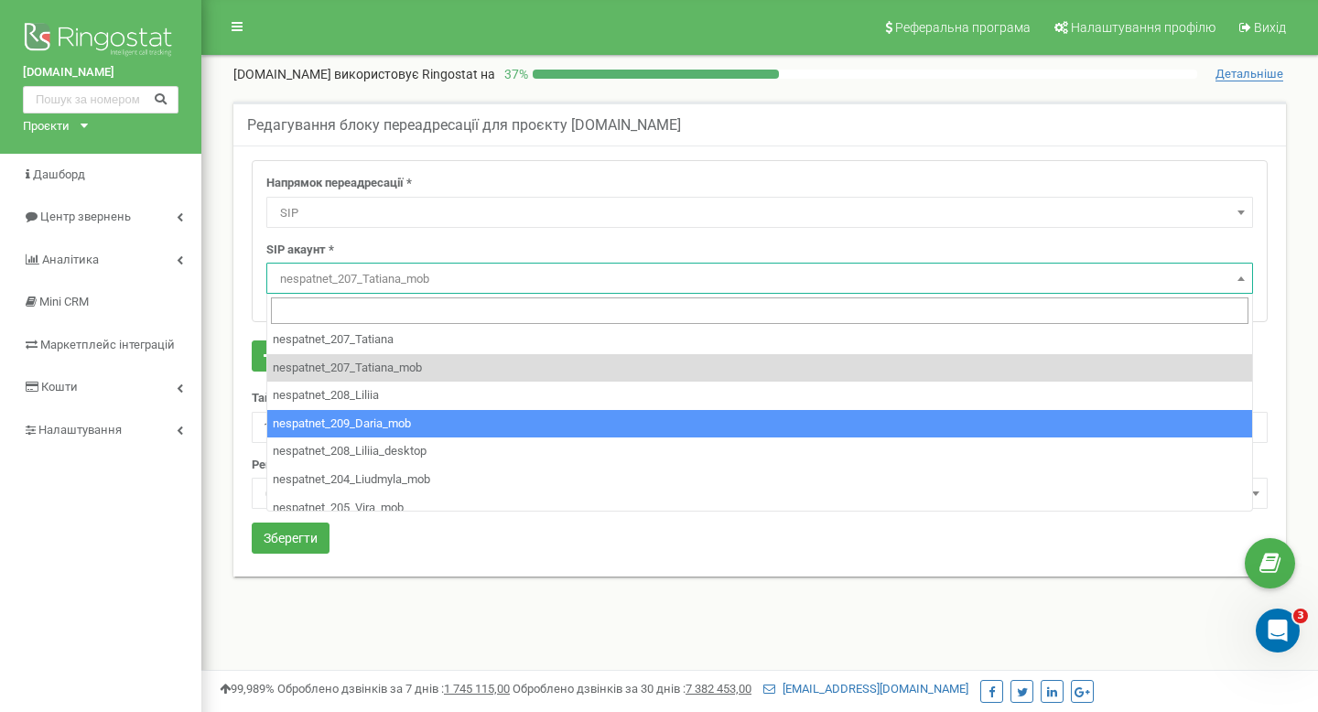
scroll to position [226, 0]
select select "nespatnet_209_Daria_mob"
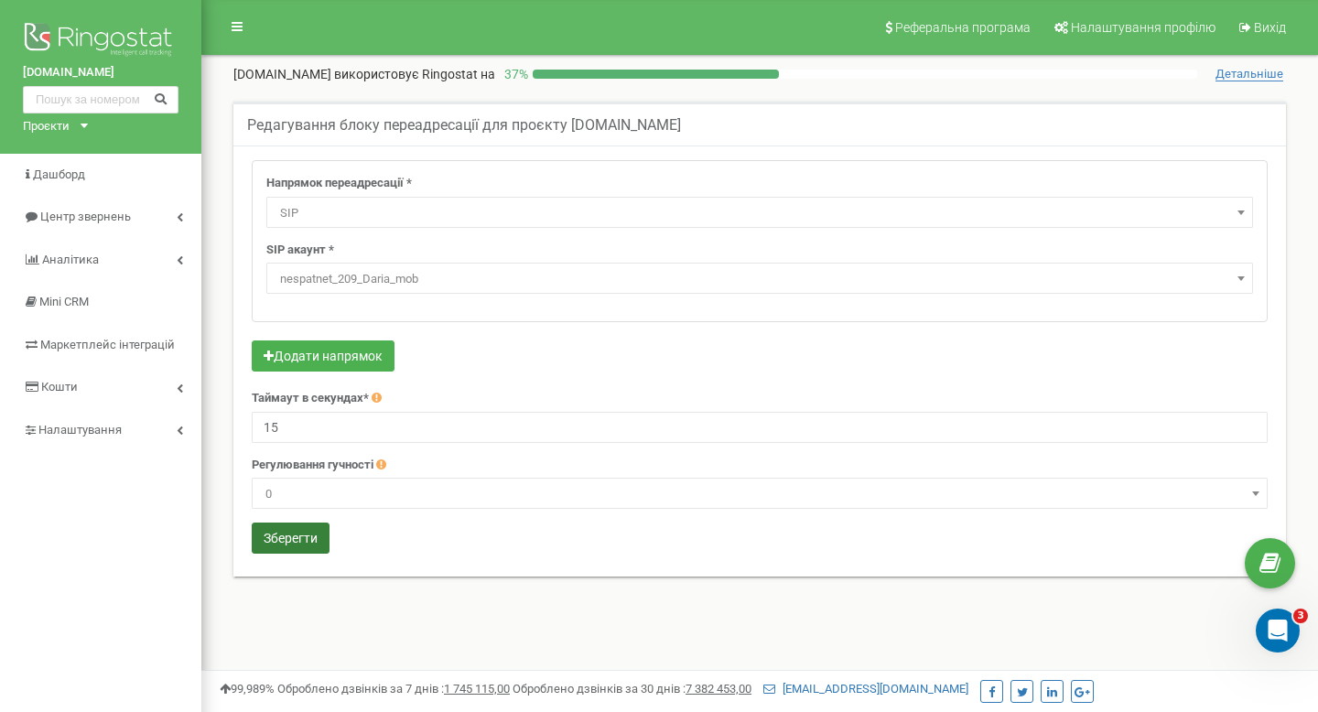
click at [300, 552] on button "Зберегти" at bounding box center [291, 538] width 78 height 31
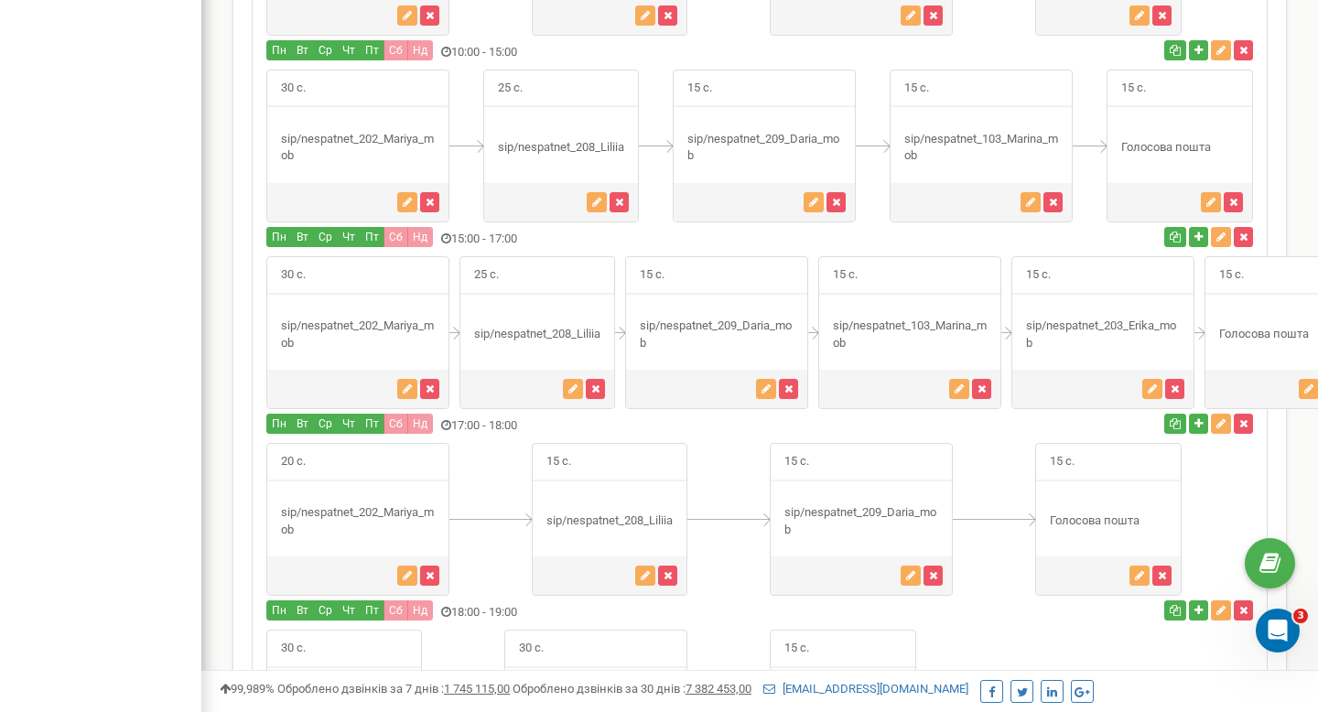
scroll to position [1767, 0]
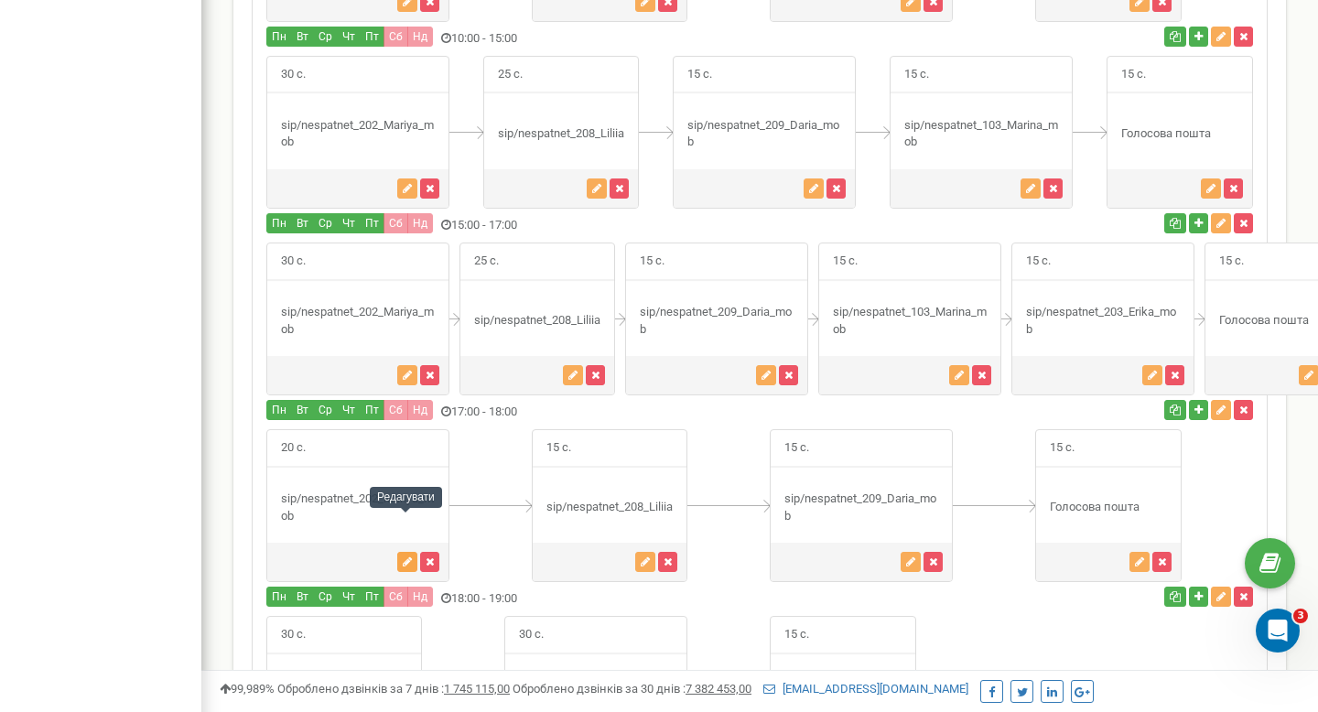
click at [408, 556] on icon "button" at bounding box center [407, 561] width 9 height 11
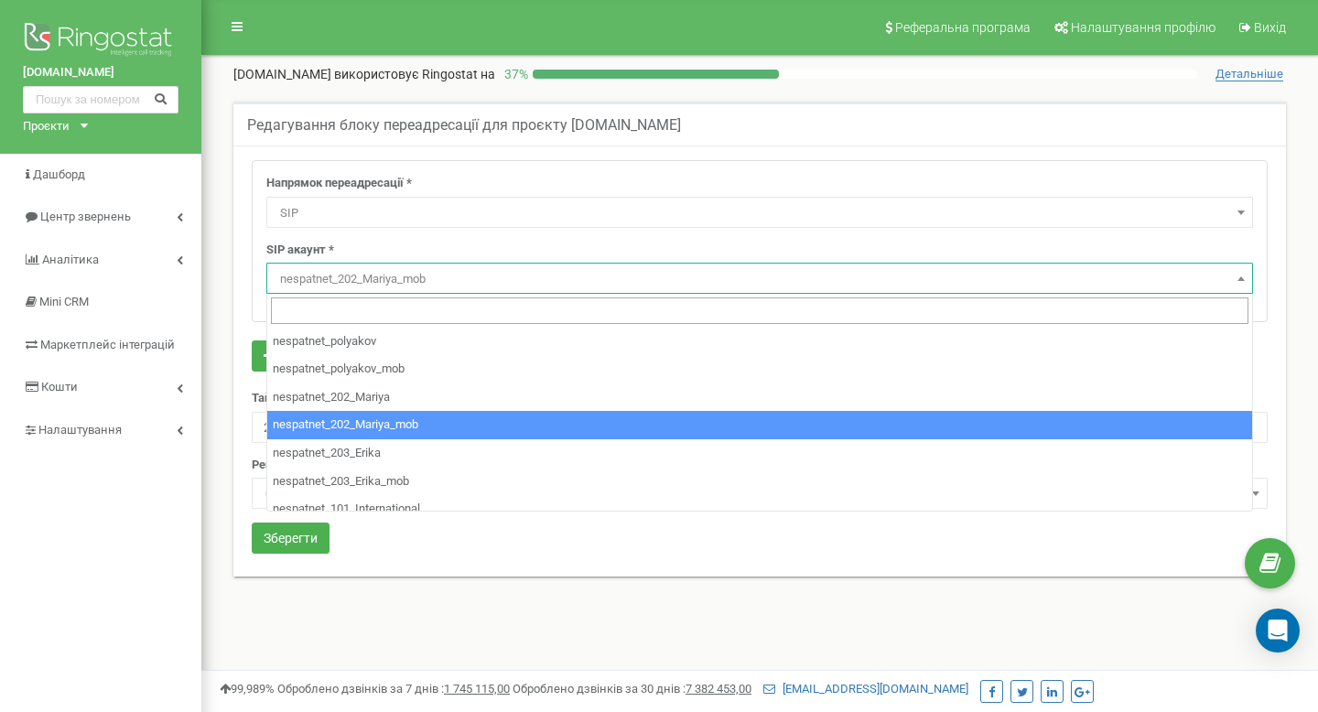
select select "SIP"
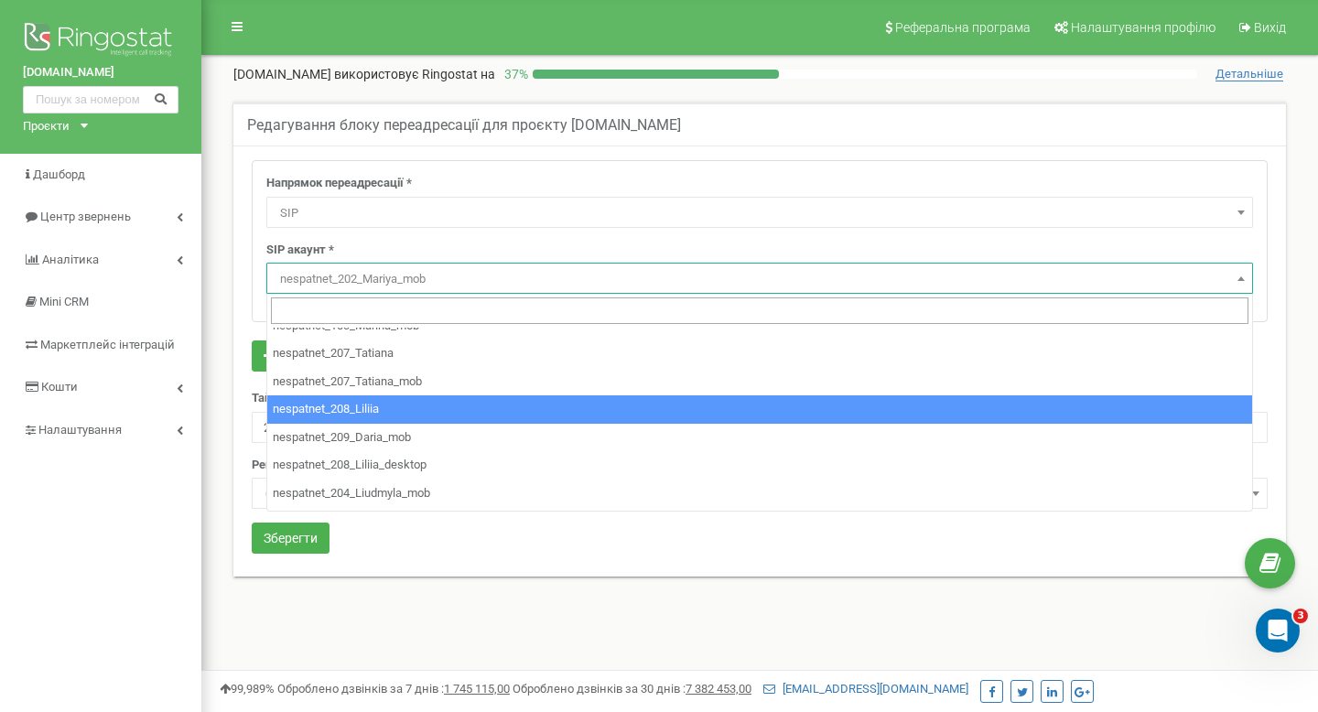
scroll to position [225, 0]
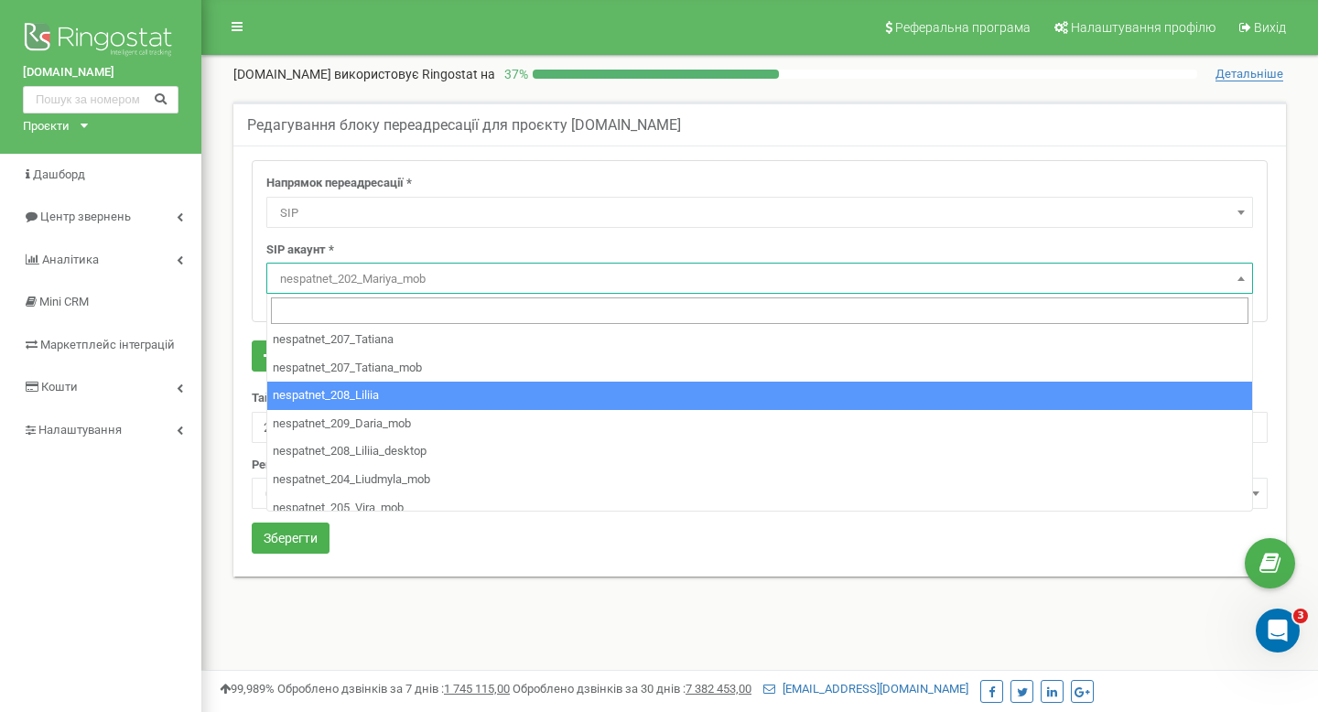
select select "nespatnet_208_Liliia"
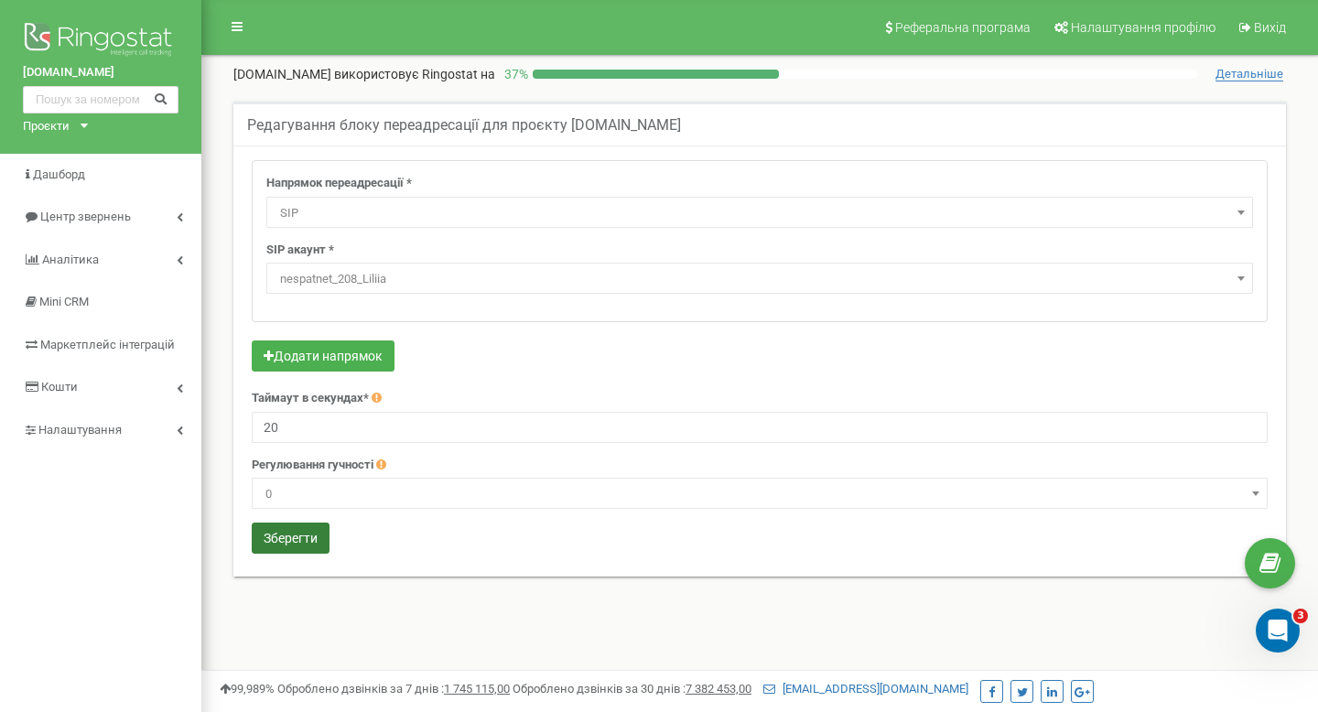
click at [327, 541] on button "Зберегти" at bounding box center [291, 538] width 78 height 31
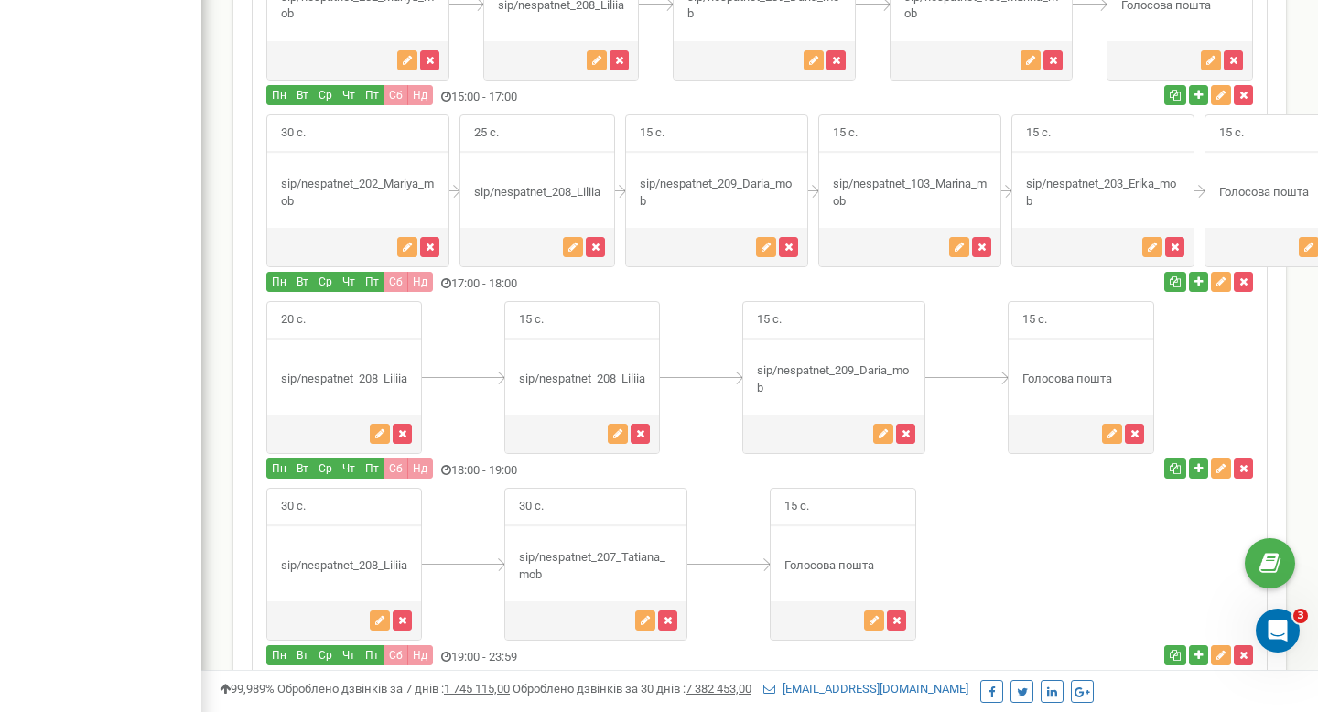
scroll to position [1897, 0]
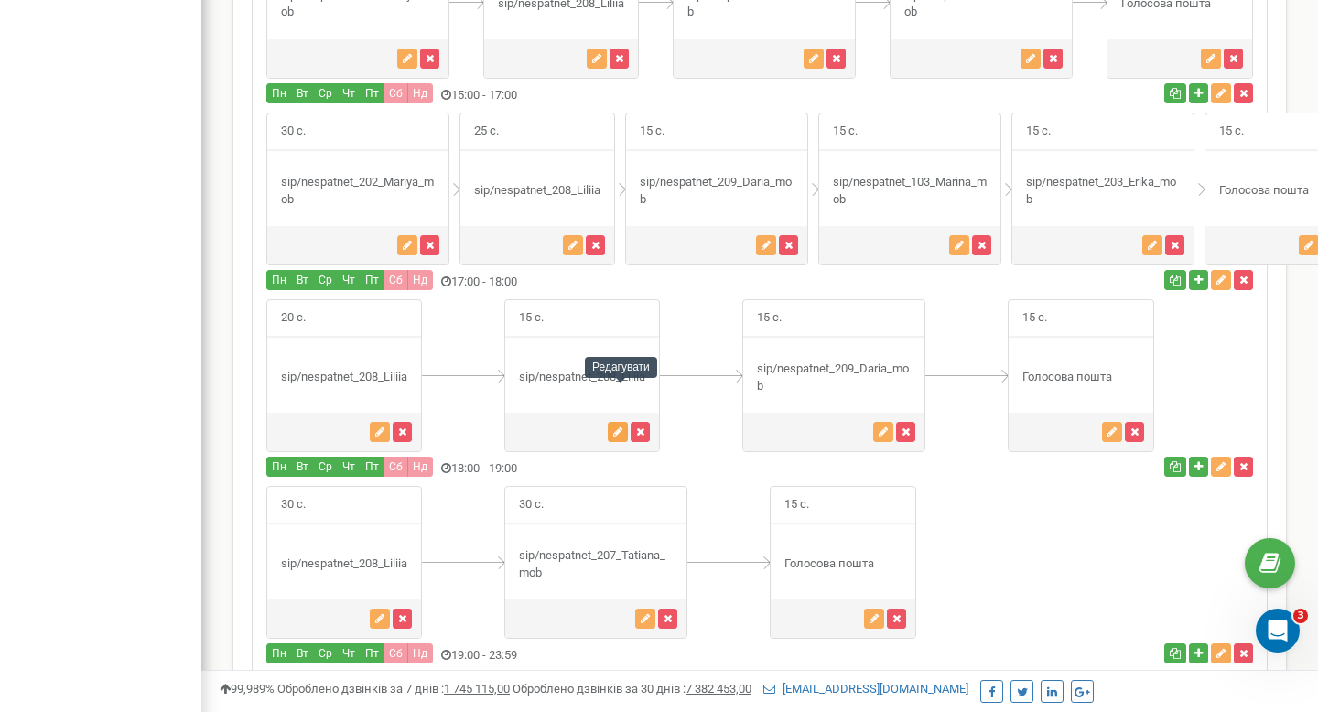
click at [614, 422] on button "button" at bounding box center [618, 432] width 20 height 20
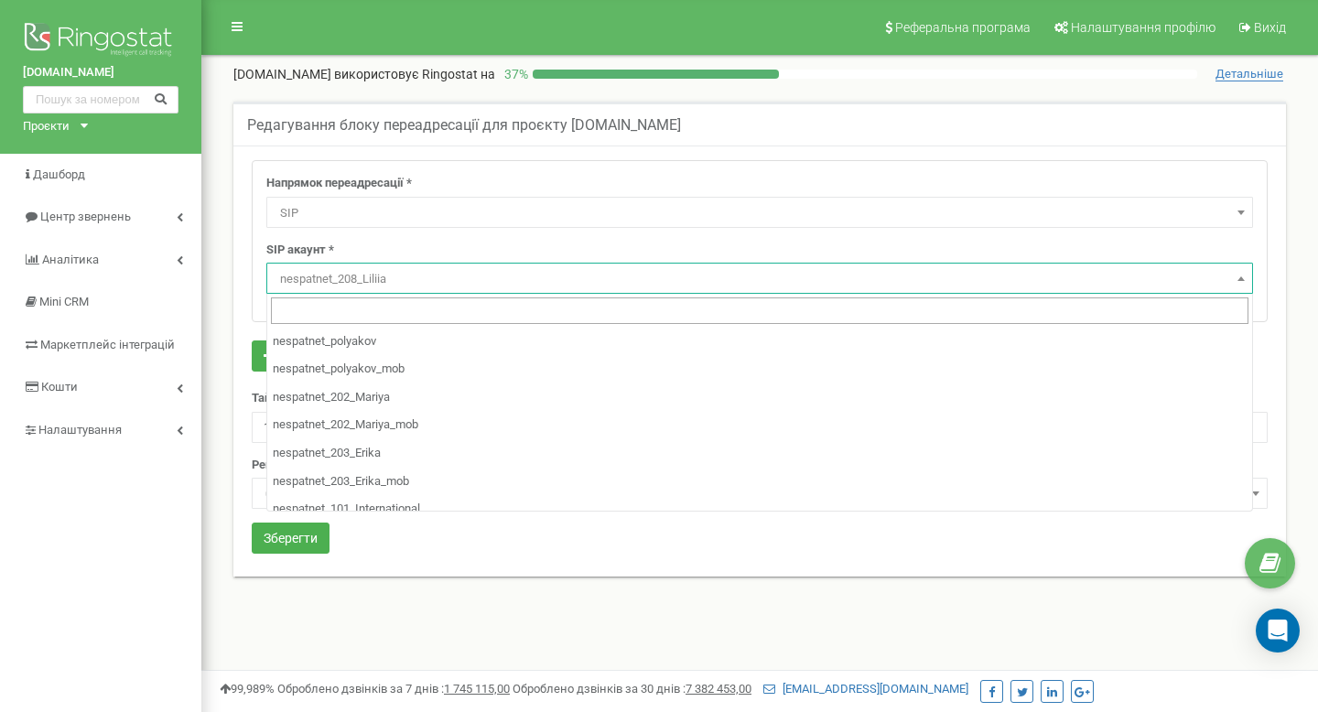
select select "SIP"
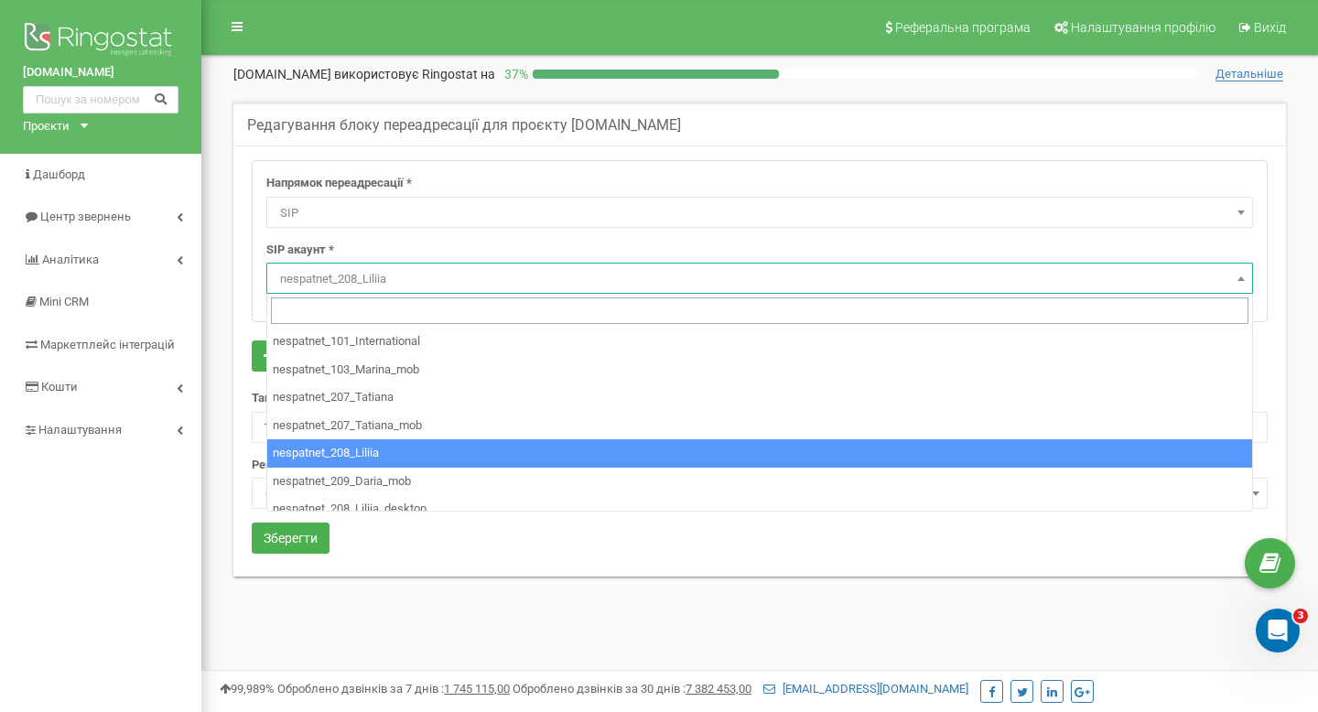
scroll to position [200, 0]
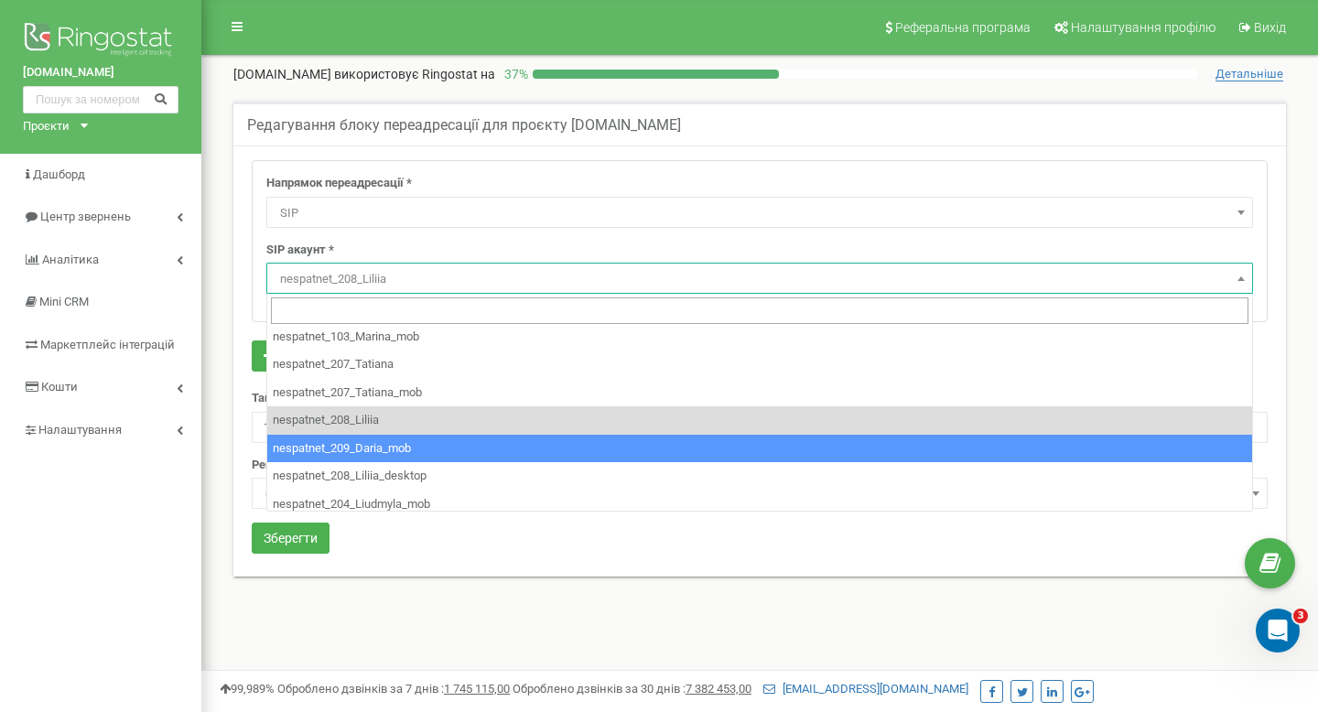
select select "nespatnet_209_Daria_mob"
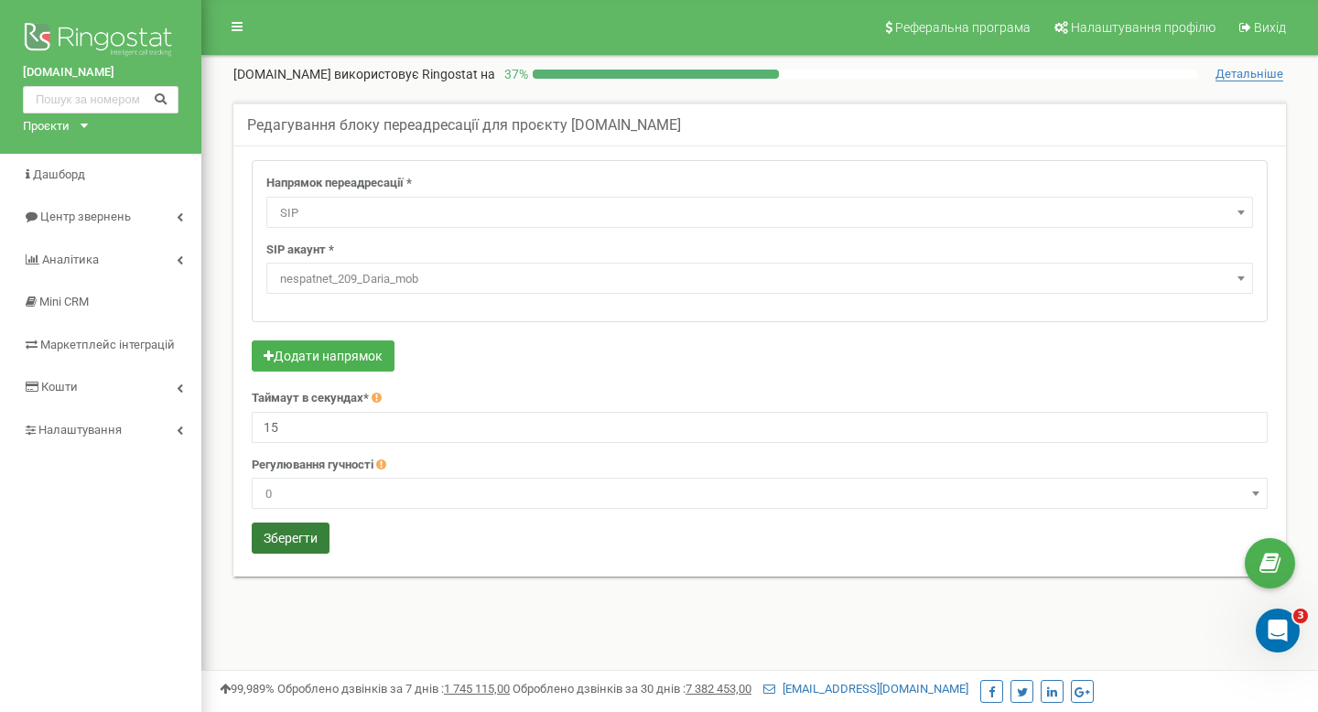
click at [275, 543] on button "Зберегти" at bounding box center [291, 538] width 78 height 31
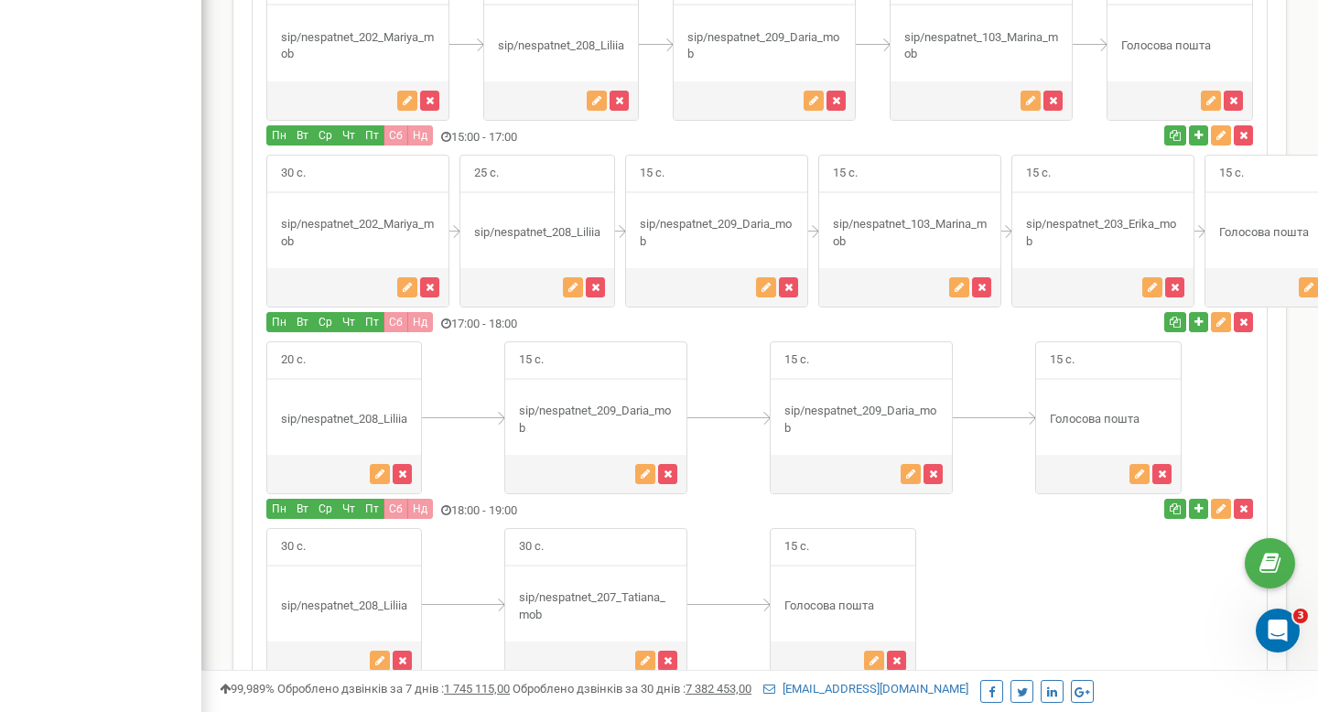
scroll to position [1862, 0]
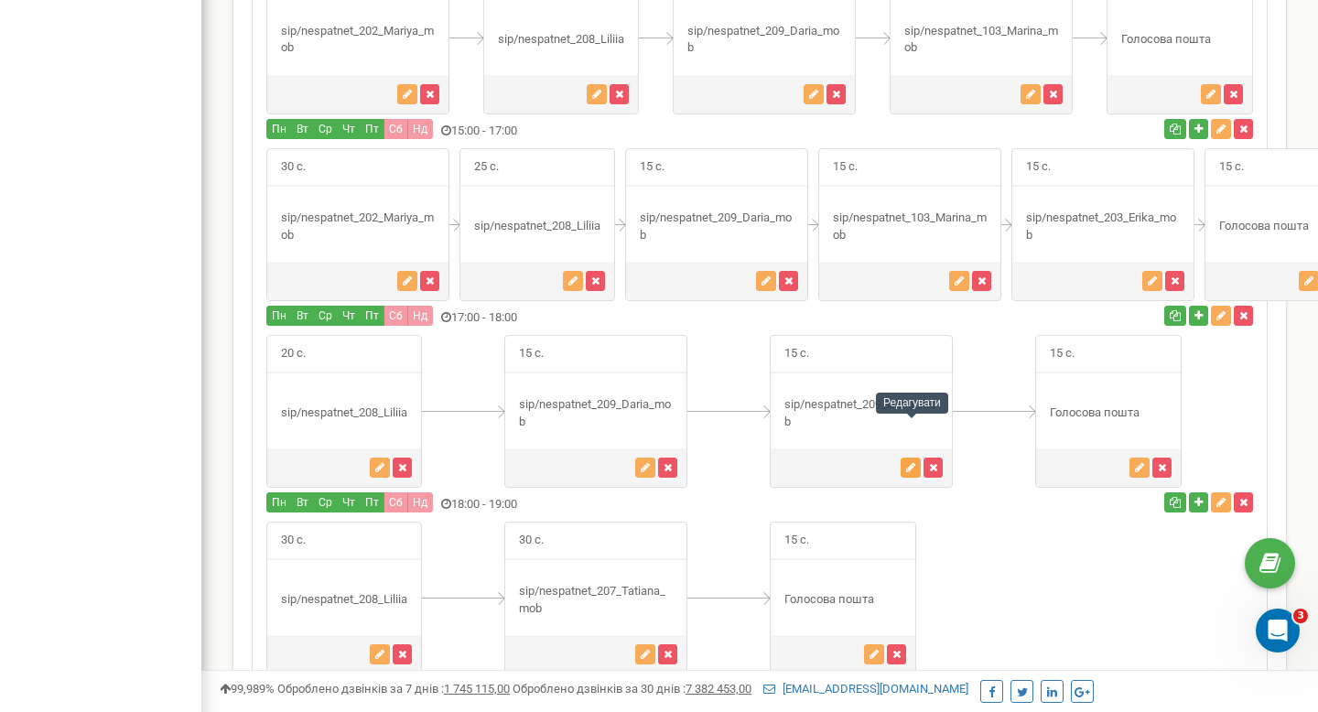
click at [912, 462] on icon "button" at bounding box center [910, 467] width 9 height 11
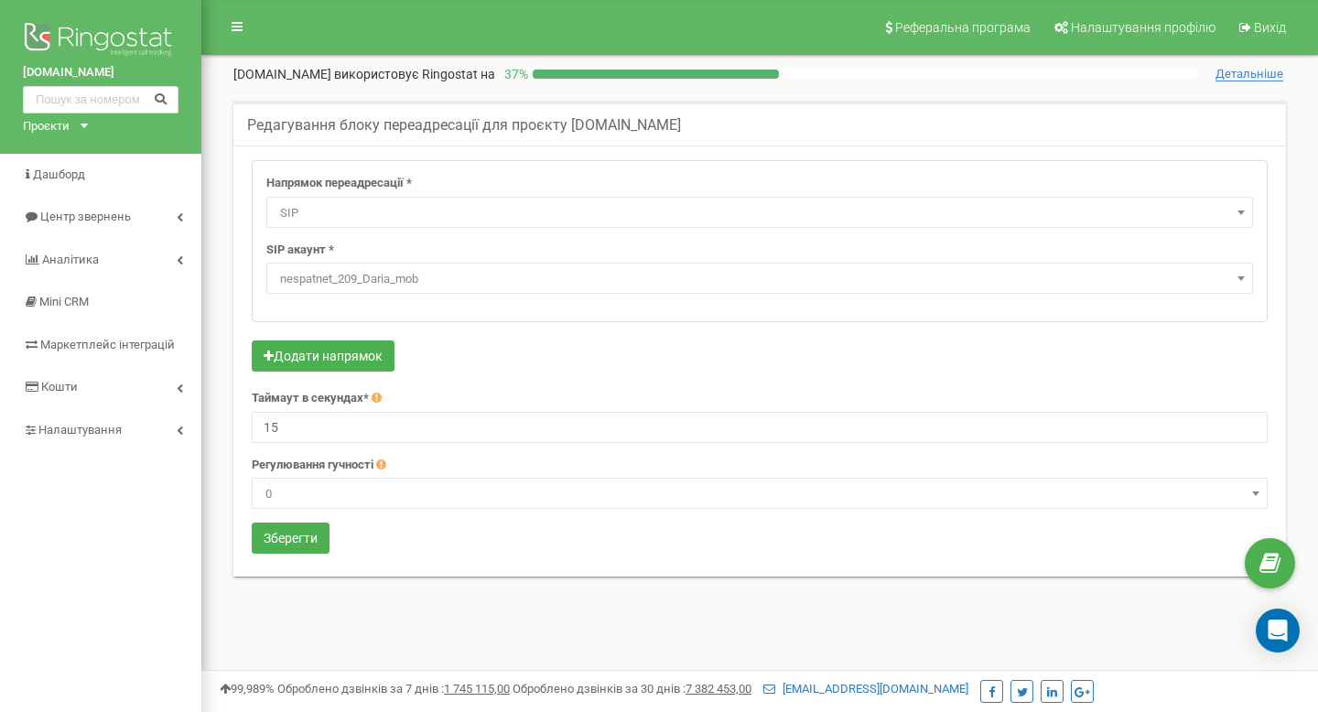
select select "SIP"
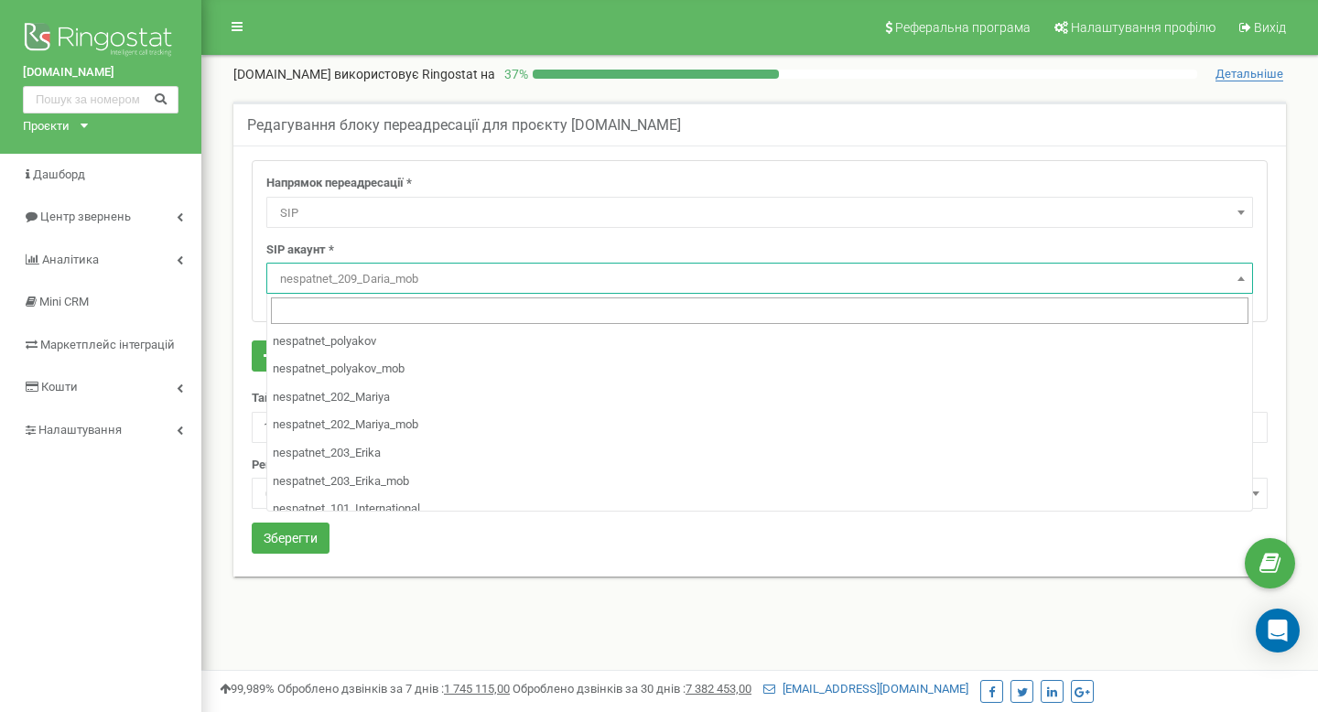
click at [465, 275] on span "nespatnet_209_Daria_mob" at bounding box center [760, 279] width 974 height 26
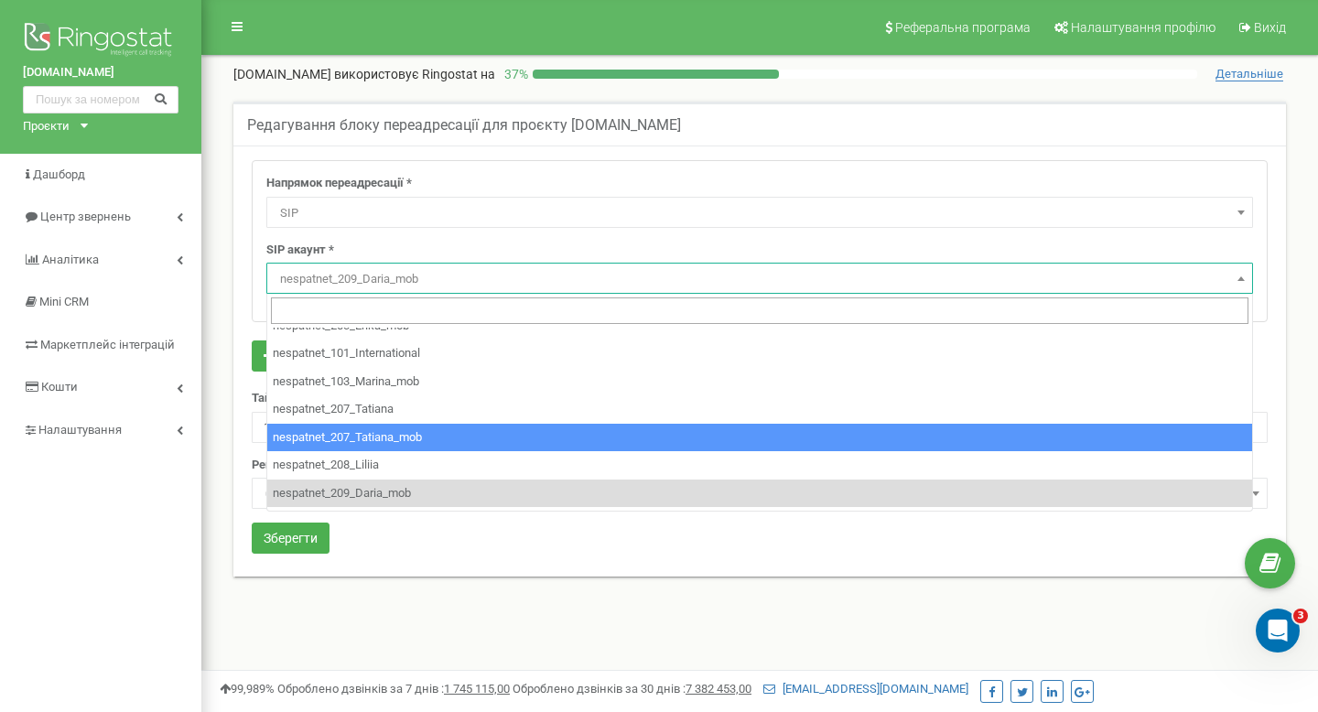
scroll to position [146, 0]
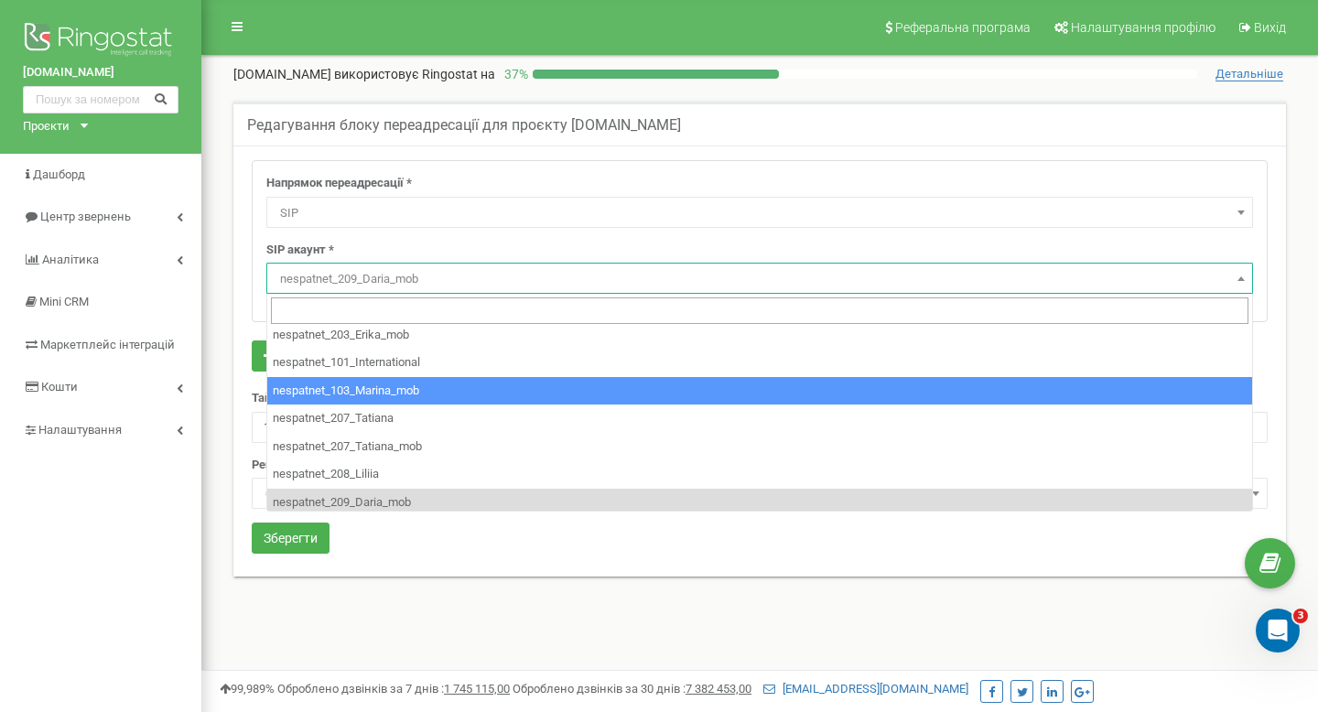
select select "nespatnet_103_Marina_mob"
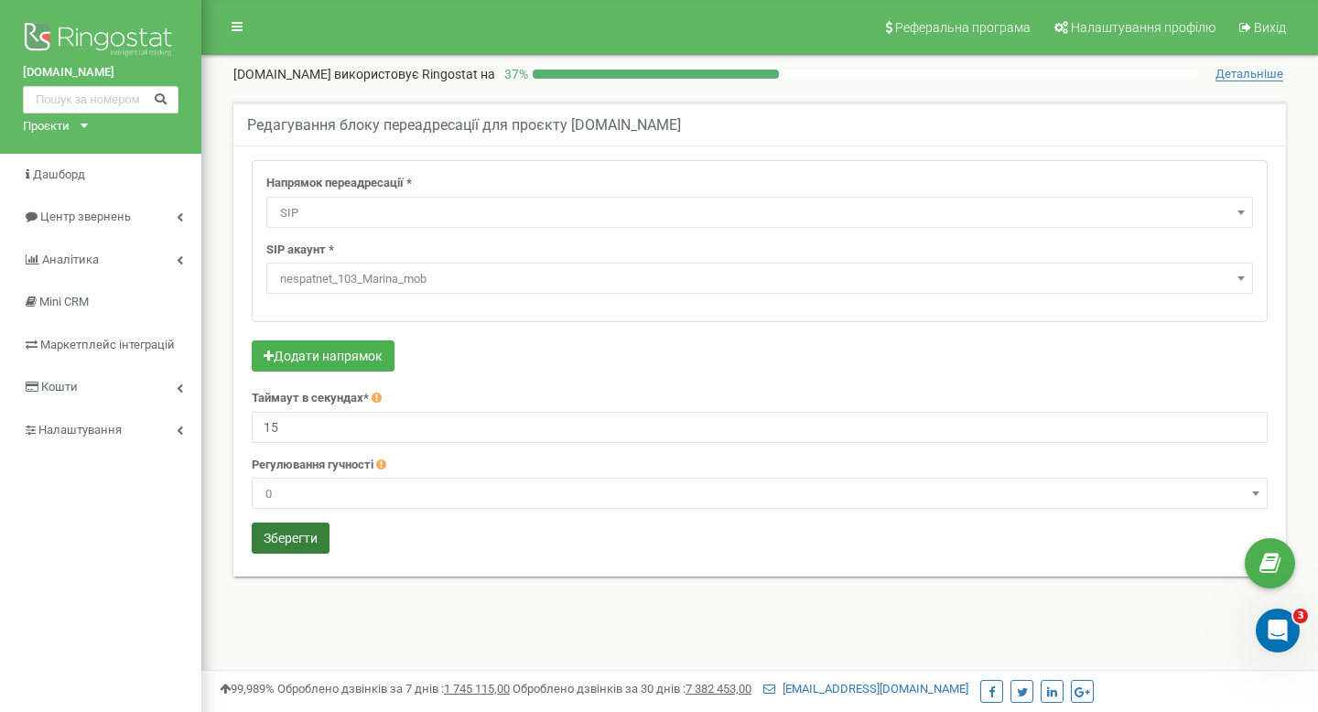
click at [311, 546] on button "Зберегти" at bounding box center [291, 538] width 78 height 31
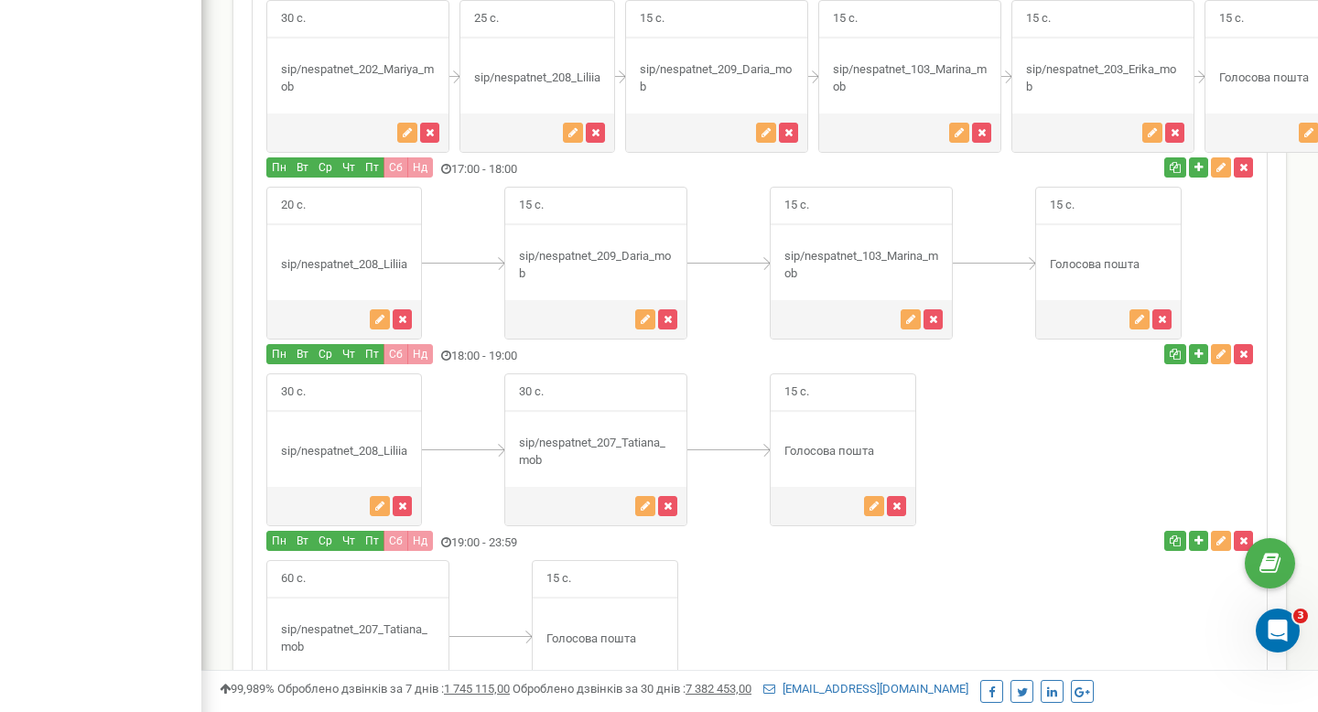
scroll to position [2013, 0]
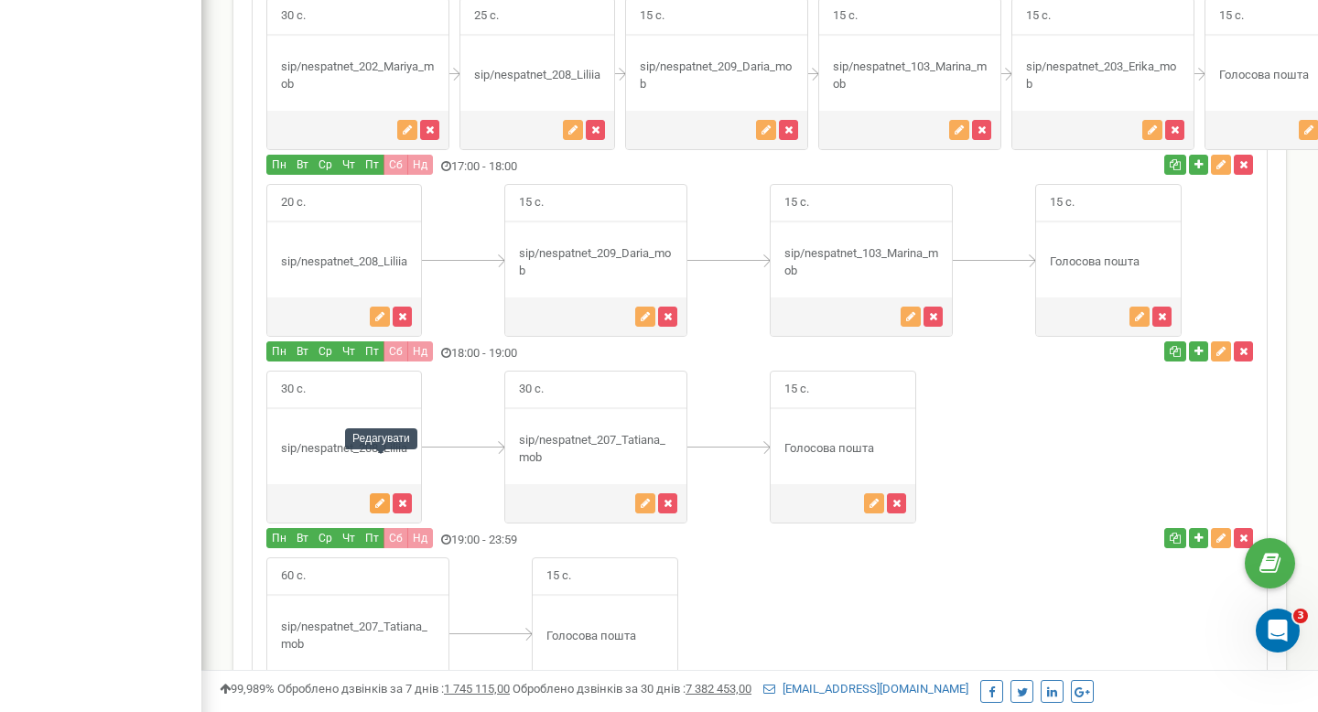
click at [380, 493] on button "button" at bounding box center [380, 503] width 20 height 20
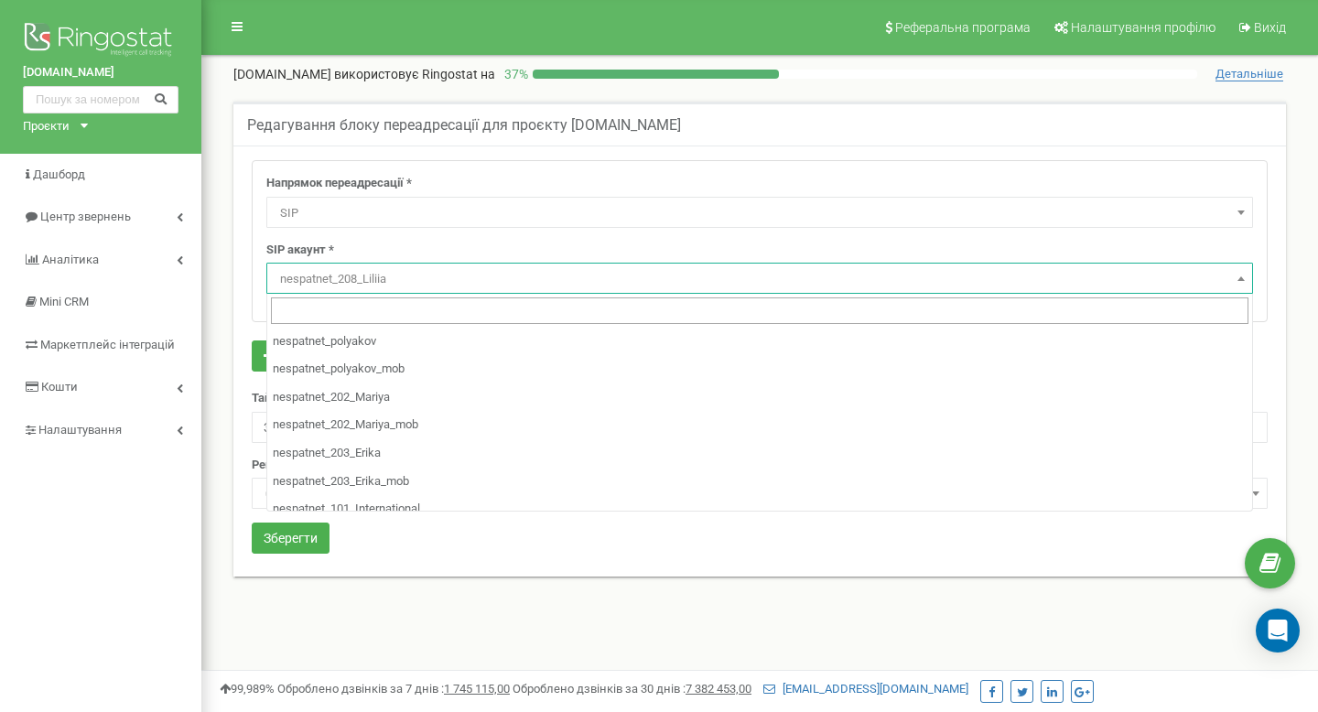
select select "SIP"
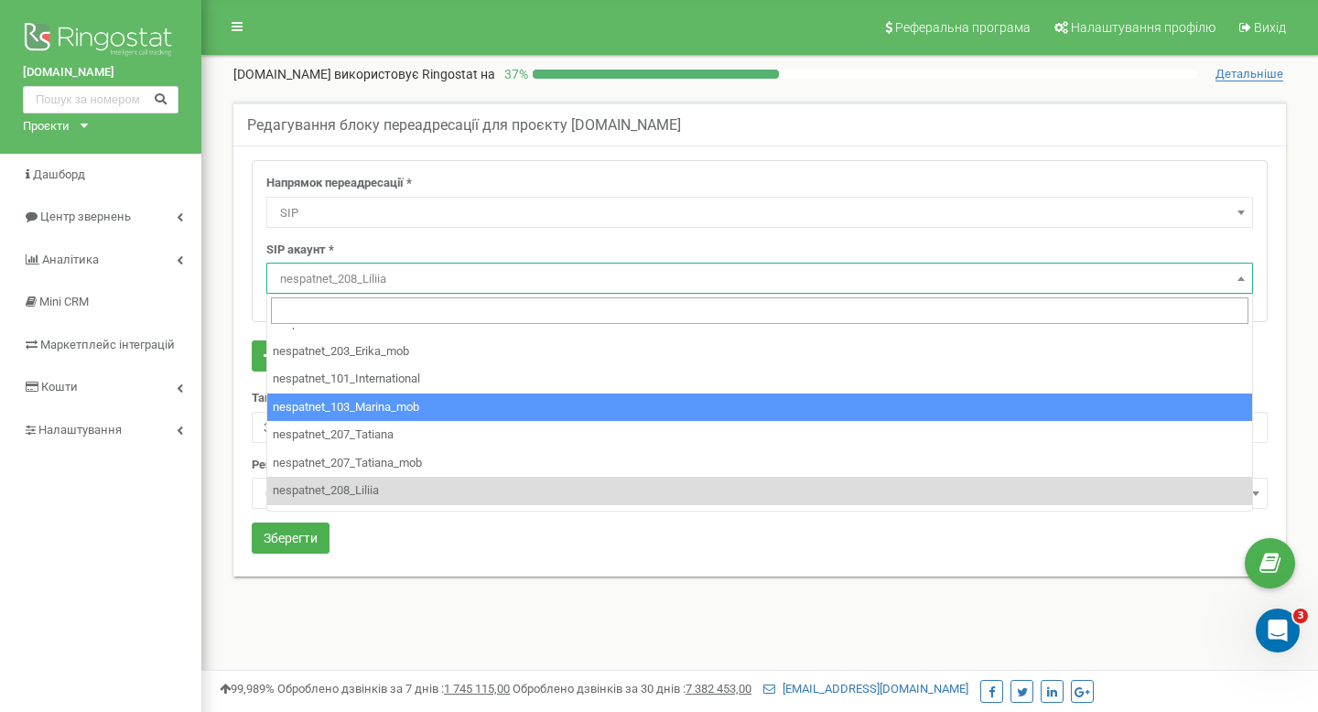
scroll to position [118, 0]
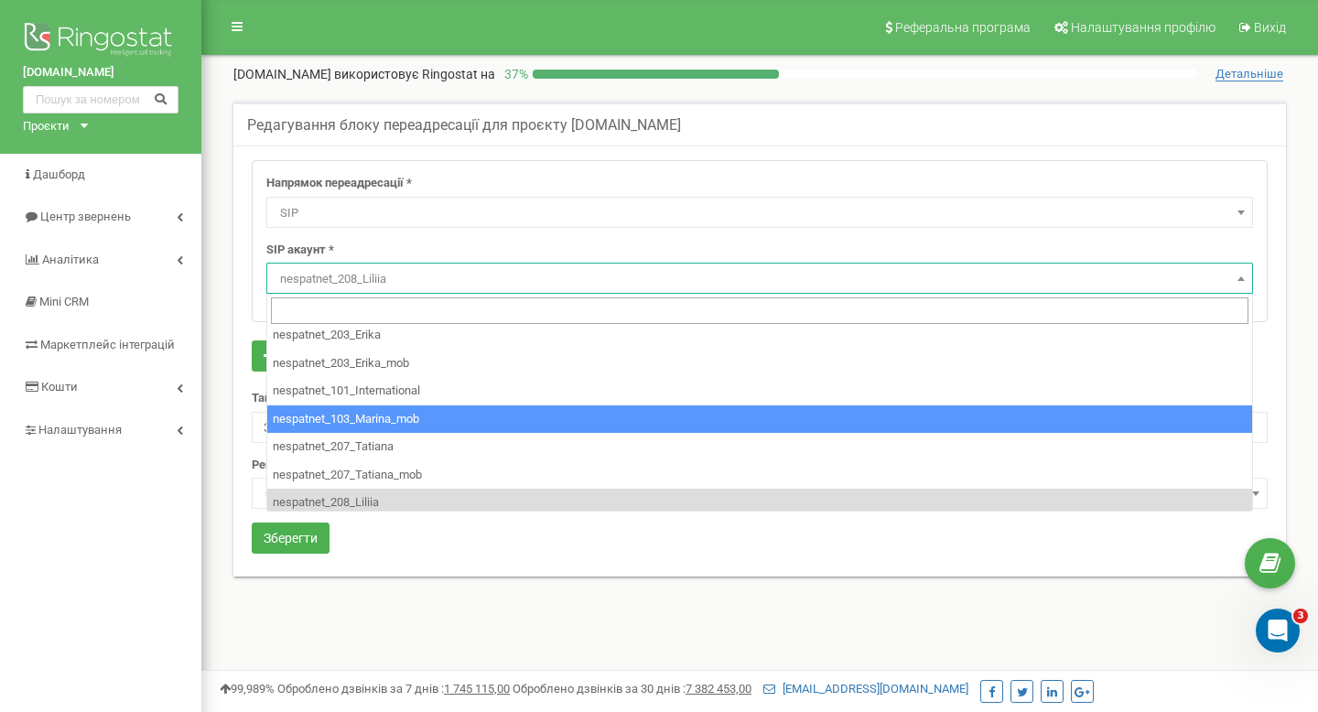
select select "nespatnet_103_Marina_mob"
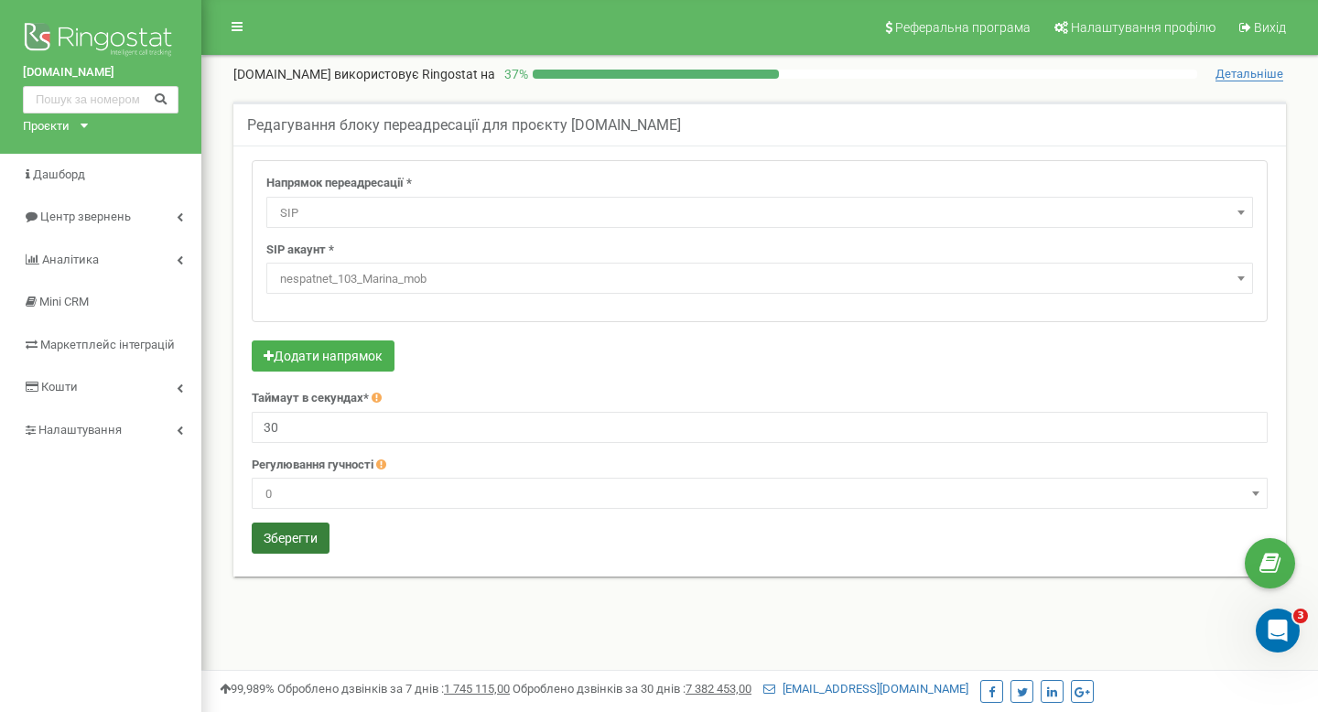
click at [310, 529] on button "Зберегти" at bounding box center [291, 538] width 78 height 31
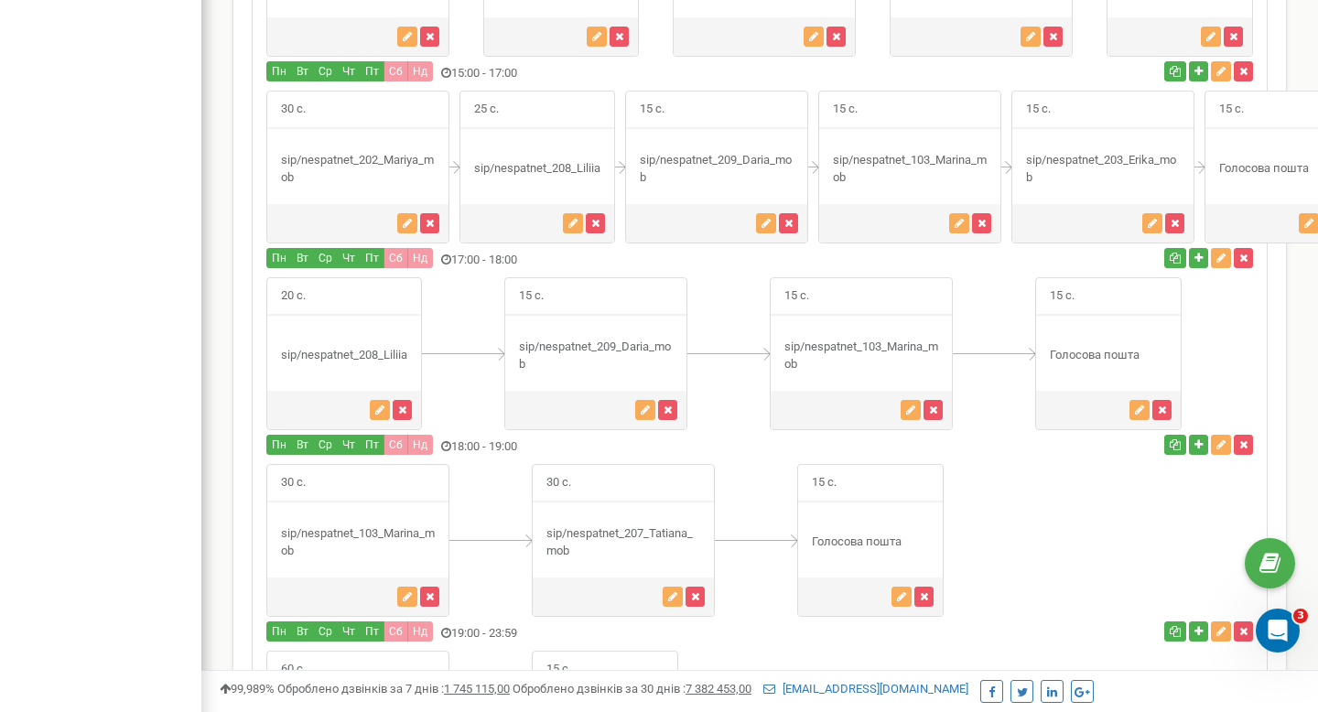
scroll to position [1921, 0]
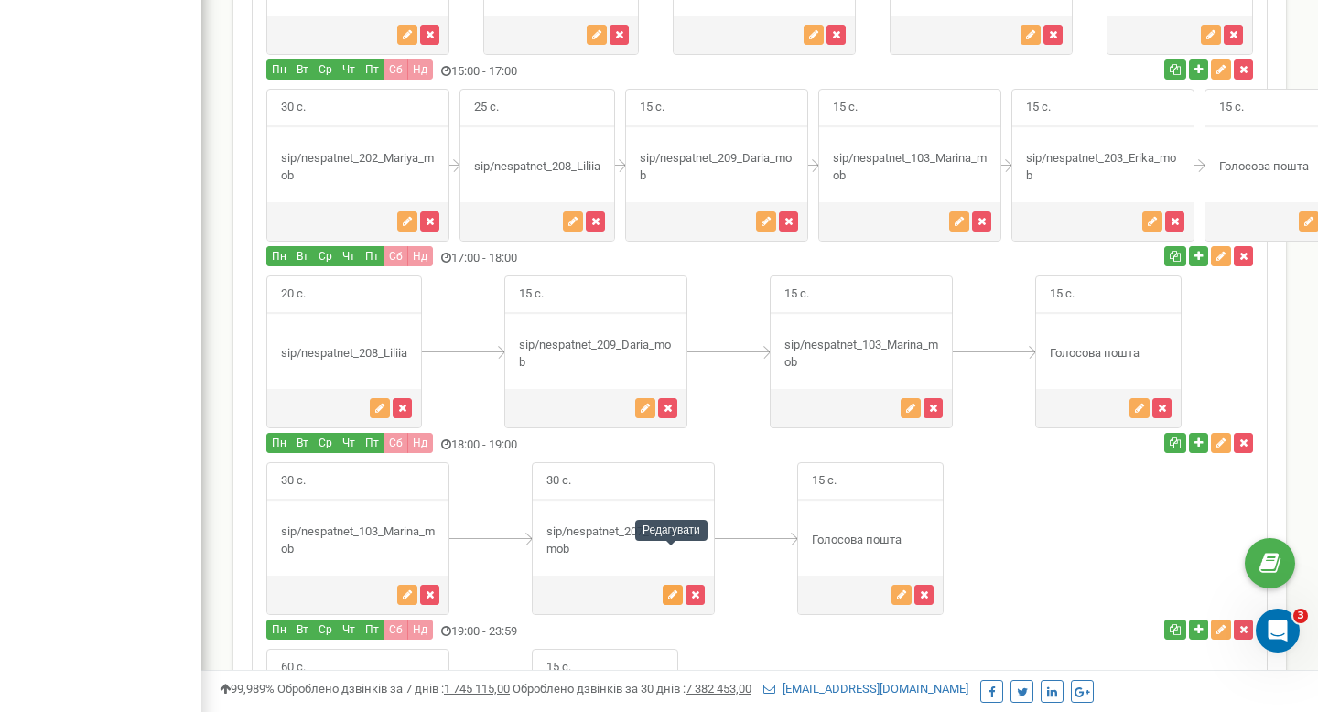
click at [673, 589] on icon "button" at bounding box center [672, 594] width 9 height 11
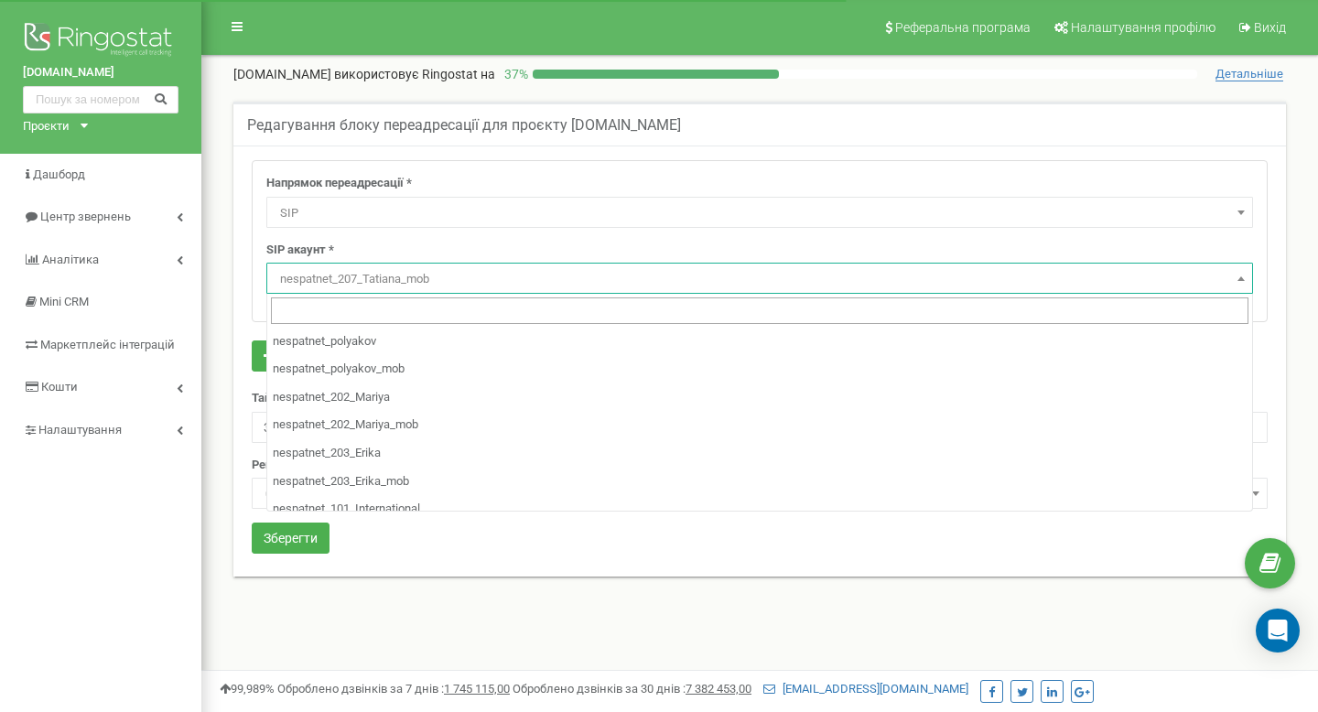
select select "SIP"
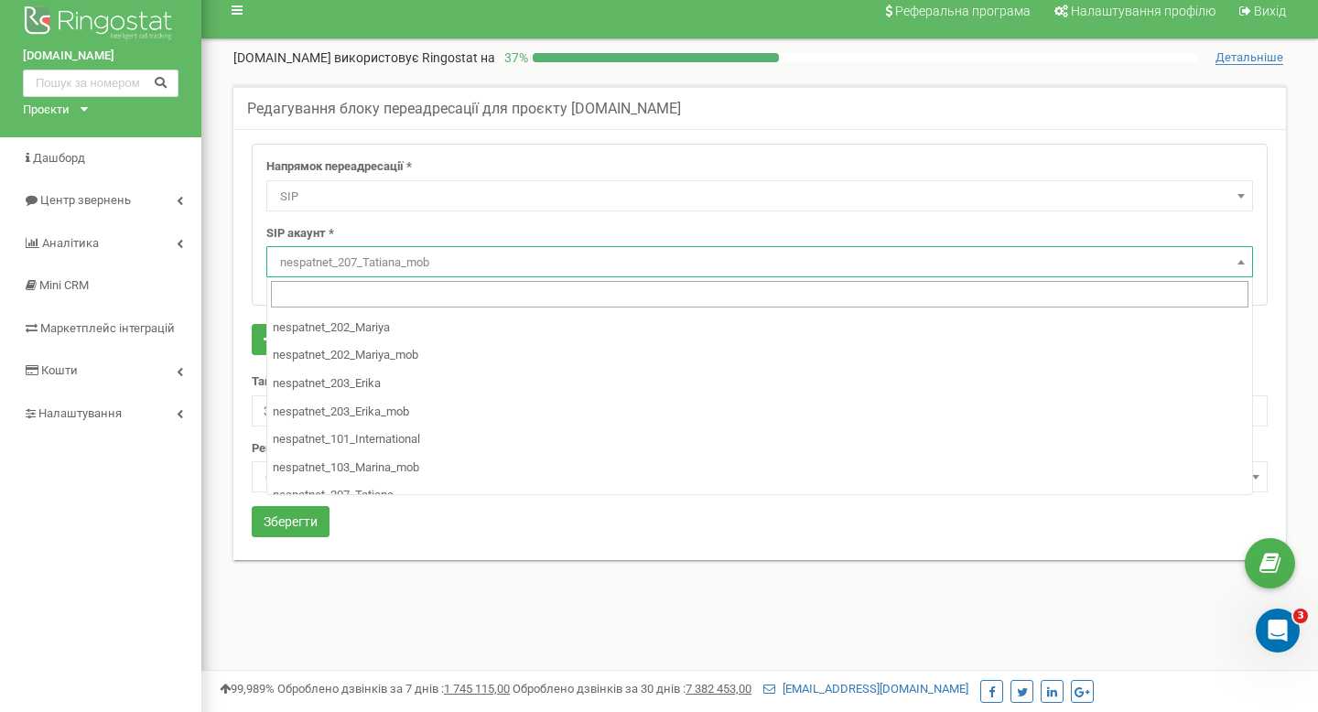
scroll to position [51, 0]
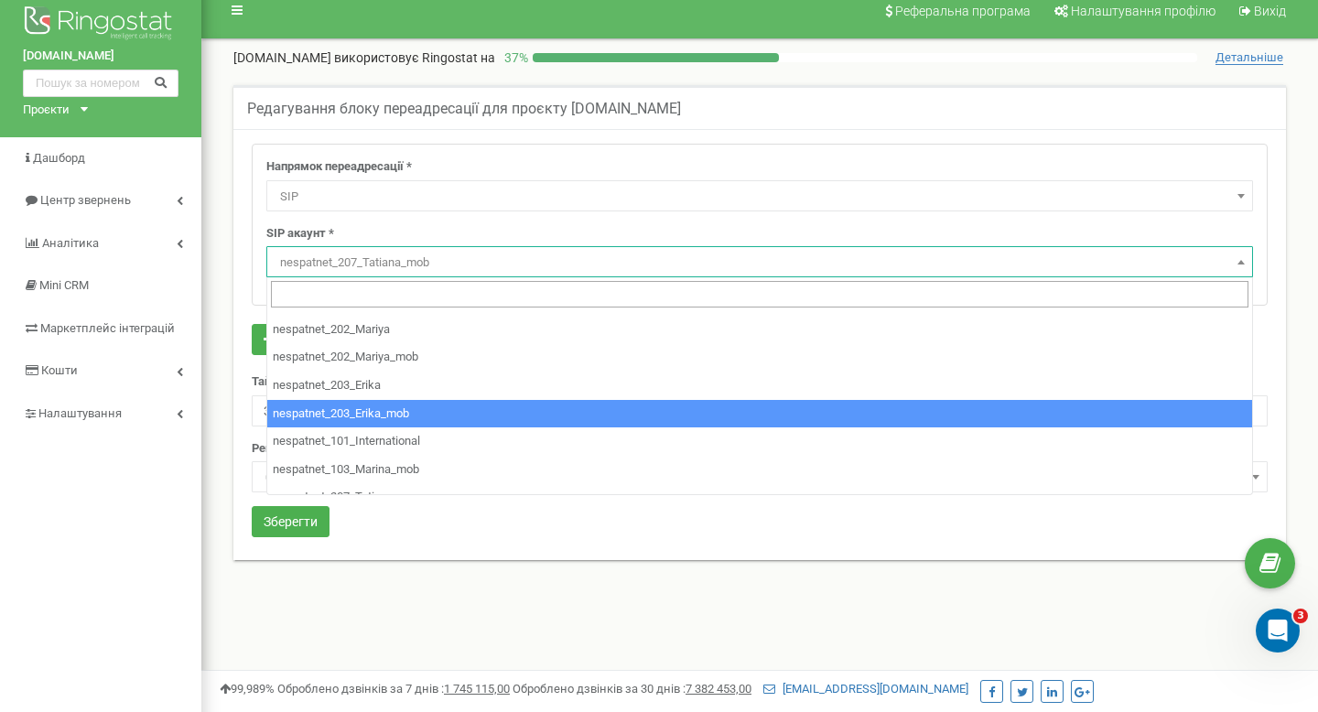
select select "nespatnet_203_Erika_mob"
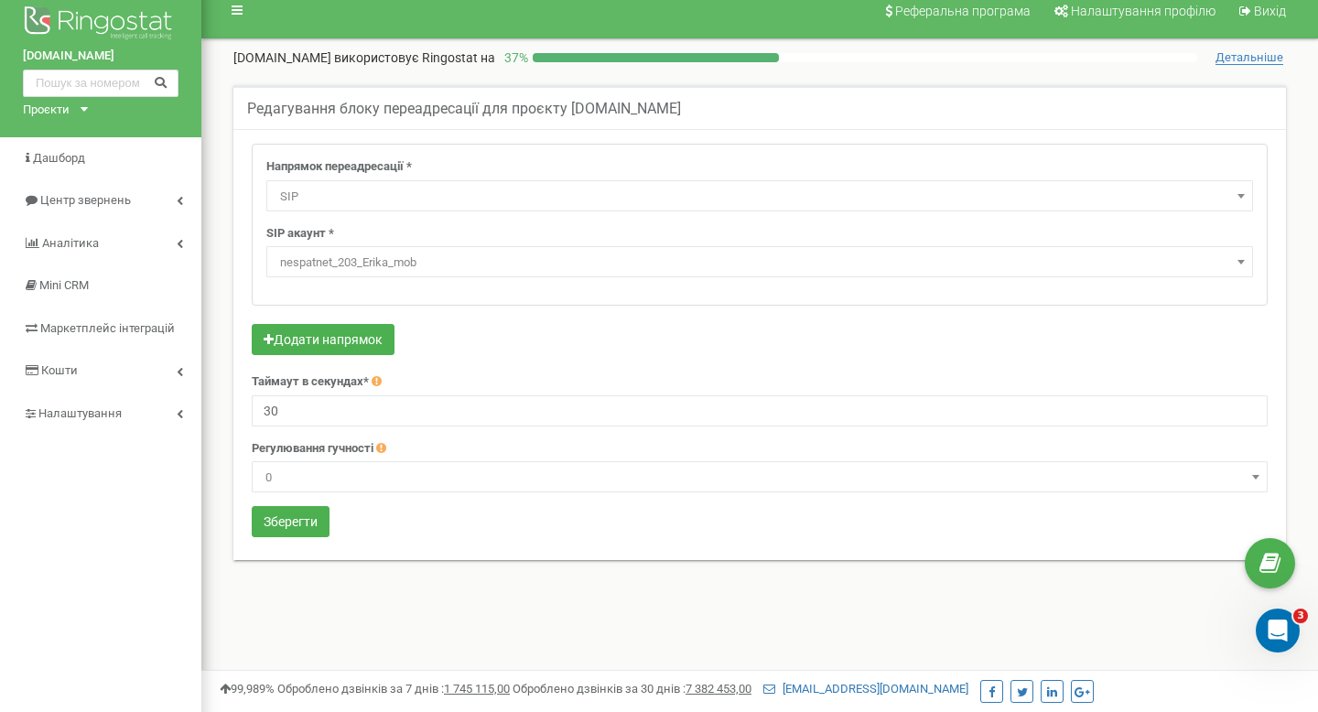
click at [310, 545] on div "Напрямок переадресації * Не використовувати Голосова пошта IVR Webhook номер пе…" at bounding box center [759, 344] width 1052 height 431
click at [310, 507] on button "Зберегти" at bounding box center [291, 521] width 78 height 31
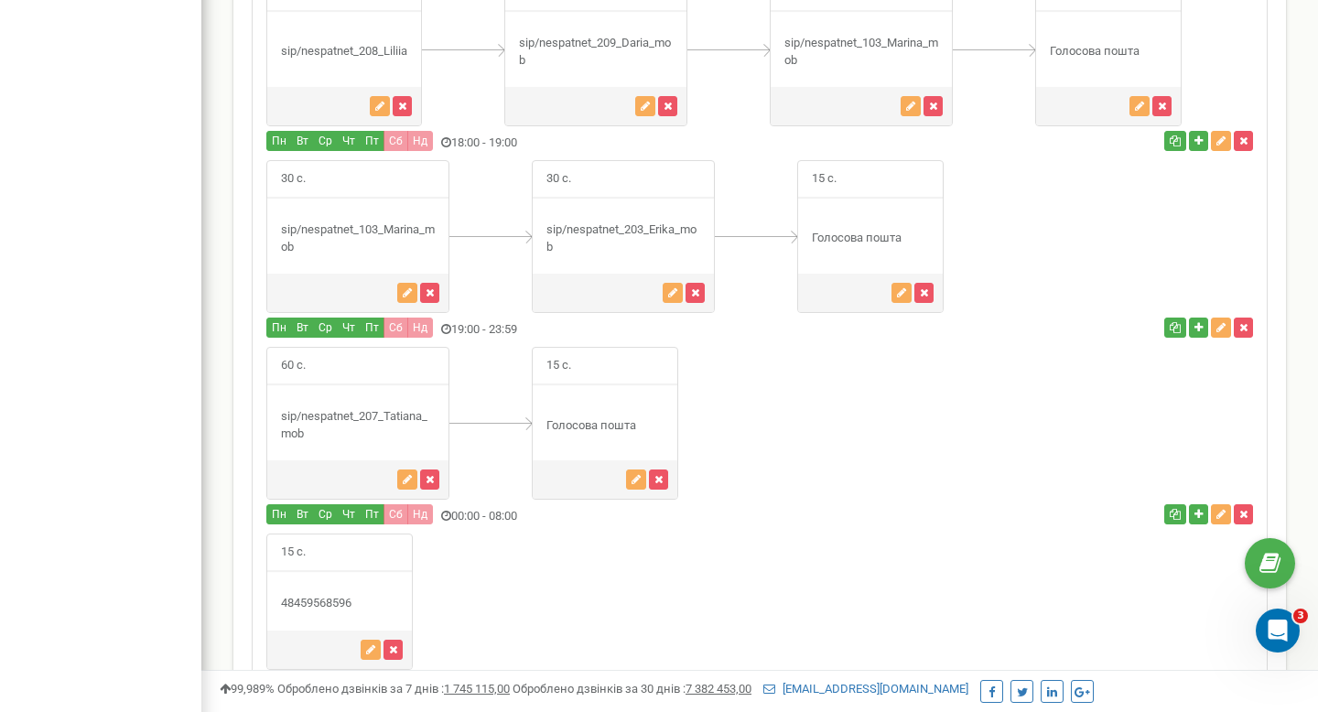
scroll to position [2224, 0]
click at [404, 473] on icon "button" at bounding box center [407, 478] width 9 height 11
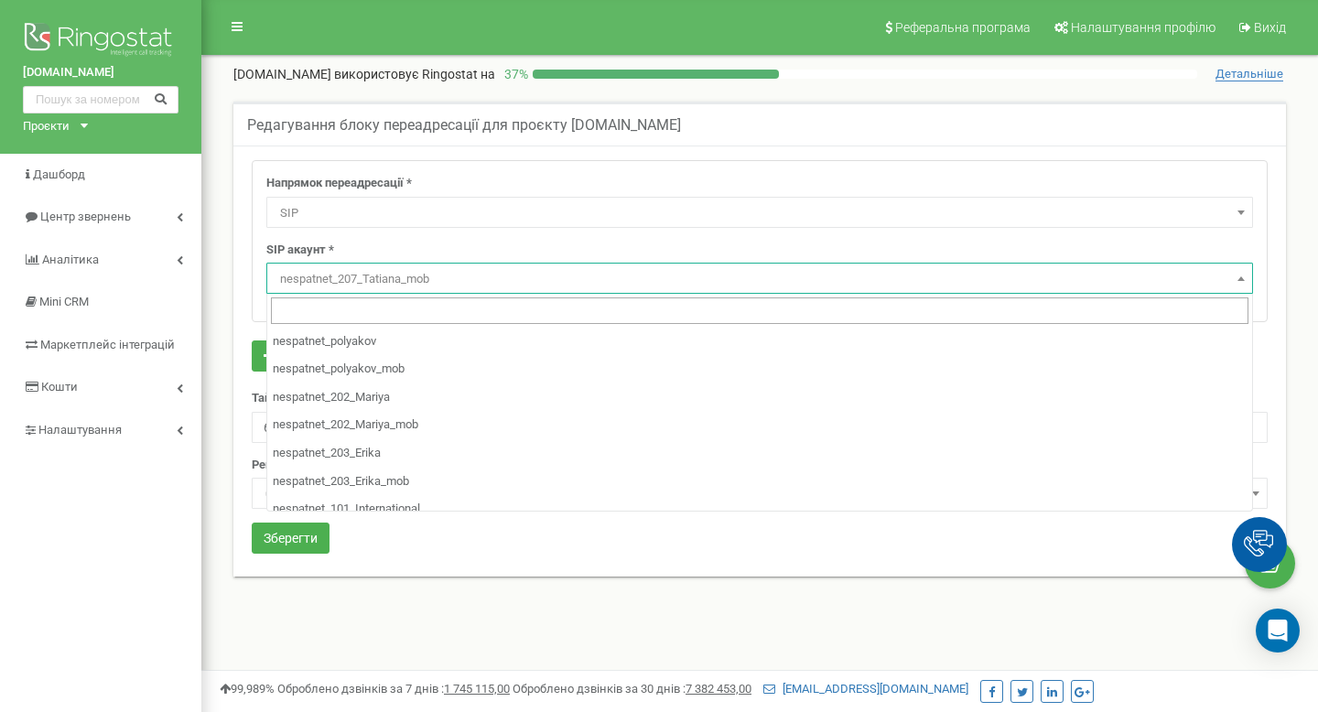
select select "SIP"
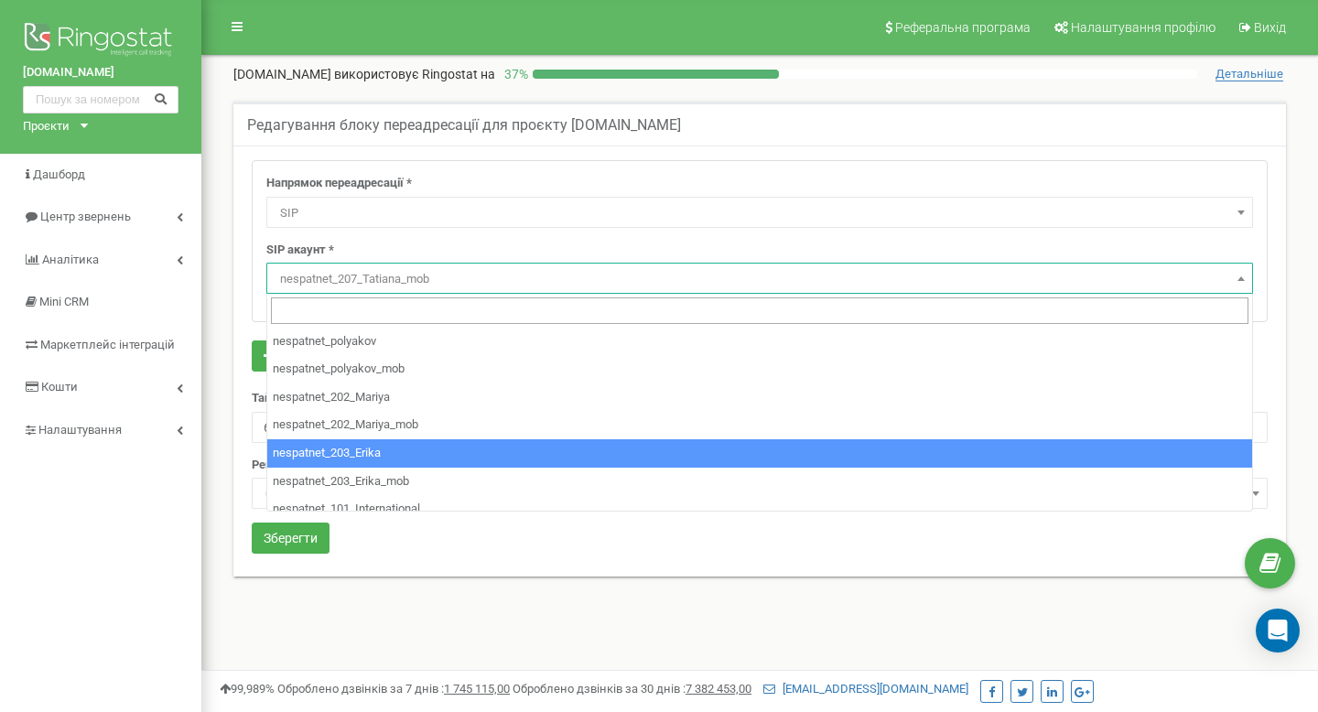
scroll to position [13, 0]
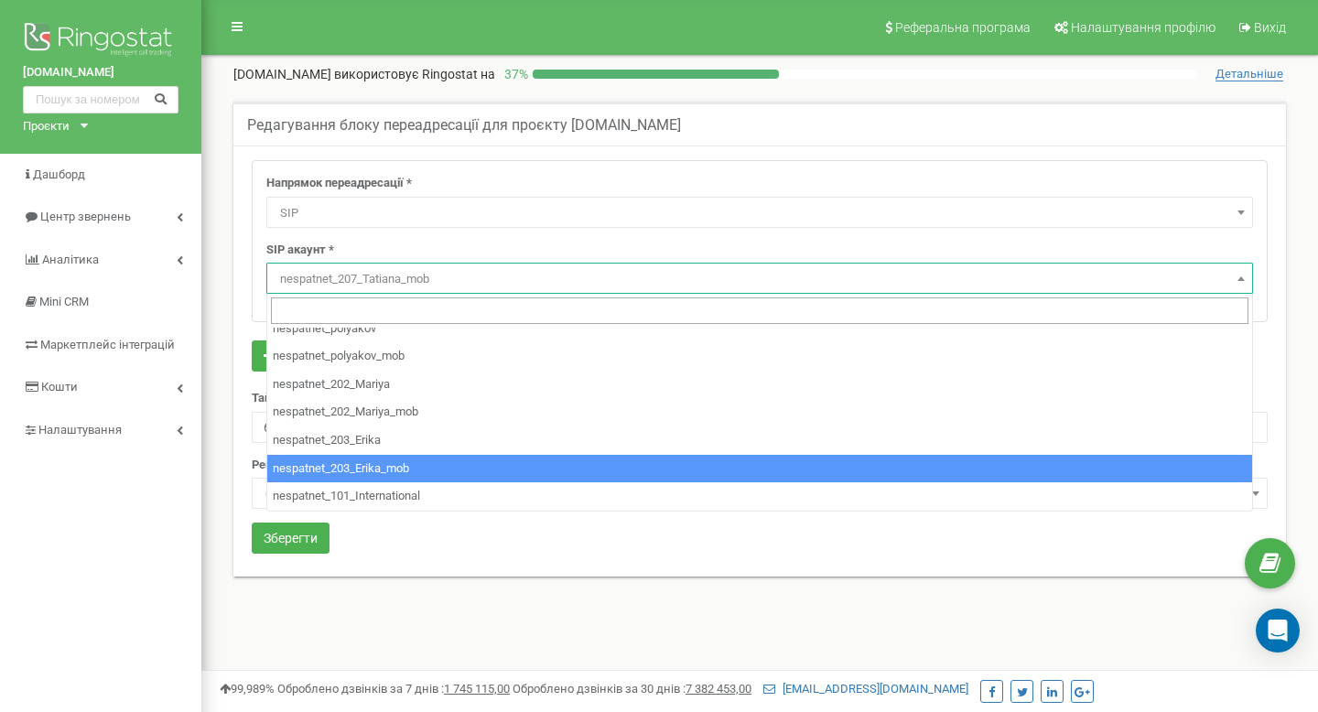
select select "nespatnet_203_Erika_mob"
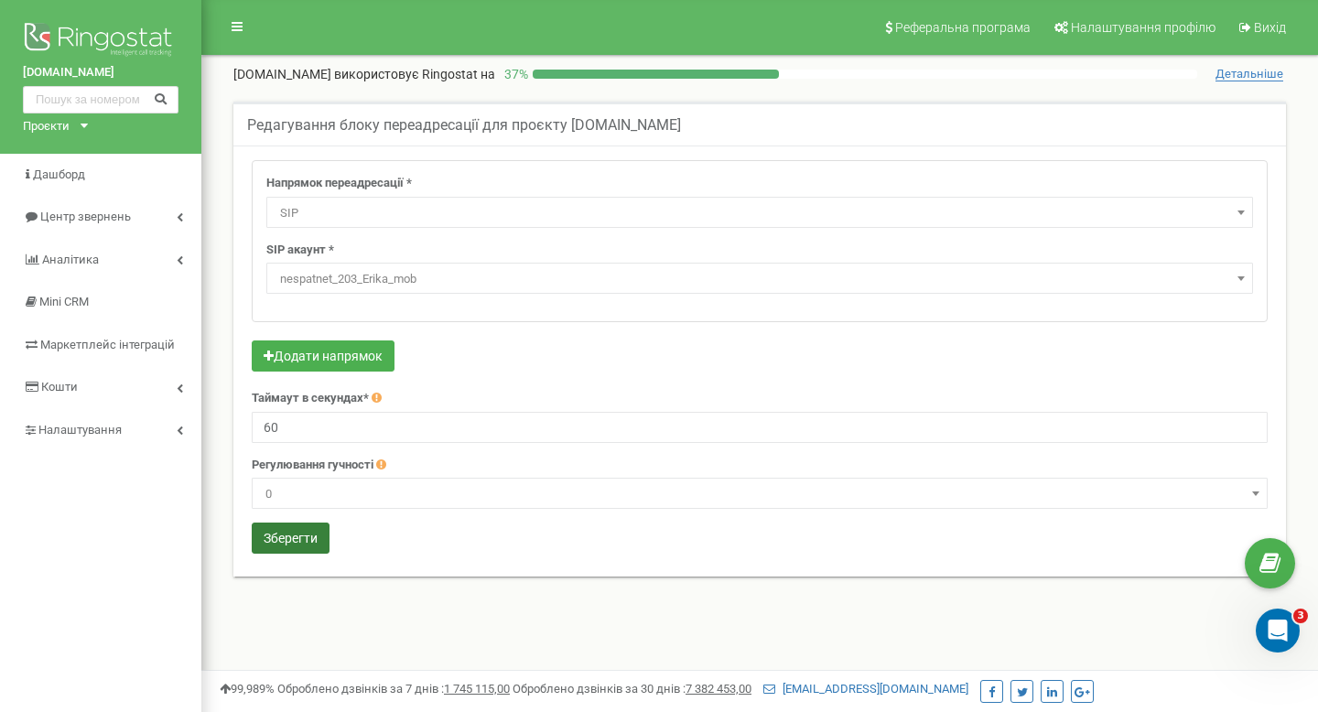
scroll to position [0, 0]
click at [318, 536] on button "Зберегти" at bounding box center [291, 538] width 78 height 31
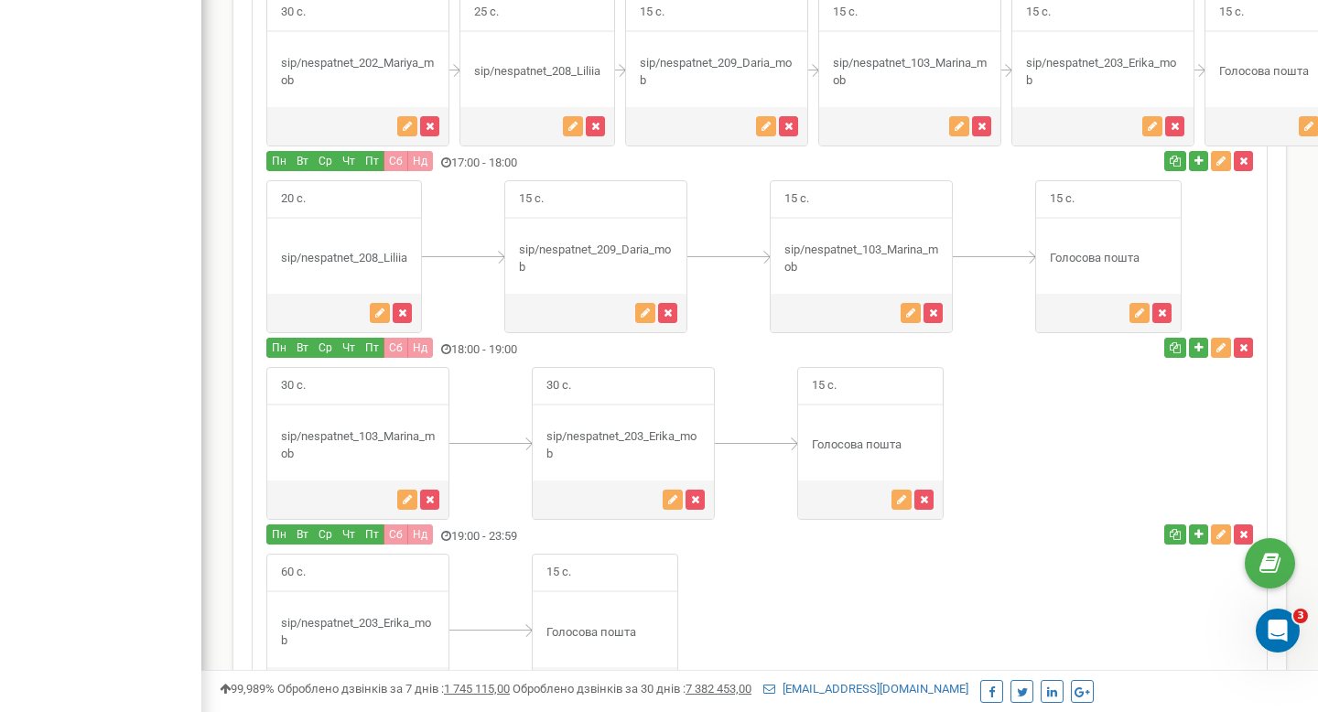
scroll to position [2013, 0]
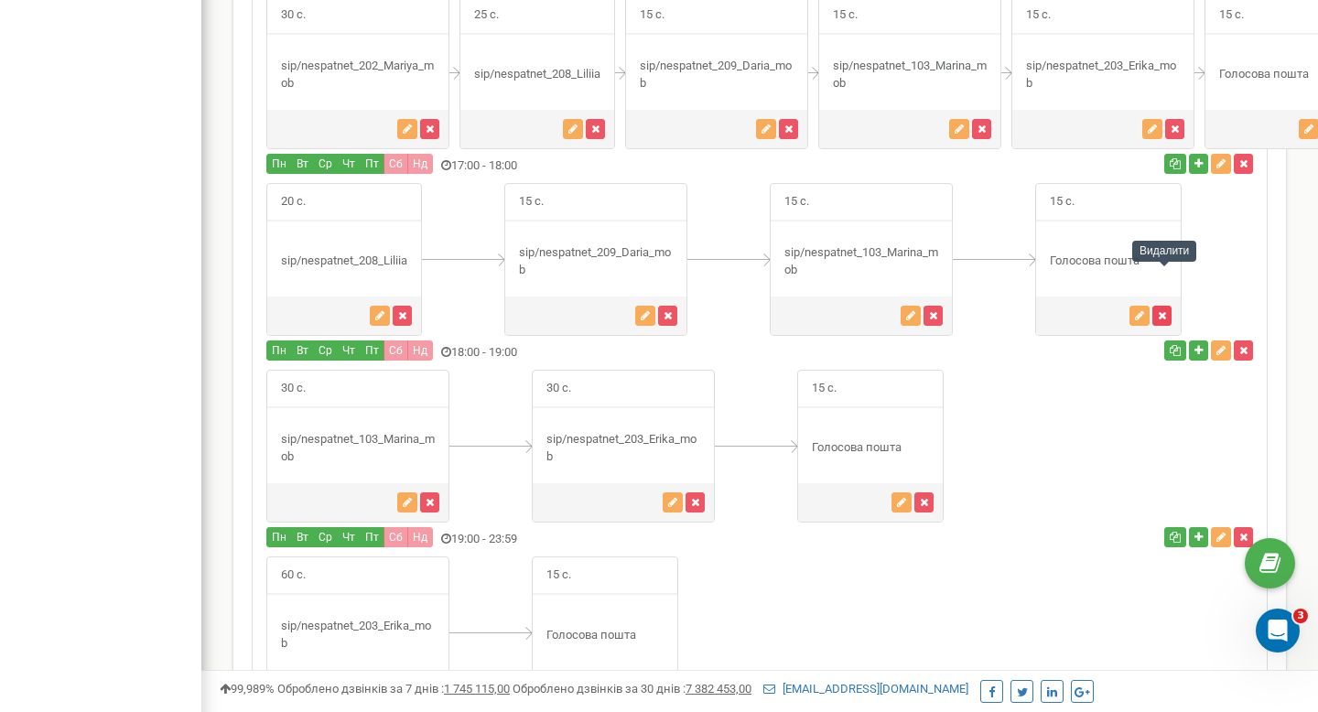
click at [1168, 306] on button "button" at bounding box center [1161, 316] width 19 height 20
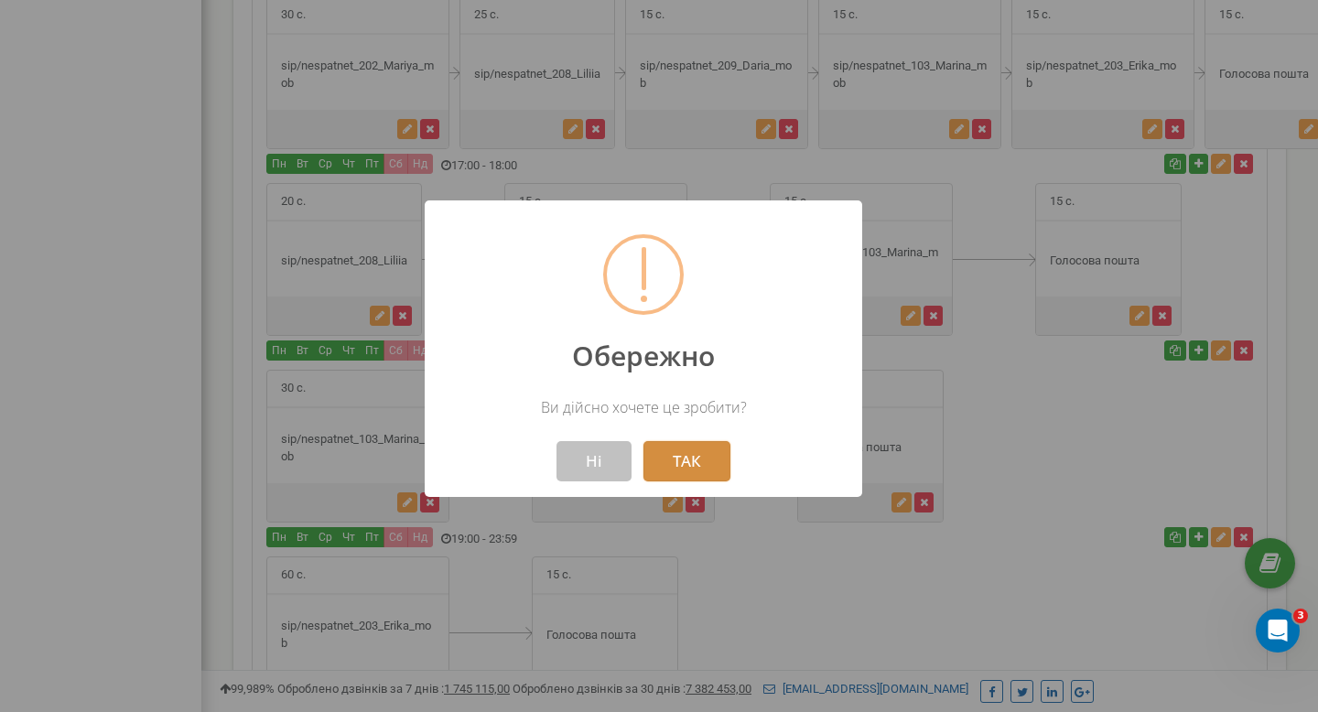
click at [663, 457] on button "ТАК" at bounding box center [686, 461] width 87 height 40
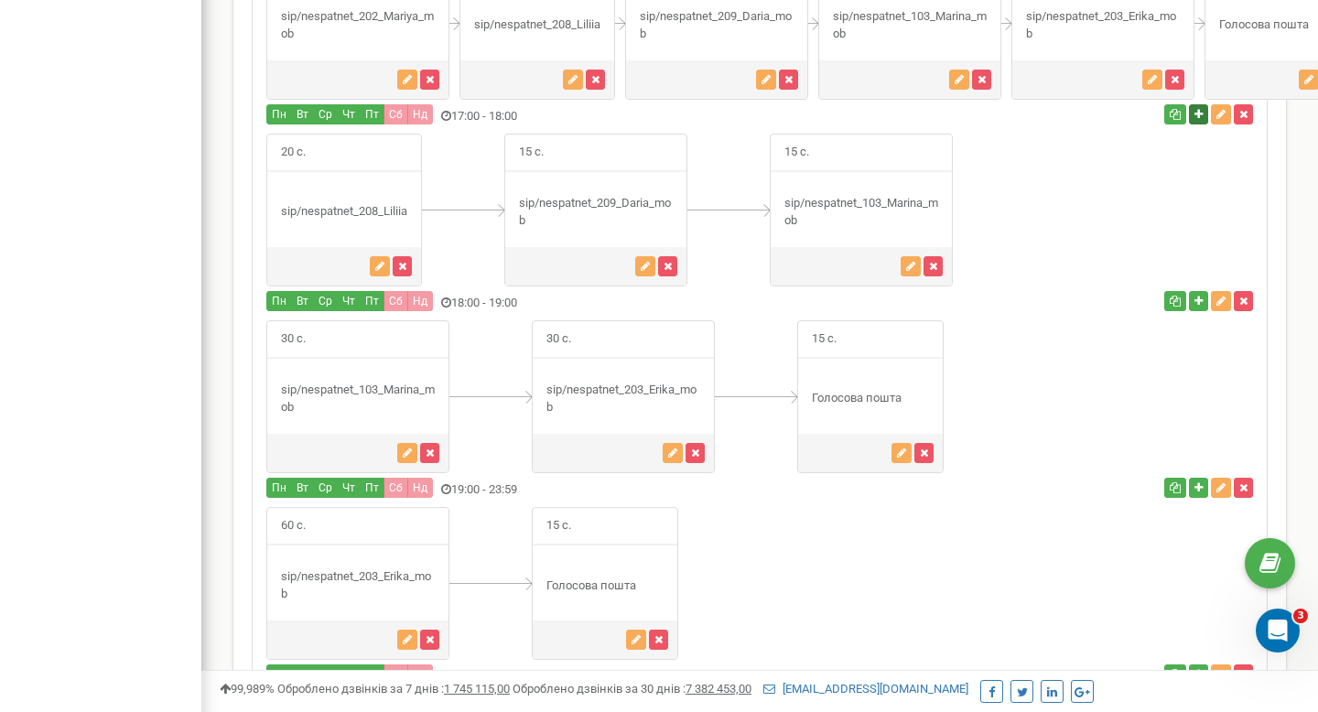
click at [1200, 109] on icon "button" at bounding box center [1198, 114] width 8 height 11
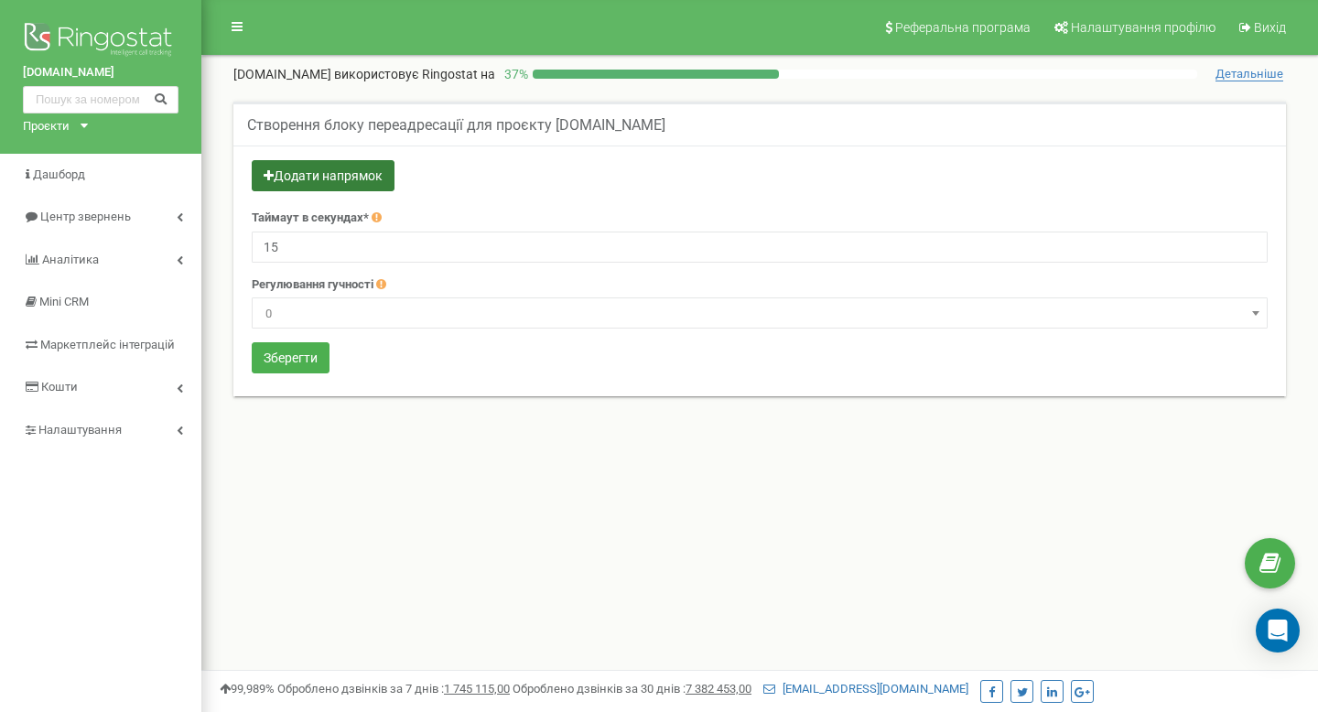
click at [325, 174] on button "Додати напрямок" at bounding box center [323, 175] width 143 height 31
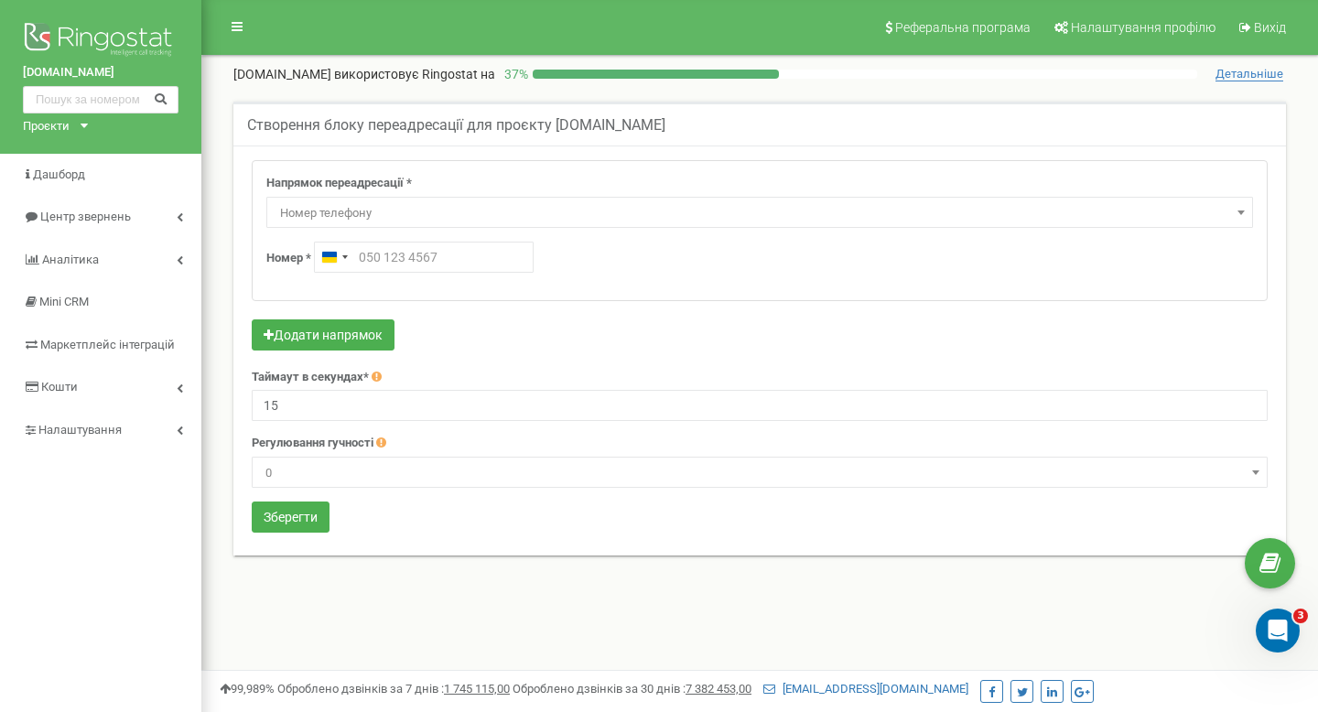
click at [362, 200] on span "Номер телефону" at bounding box center [760, 213] width 974 height 26
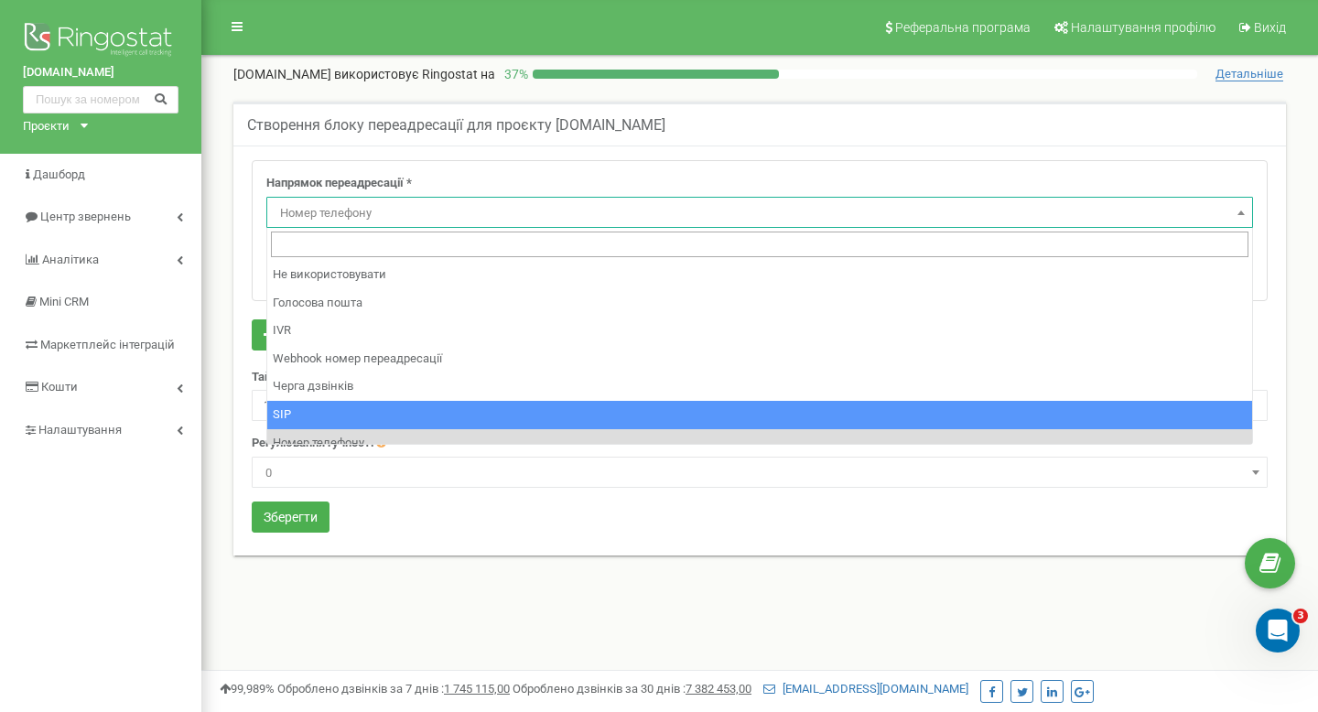
select select "SIP"
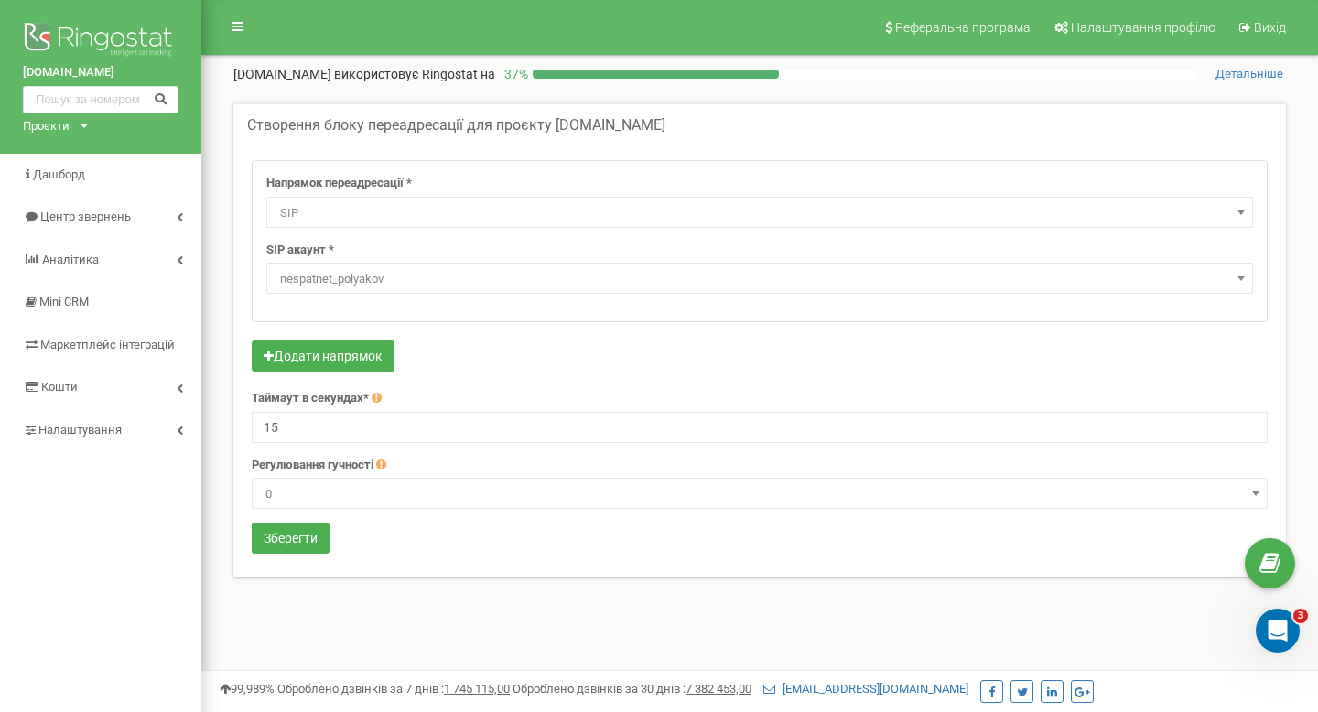
click at [356, 270] on span "nespatnet_polyakov" at bounding box center [760, 279] width 974 height 26
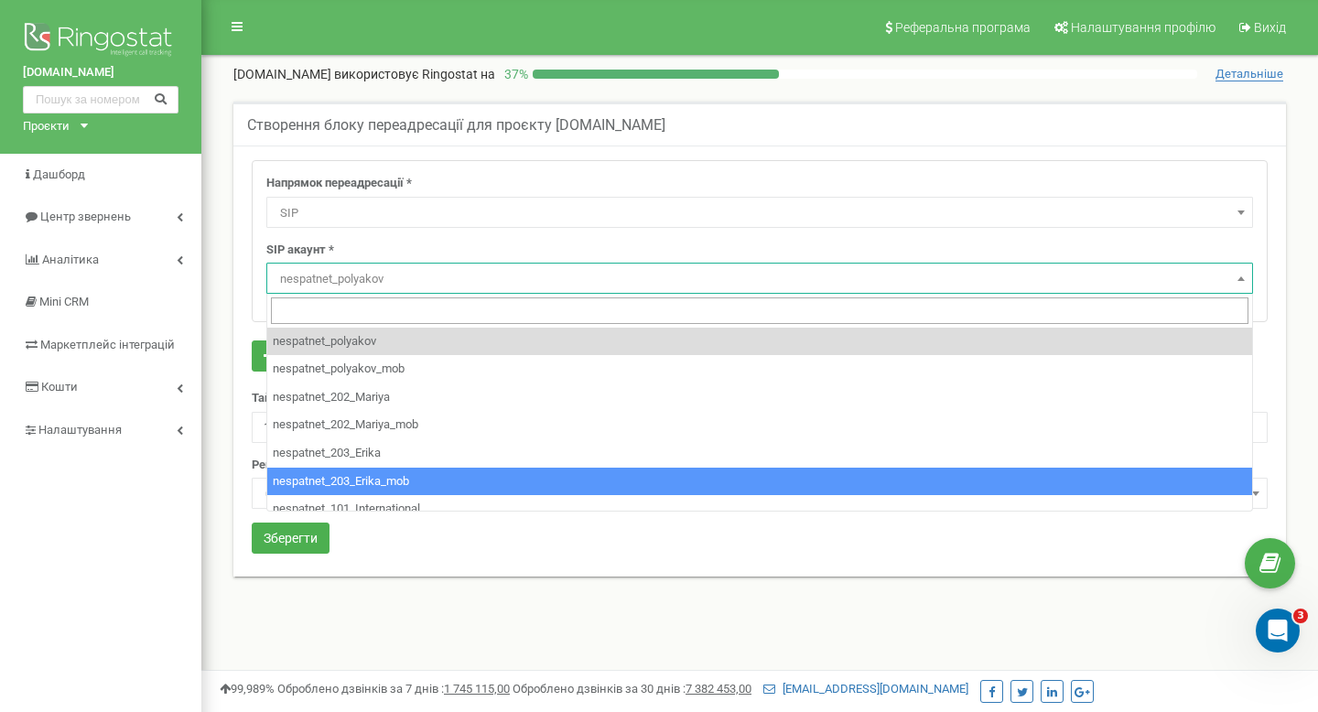
select select "nespatnet_203_Erika_mob"
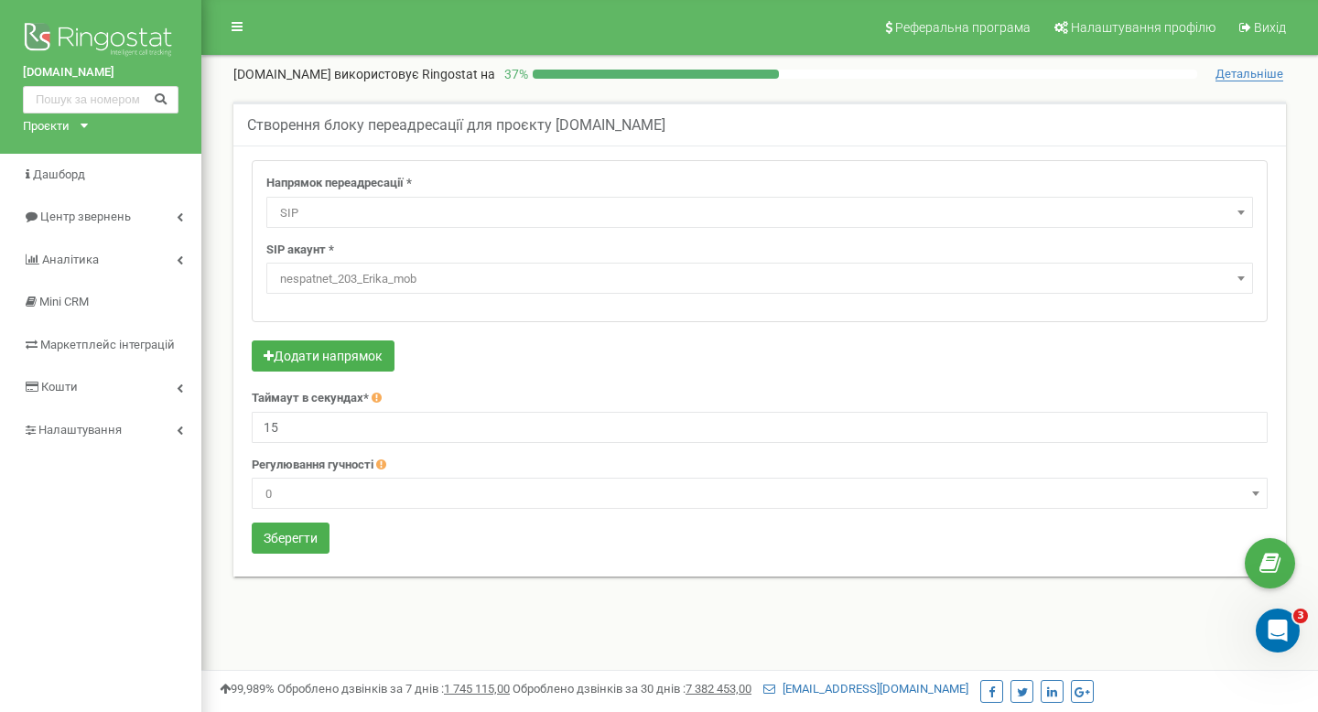
click at [307, 557] on form "Напрямок переадресації * Не використовувати Голосова пошта IVR Webhook номер пе…" at bounding box center [760, 359] width 1016 height 398
click at [307, 547] on button "Зберегти" at bounding box center [291, 538] width 78 height 31
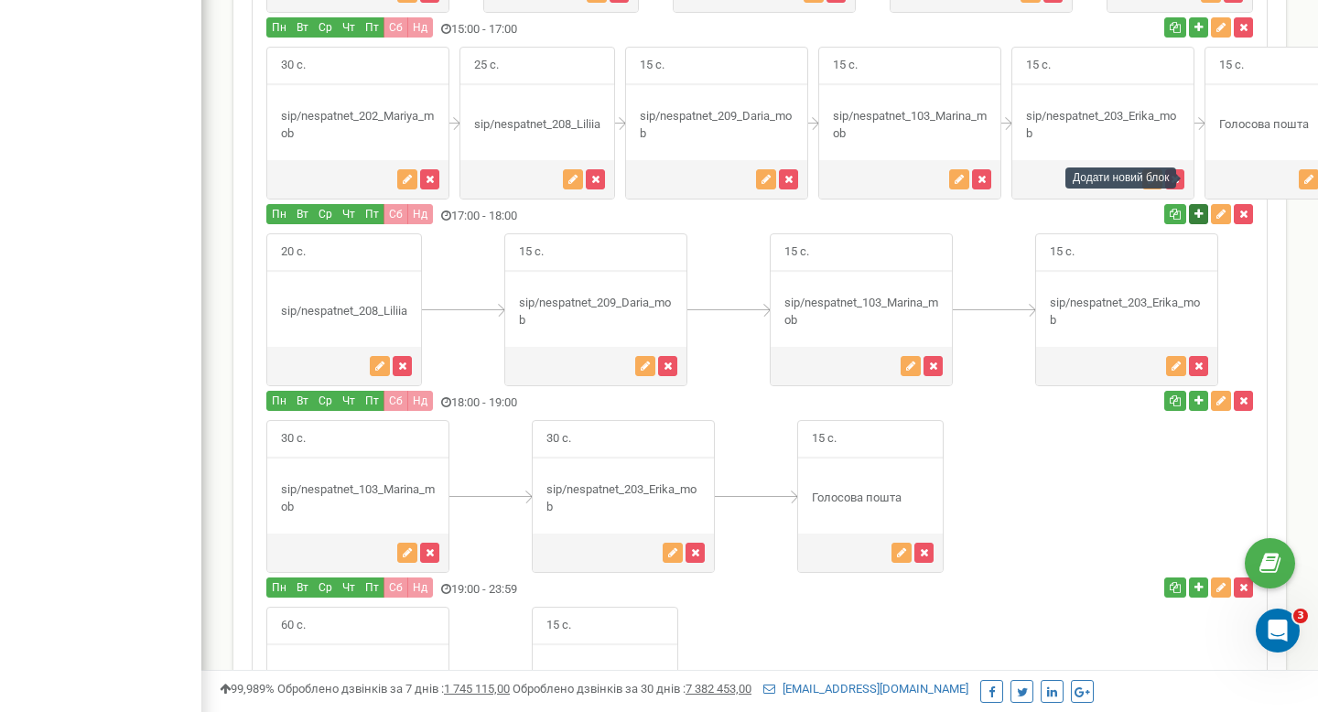
click at [1201, 209] on icon "button" at bounding box center [1198, 214] width 8 height 11
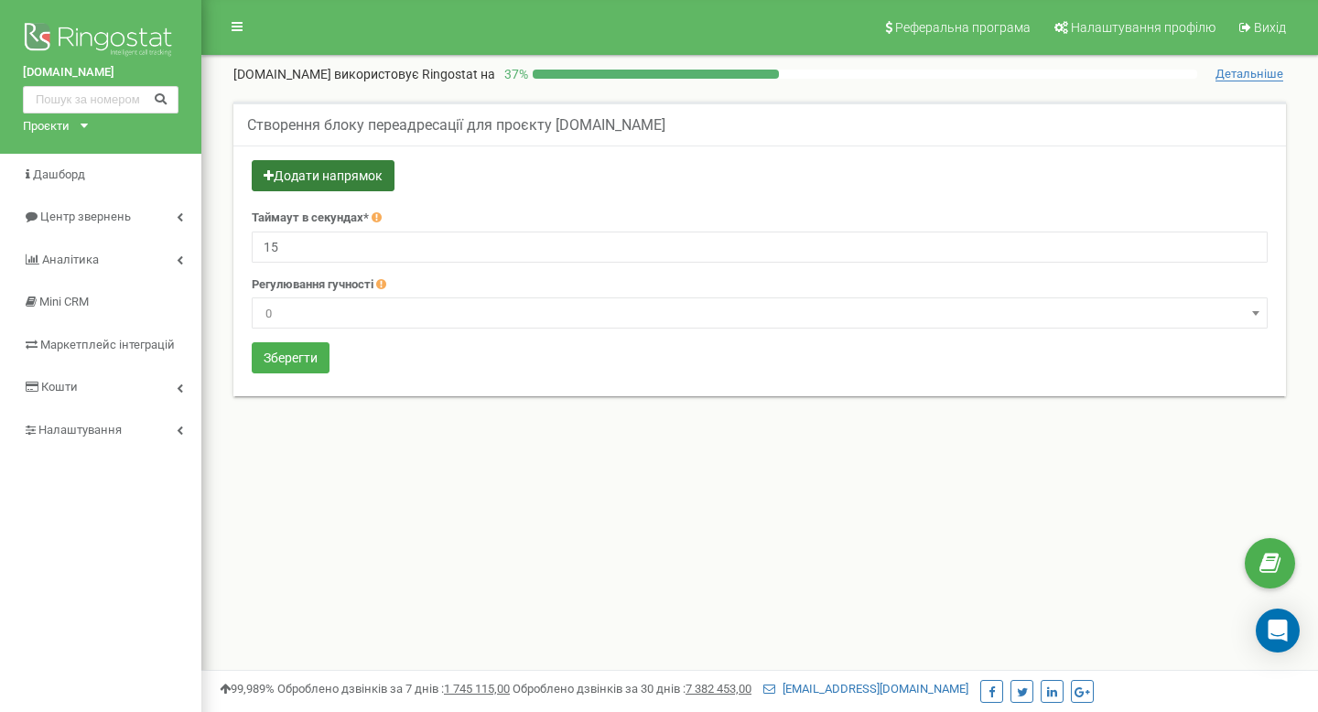
click at [335, 180] on button "Додати напрямок" at bounding box center [323, 175] width 143 height 31
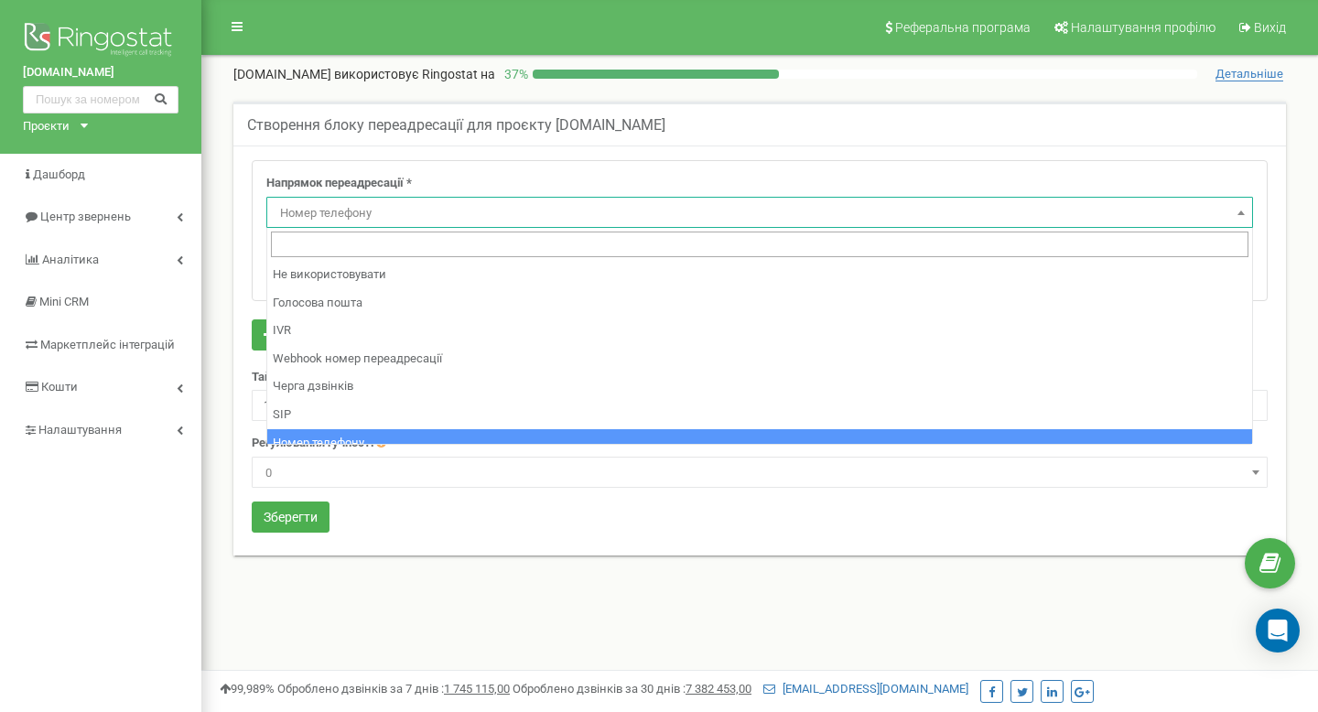
click at [340, 210] on span "Номер телефону" at bounding box center [760, 213] width 974 height 26
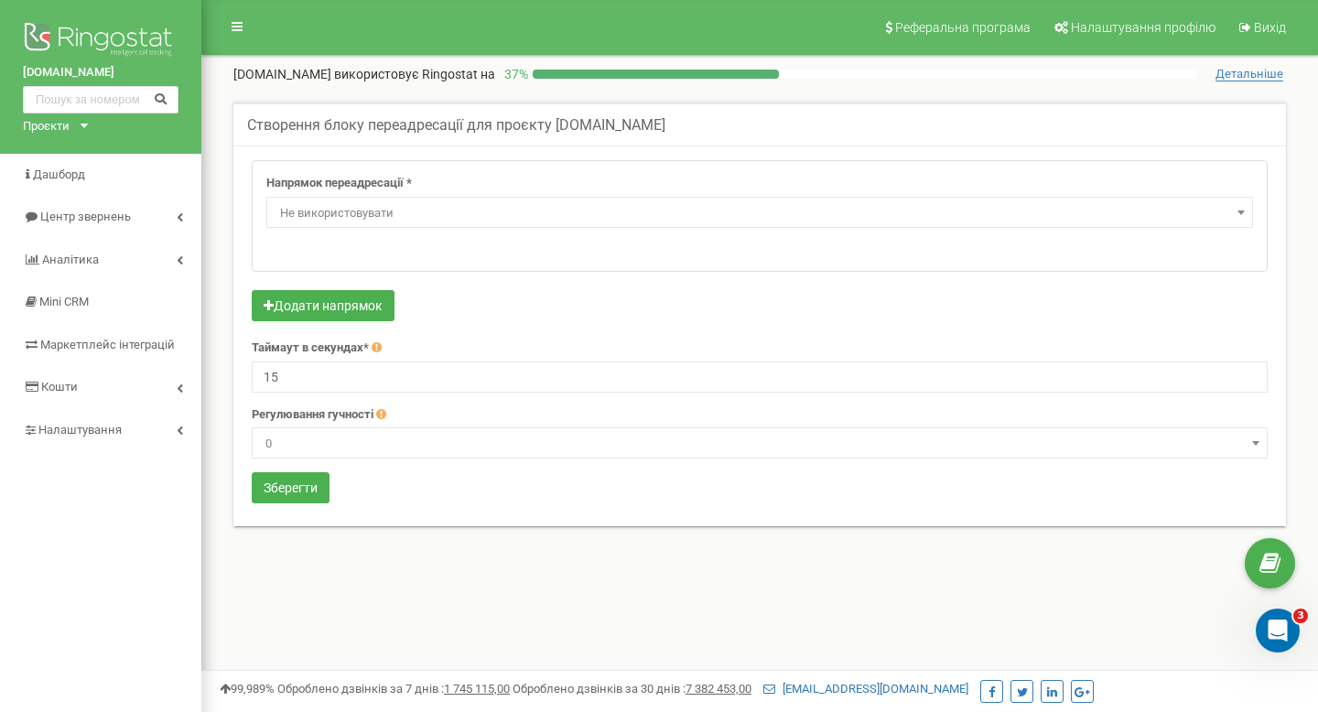
click at [335, 218] on span "Не використовувати" at bounding box center [760, 213] width 974 height 26
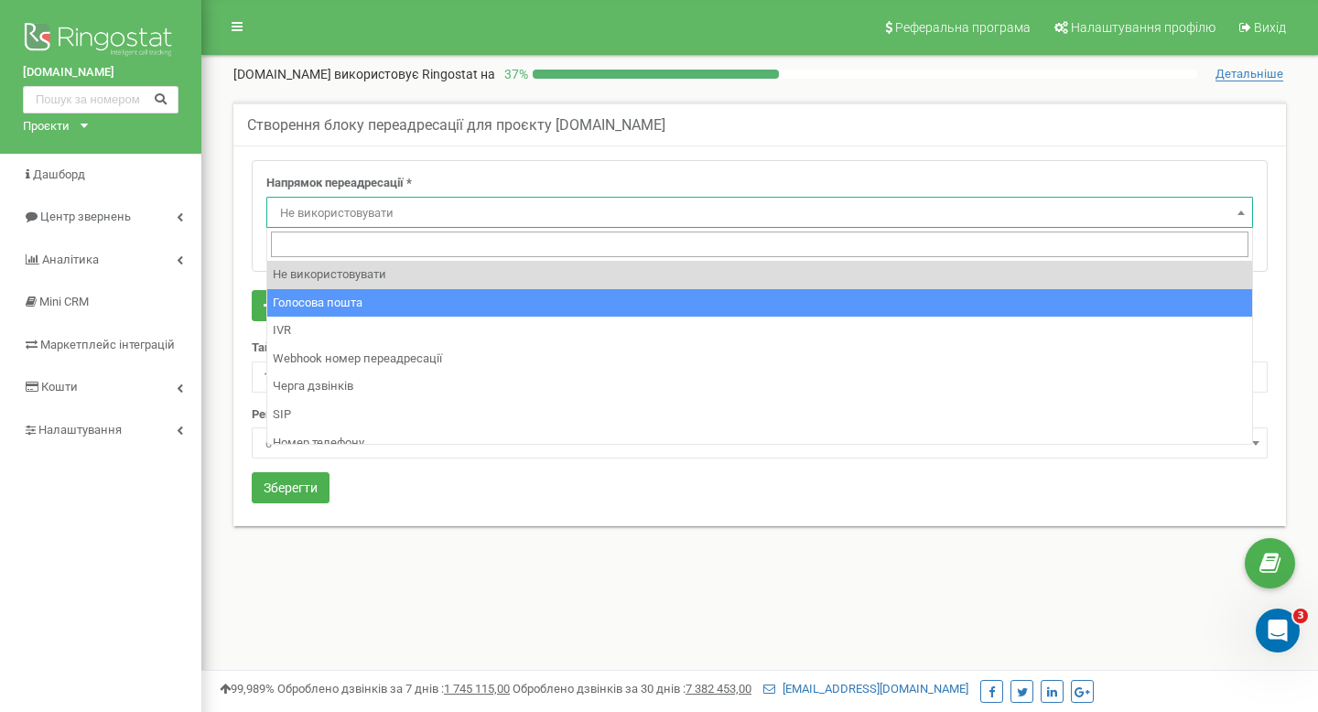
select select "Voicemail"
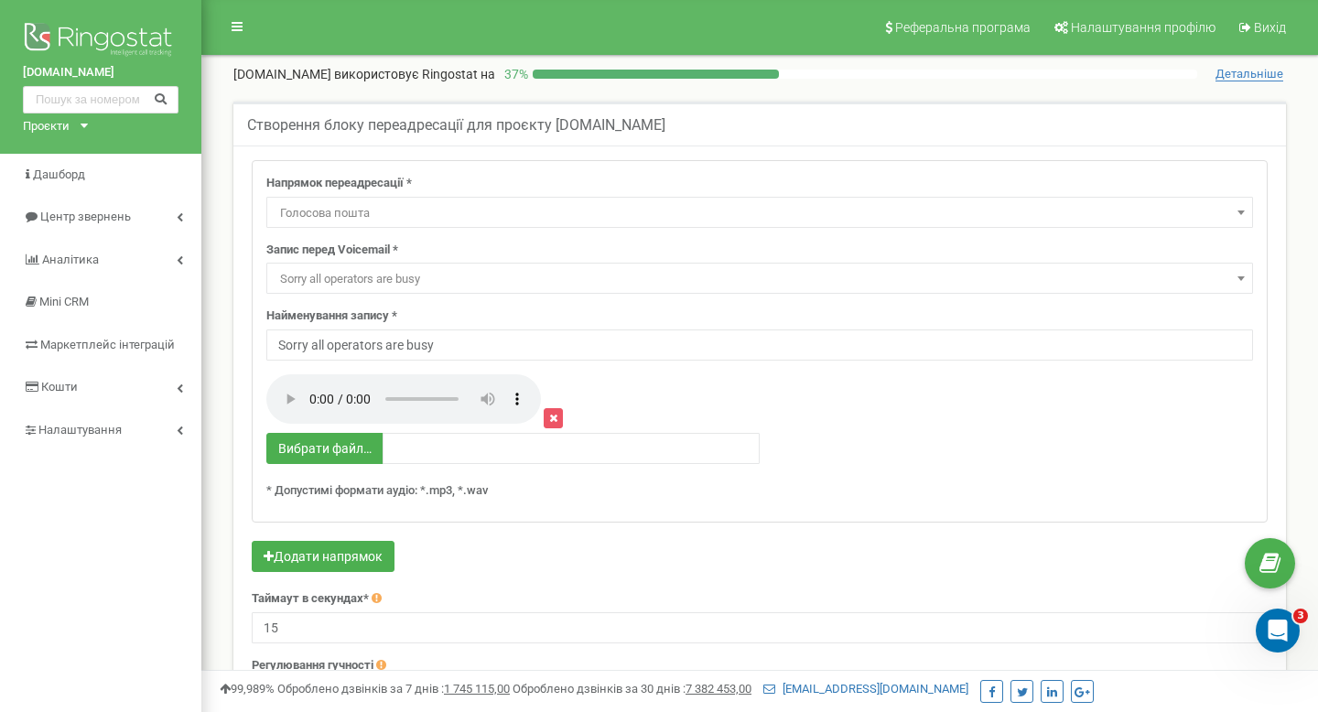
scroll to position [258, 0]
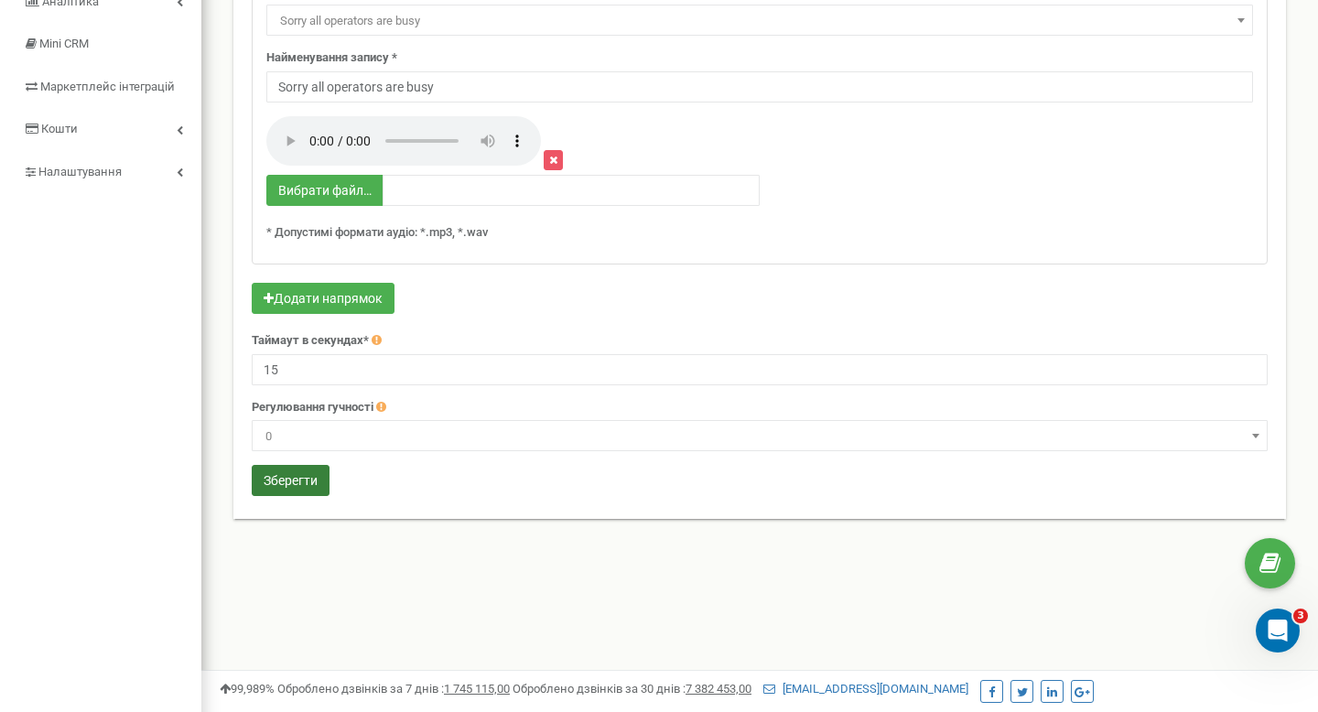
click at [301, 490] on button "Зберегти" at bounding box center [291, 480] width 78 height 31
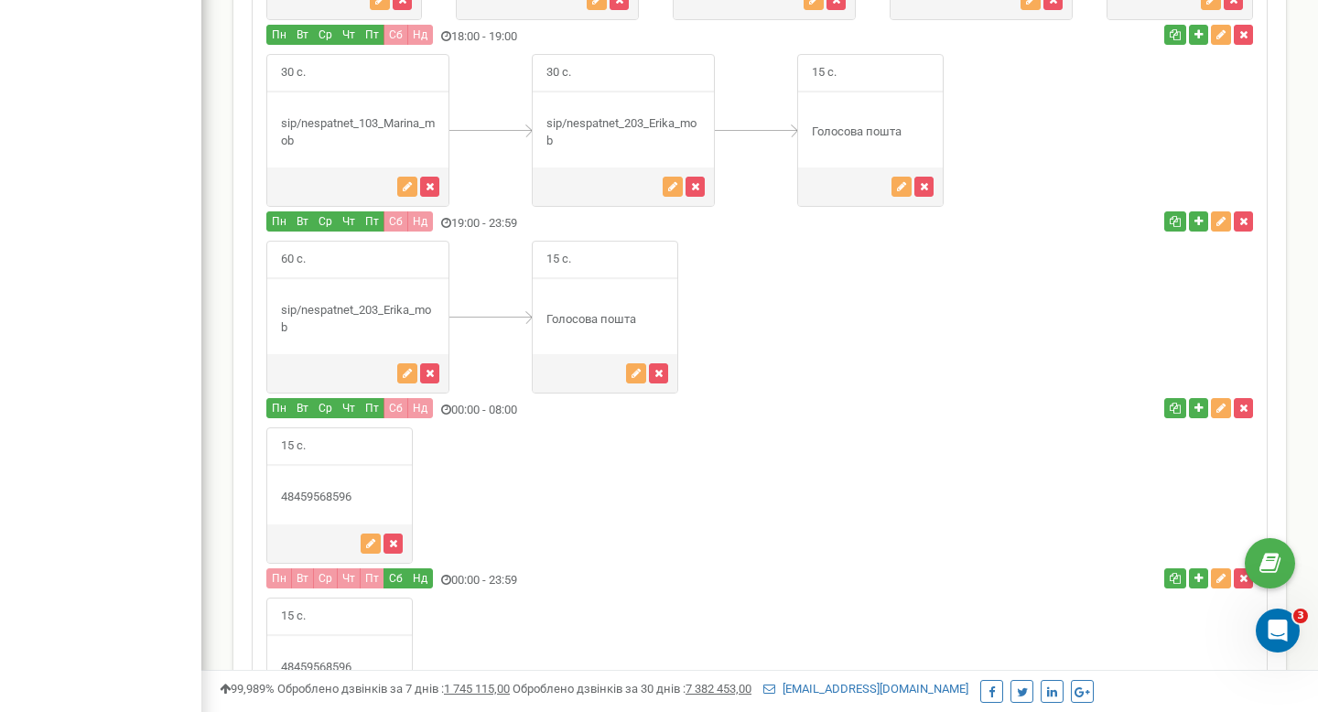
scroll to position [2245, 0]
